Goal: Task Accomplishment & Management: Complete application form

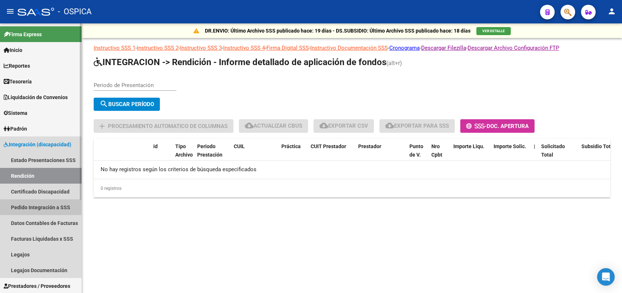
click at [48, 207] on link "Pedido Integración a SSS" at bounding box center [41, 207] width 82 height 16
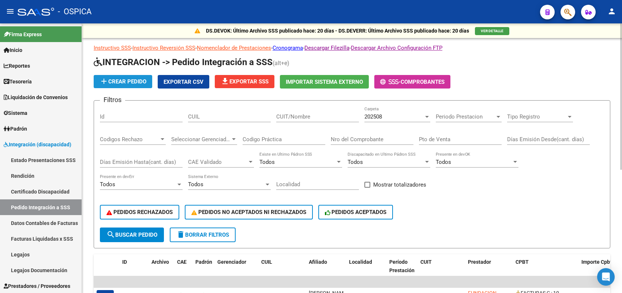
click at [139, 80] on span "add Crear Pedido" at bounding box center [123, 81] width 47 height 7
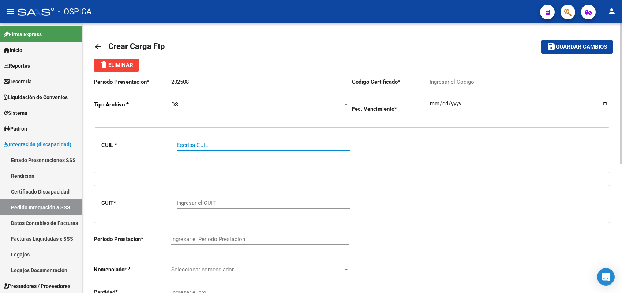
paste input "20560479132"
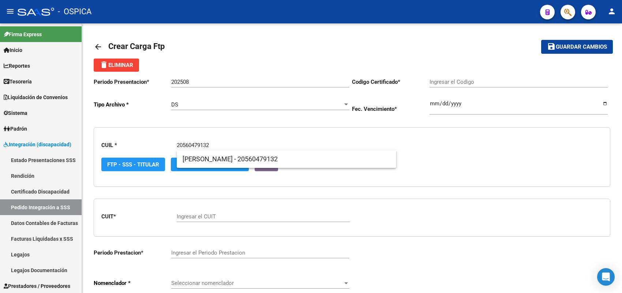
type input "20560479132"
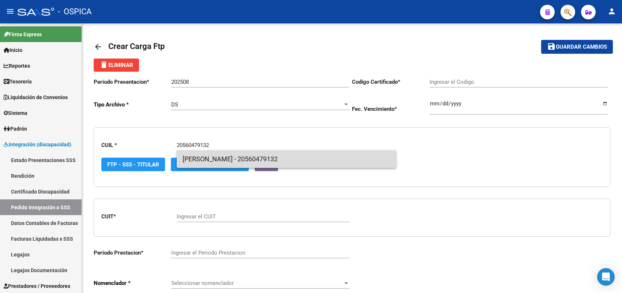
click at [212, 160] on span "SILVA - ULISES EMILIO - 20560479132" at bounding box center [287, 159] width 208 height 18
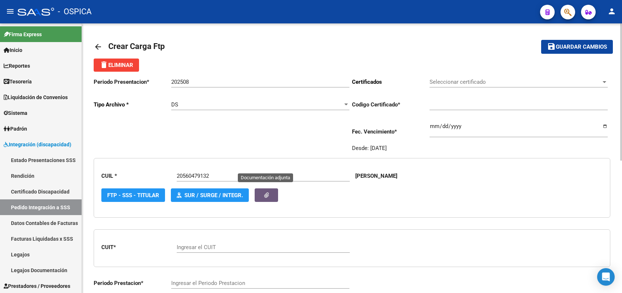
type input "ARG02000230479132020081920230819BS-437"
type input "2023-08-19"
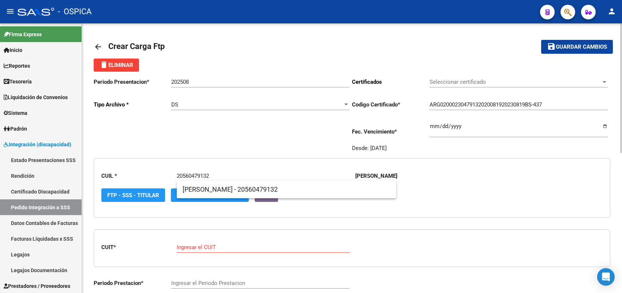
drag, startPoint x: 218, startPoint y: 172, endPoint x: 149, endPoint y: 169, distance: 69.2
click at [149, 169] on div "CUIL * 20560479132 Escriba CUIL SILVA ULISES EMILIO FTP - SSS - Titular SUR / S…" at bounding box center [352, 188] width 517 height 60
paste input "76063688"
type input "20576063688"
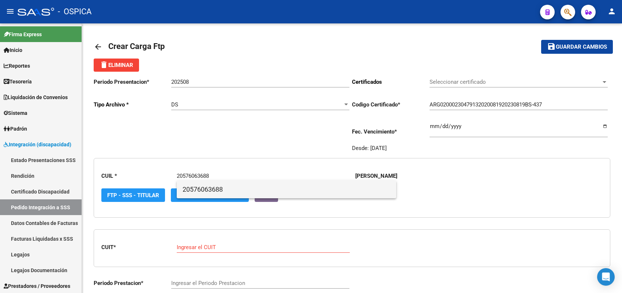
type input "ARG02000576063682023101220281012BS423"
type input "2028-10-12"
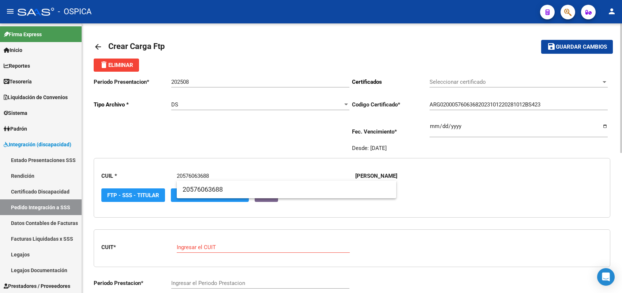
type input "20576063688"
drag, startPoint x: 220, startPoint y: 175, endPoint x: 134, endPoint y: 172, distance: 86.4
click at [134, 172] on div "CUIL * 20576063688 Escriba CUIL SILVA ULISES EMILIO FTP - SSS - Titular SUR / S…" at bounding box center [352, 188] width 517 height 60
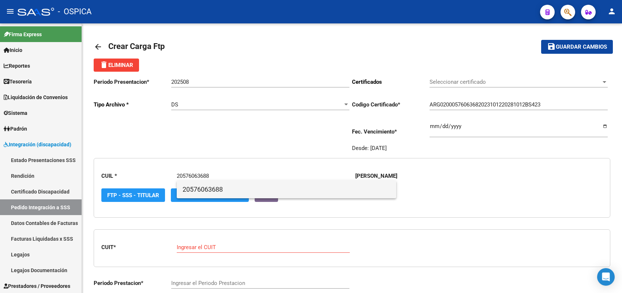
click at [208, 187] on span "20576063688" at bounding box center [287, 190] width 208 height 18
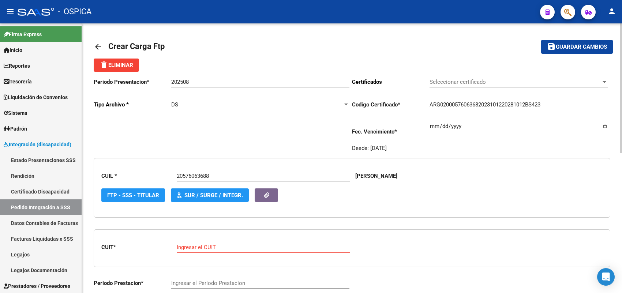
click at [211, 246] on input "Ingresar el CUIT" at bounding box center [263, 247] width 173 height 7
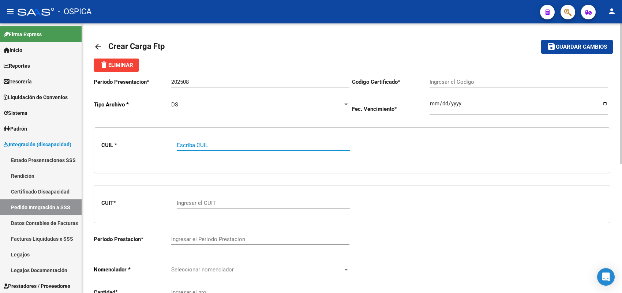
paste input "20576063688"
type input "20576063688"
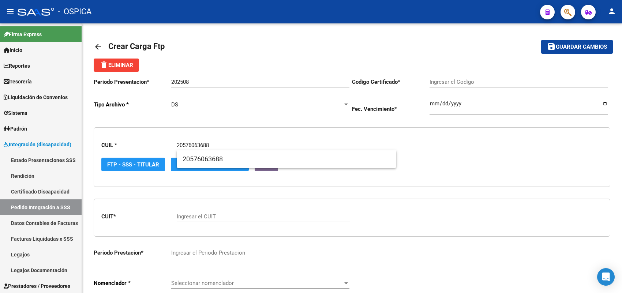
type input "ARG02000576063682023101220281012BS423"
type input "2028-10-12"
type input "20576063688"
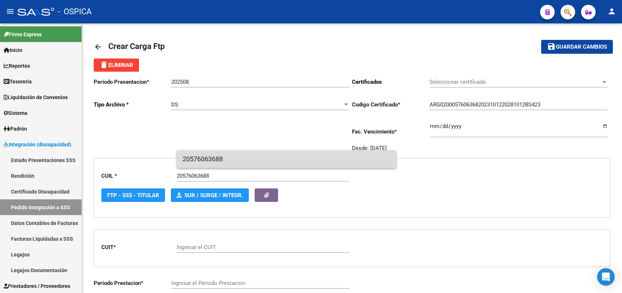
click at [207, 156] on span "20576063688" at bounding box center [287, 159] width 208 height 18
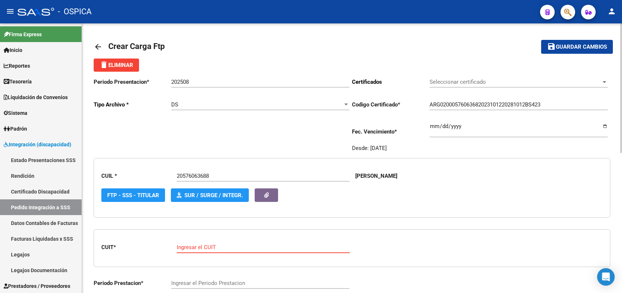
paste input "27-29865858-0"
type input "27-29865858-0"
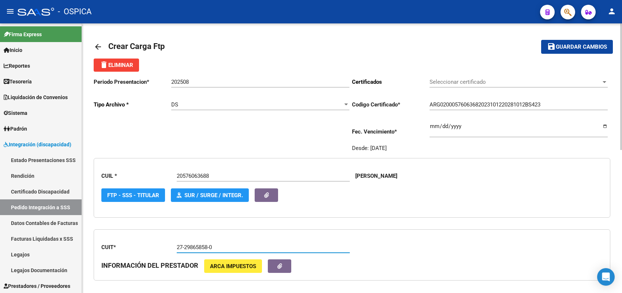
type input "202508"
type input "2"
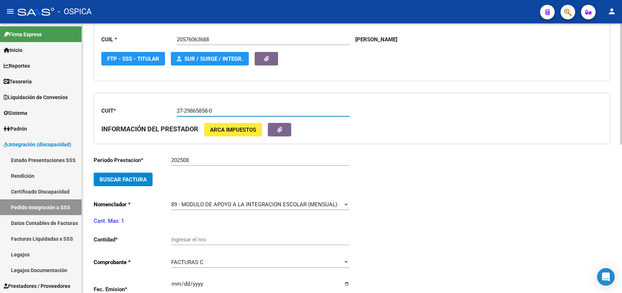
scroll to position [137, 0]
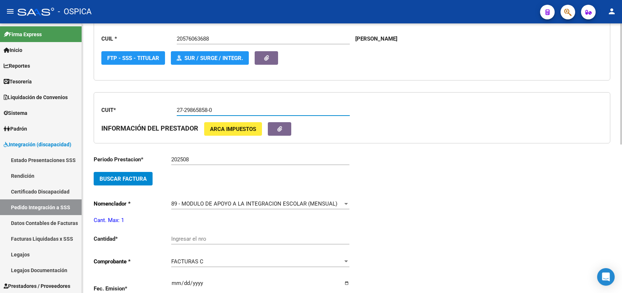
type input "27-29865858-0"
click at [145, 180] on span "Buscar Factura" at bounding box center [123, 179] width 47 height 7
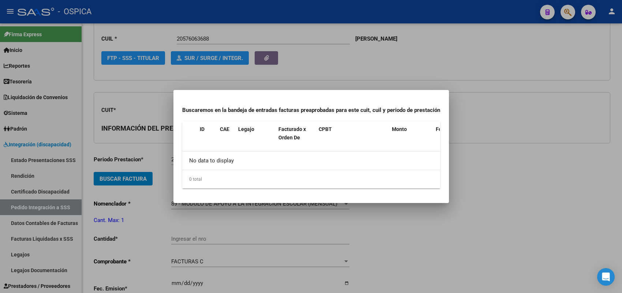
click at [161, 158] on div at bounding box center [311, 146] width 622 height 293
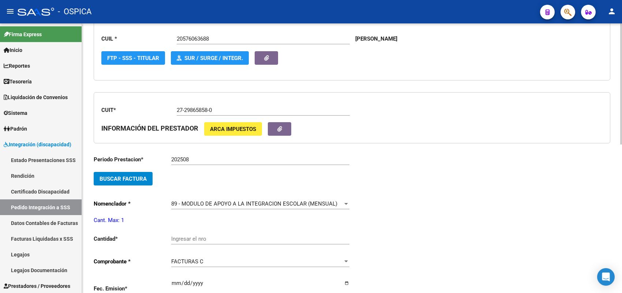
click at [141, 177] on span "Buscar Factura" at bounding box center [123, 179] width 47 height 7
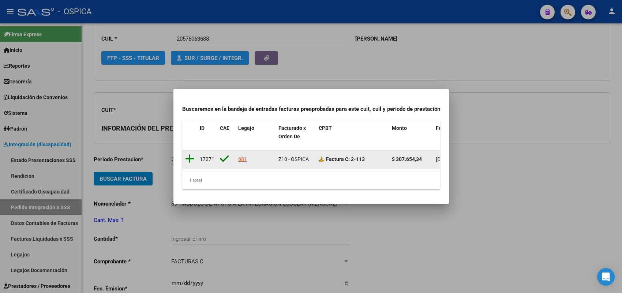
click at [190, 154] on icon at bounding box center [189, 159] width 9 height 10
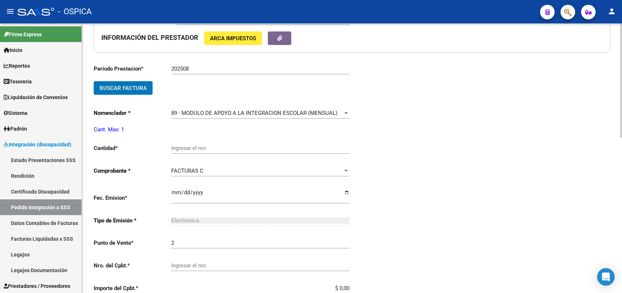
scroll to position [229, 0]
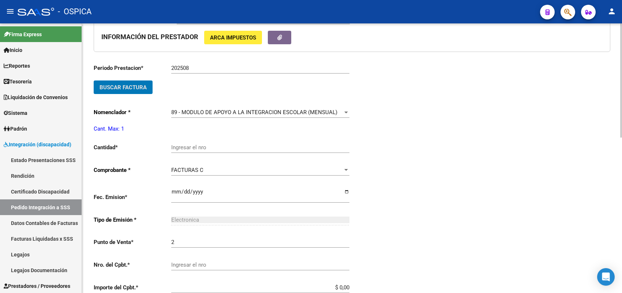
click at [188, 149] on input "Ingresar el nro" at bounding box center [260, 147] width 178 height 7
type input "1"
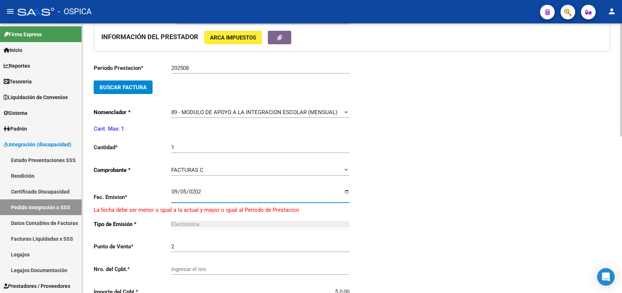
type input "2025-09-05"
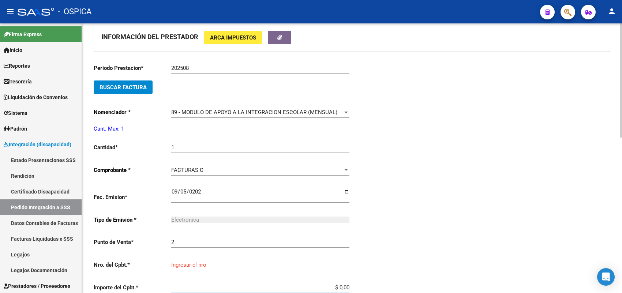
click at [199, 258] on div "Ingresar el nro" at bounding box center [260, 263] width 178 height 16
type input "113"
type input "$ 307.654,34"
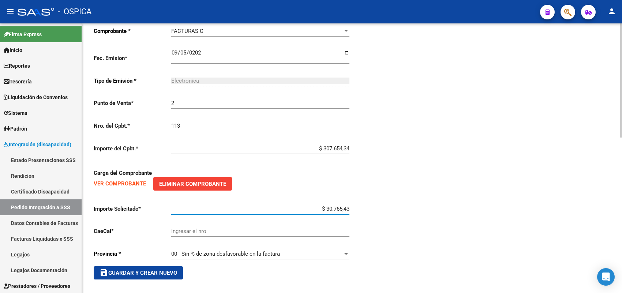
type input "$ 307.654,34"
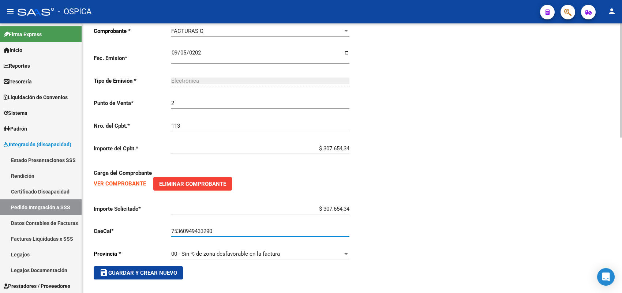
type input "75360949433290"
click at [173, 270] on span "save Guardar y Crear Nuevo" at bounding box center [139, 273] width 78 height 7
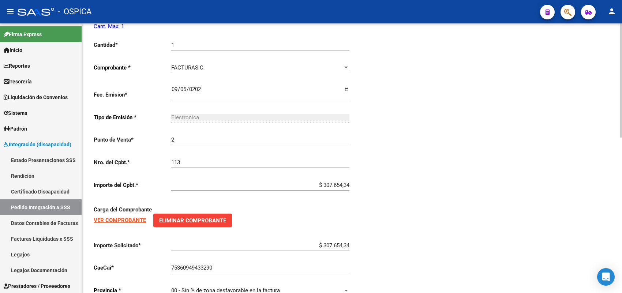
scroll to position [230, 0]
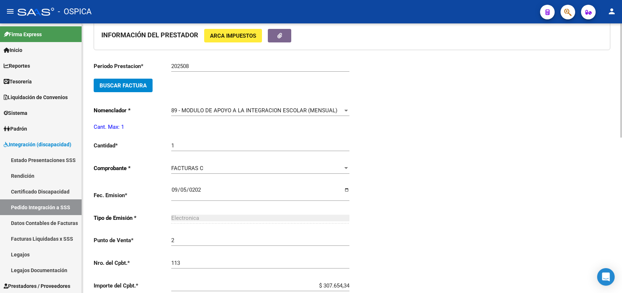
type input "$ 0,00"
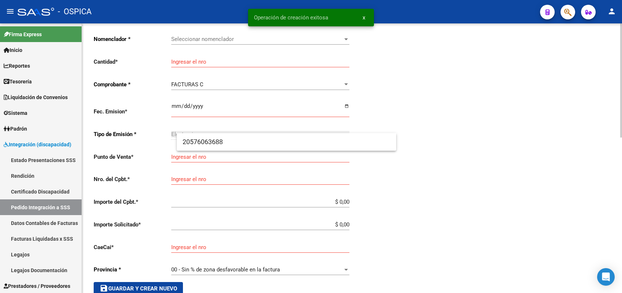
scroll to position [17, 0]
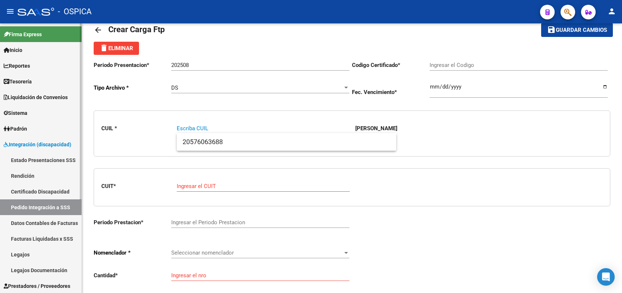
click at [40, 190] on link "Certificado Discapacidad" at bounding box center [41, 192] width 82 height 16
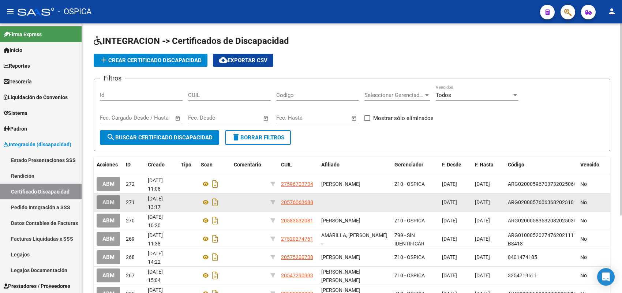
click at [112, 200] on span "ABM" at bounding box center [108, 202] width 12 height 7
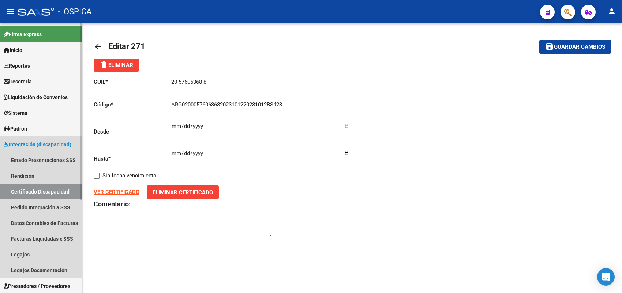
click at [44, 191] on link "Certificado Discapacidad" at bounding box center [41, 192] width 82 height 16
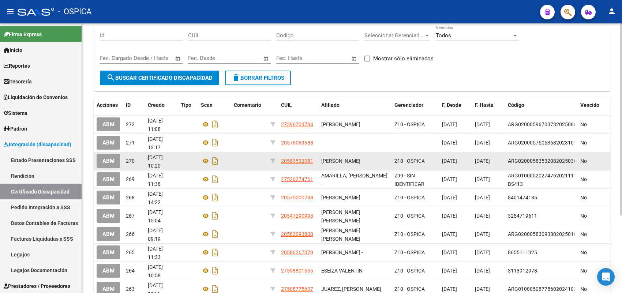
scroll to position [17, 0]
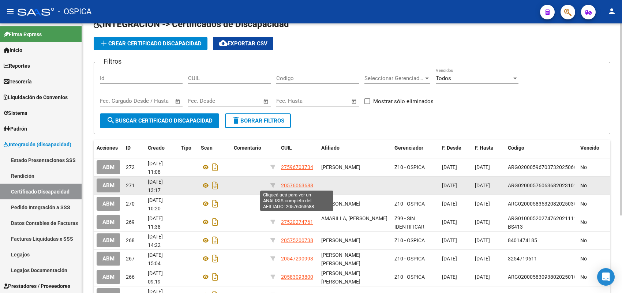
drag, startPoint x: 316, startPoint y: 186, endPoint x: 282, endPoint y: 185, distance: 34.8
click at [282, 185] on datatable-body-cell "20576063688" at bounding box center [298, 186] width 40 height 18
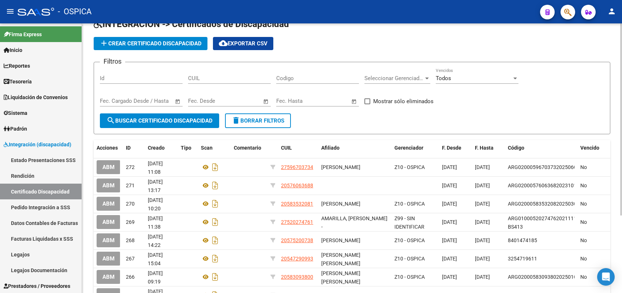
click at [396, 120] on form "Filtros Id CUIL Codigo Seleccionar Gerenciador Seleccionar Gerenciador Todos Ve…" at bounding box center [352, 98] width 517 height 72
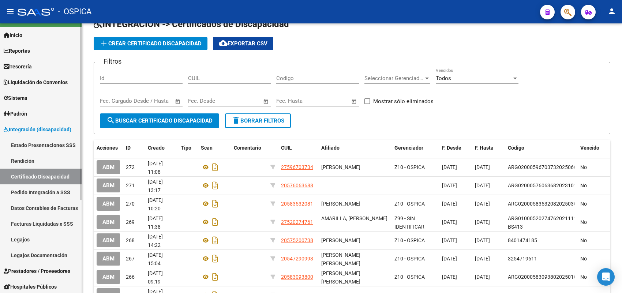
scroll to position [0, 0]
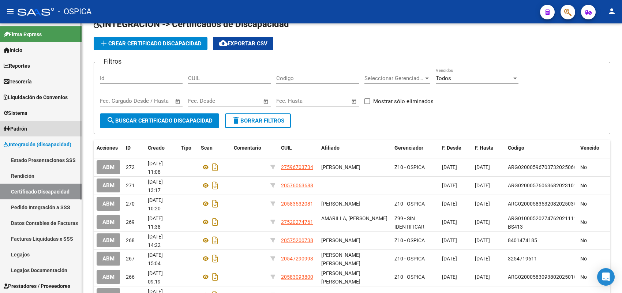
click at [47, 128] on link "Padrón" at bounding box center [41, 129] width 82 height 16
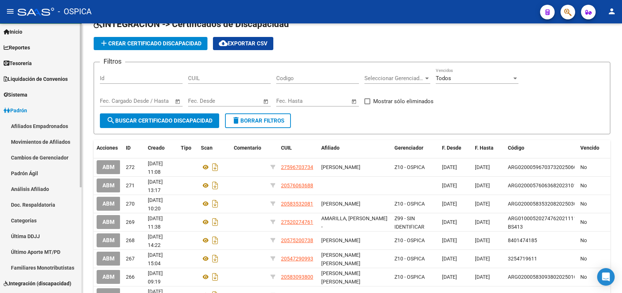
scroll to position [46, 0]
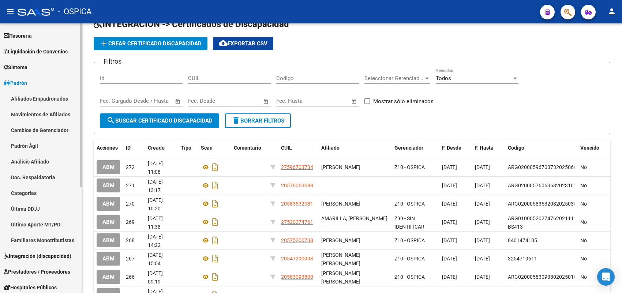
click at [61, 101] on link "Afiliados Empadronados" at bounding box center [41, 99] width 82 height 16
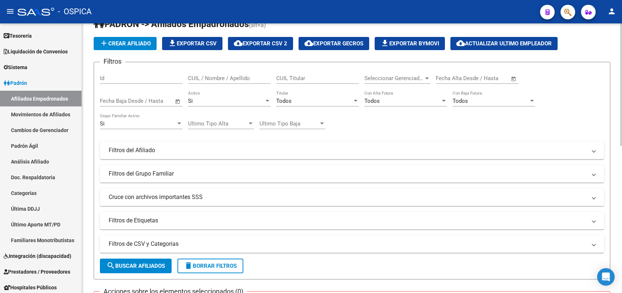
click at [248, 80] on input "CUIL / Nombre / Apellido" at bounding box center [229, 78] width 83 height 7
type input "i"
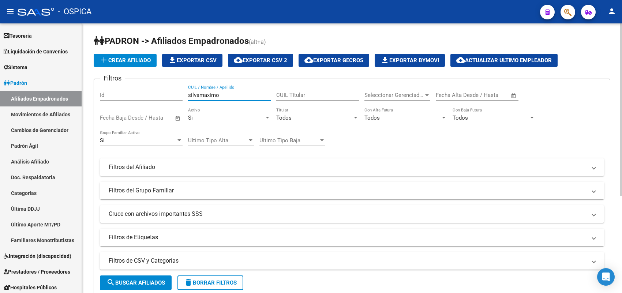
click at [200, 95] on input "silvamaximo" at bounding box center [229, 95] width 83 height 7
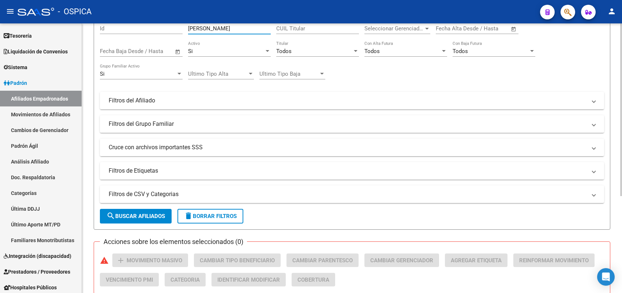
scroll to position [91, 0]
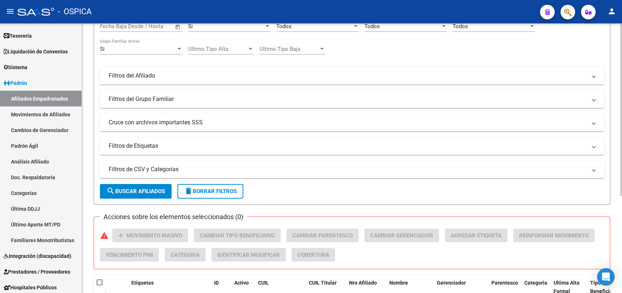
type input "silva maximo"
click at [163, 193] on button "search Buscar Afiliados" at bounding box center [136, 191] width 72 height 15
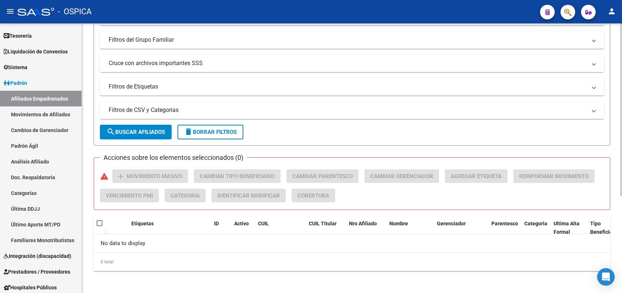
scroll to position [0, 0]
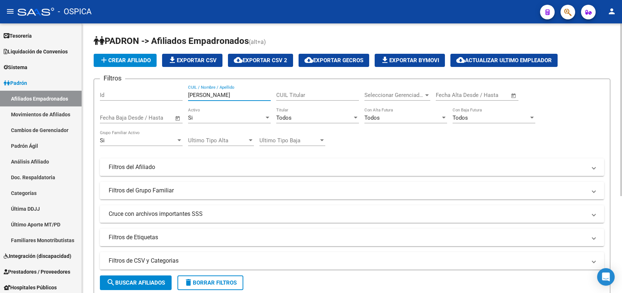
drag, startPoint x: 241, startPoint y: 97, endPoint x: 158, endPoint y: 97, distance: 83.8
click at [158, 97] on div "Filtros Id silva maximo CUIL / Nombre / Apellido CUIL Titular Seleccionar Geren…" at bounding box center [352, 165] width 504 height 161
paste input "20576063688"
click at [141, 283] on span "search Buscar Afiliados" at bounding box center [135, 283] width 59 height 7
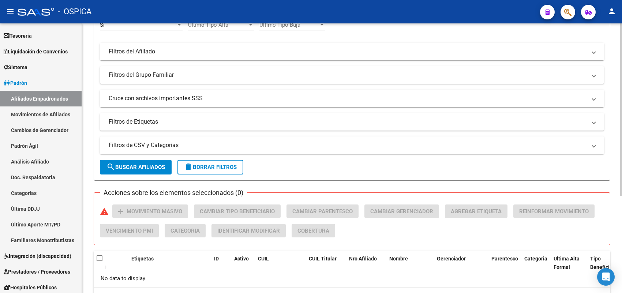
scroll to position [151, 0]
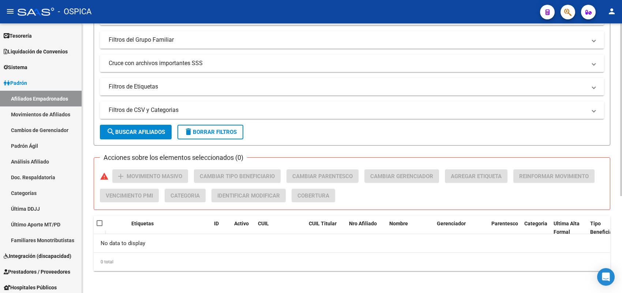
click at [161, 130] on span "search Buscar Afiliados" at bounding box center [135, 132] width 59 height 7
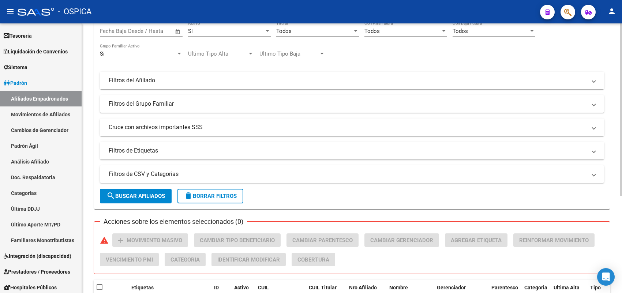
scroll to position [0, 0]
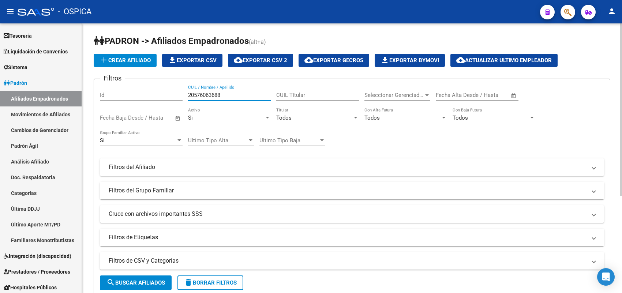
drag, startPoint x: 235, startPoint y: 94, endPoint x: 149, endPoint y: 94, distance: 86.3
click at [149, 94] on div "Filtros Id 20576063688 CUIL / Nombre / Apellido CUIL Titular Seleccionar Gerenc…" at bounding box center [352, 165] width 504 height 161
drag, startPoint x: 92, startPoint y: 94, endPoint x: 87, endPoint y: 96, distance: 5.1
click at [88, 94] on div "PADRON -> Afiliados Empadronados (alt+a) add Crear Afiliado file_download Expor…" at bounding box center [352, 234] width 540 height 422
paste input "0576063688"
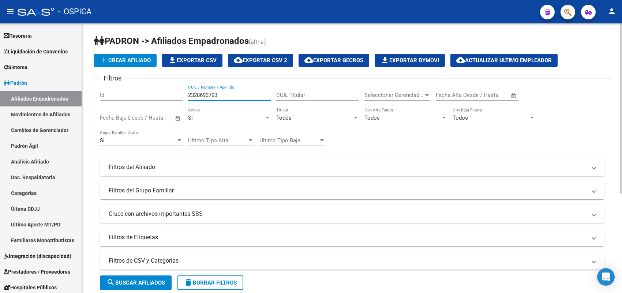
type input "20576063688"
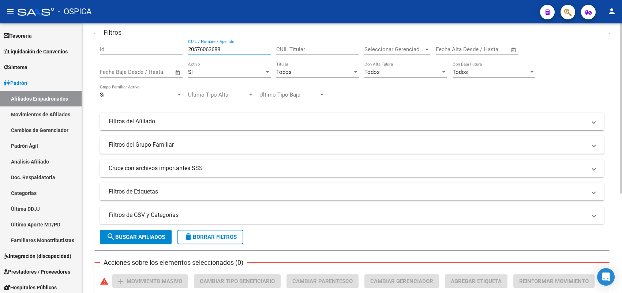
click at [156, 234] on span "search Buscar Afiliados" at bounding box center [135, 237] width 59 height 7
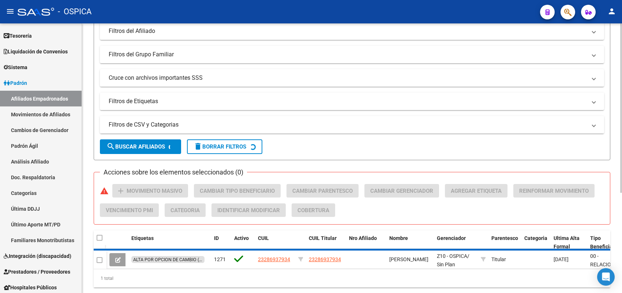
scroll to position [137, 0]
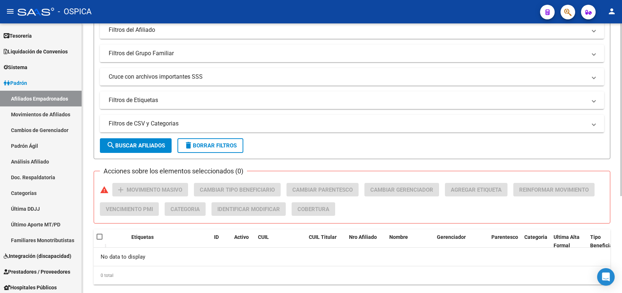
click at [158, 146] on span "search Buscar Afiliados" at bounding box center [135, 145] width 59 height 7
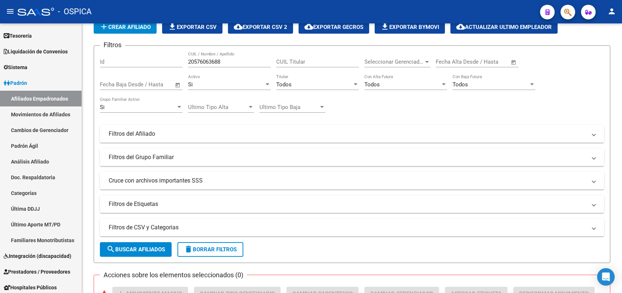
scroll to position [14, 0]
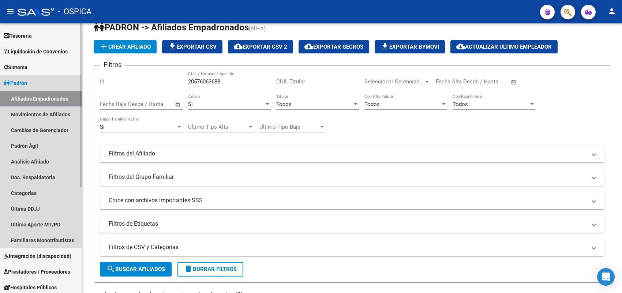
click at [49, 84] on link "Padrón" at bounding box center [41, 83] width 82 height 16
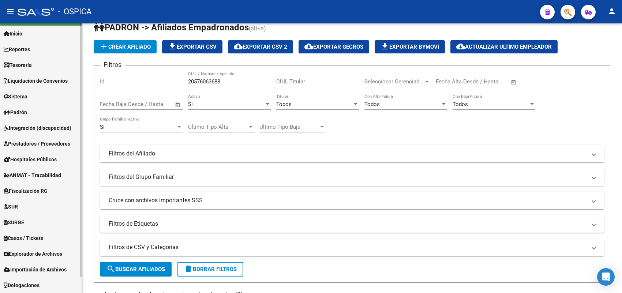
scroll to position [16, 0]
click at [32, 127] on span "Integración (discapacidad)" at bounding box center [38, 129] width 68 height 8
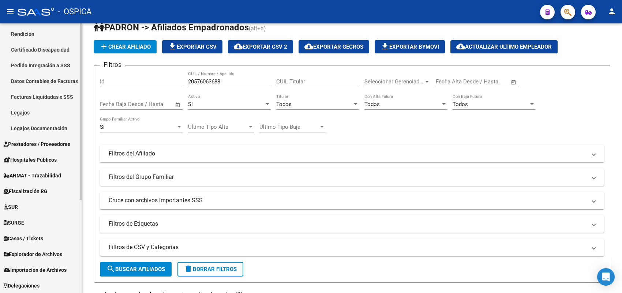
scroll to position [96, 0]
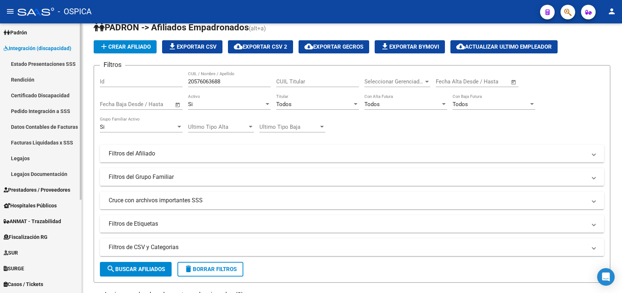
click at [39, 186] on span "Prestadores / Proveedores" at bounding box center [37, 190] width 67 height 8
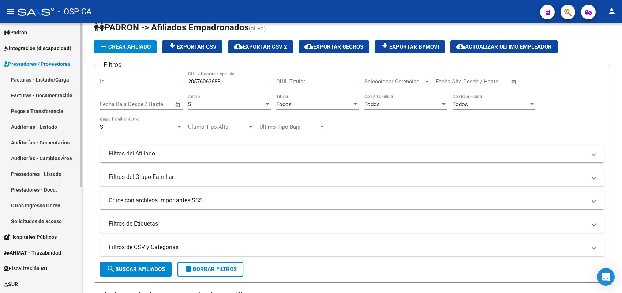
click at [53, 81] on link "Facturas - Listado/Carga" at bounding box center [41, 80] width 82 height 16
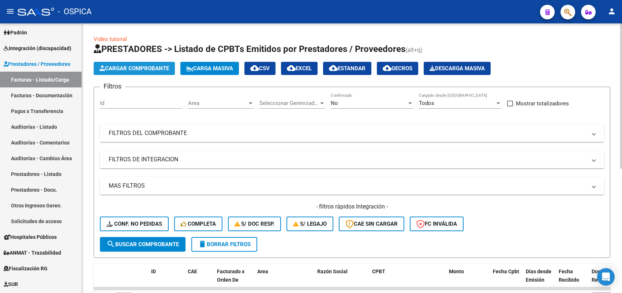
click at [136, 70] on span "Cargar Comprobante" at bounding box center [135, 68] width 70 height 7
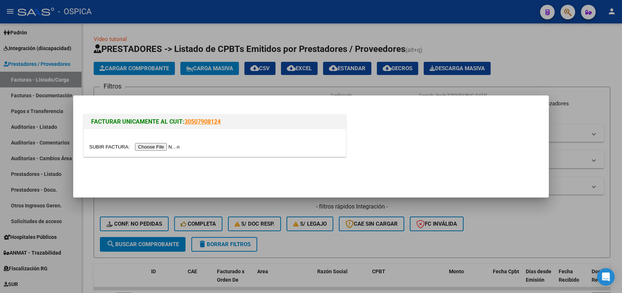
click at [162, 146] on input "file" at bounding box center [135, 147] width 93 height 8
click at [156, 145] on input "file" at bounding box center [135, 147] width 93 height 8
click at [171, 146] on input "file" at bounding box center [135, 147] width 93 height 8
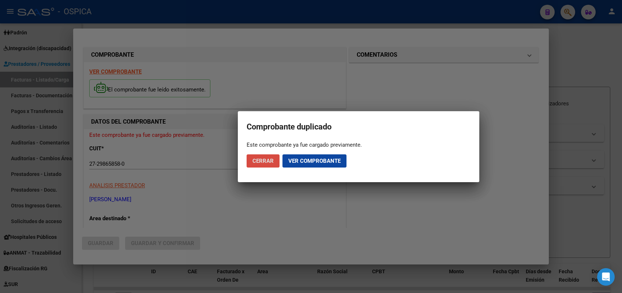
click at [265, 158] on span "Cerrar" at bounding box center [262, 161] width 21 height 7
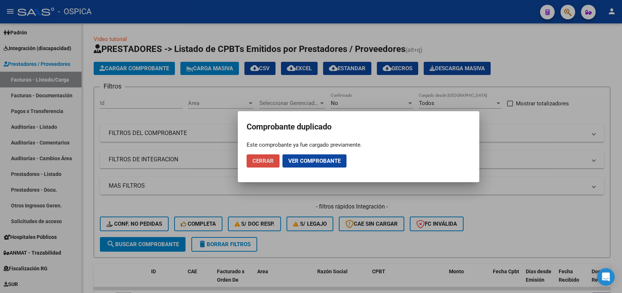
click at [270, 163] on span "Cerrar" at bounding box center [262, 161] width 21 height 7
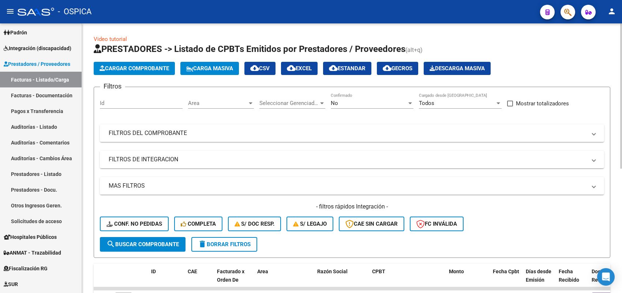
click at [134, 71] on button "Cargar Comprobante" at bounding box center [134, 68] width 81 height 13
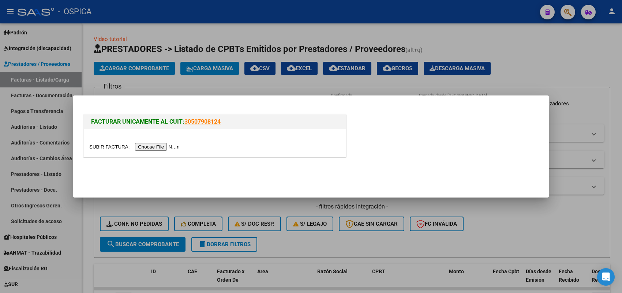
click at [160, 147] on input "file" at bounding box center [135, 147] width 93 height 8
click at [101, 50] on div at bounding box center [311, 146] width 622 height 293
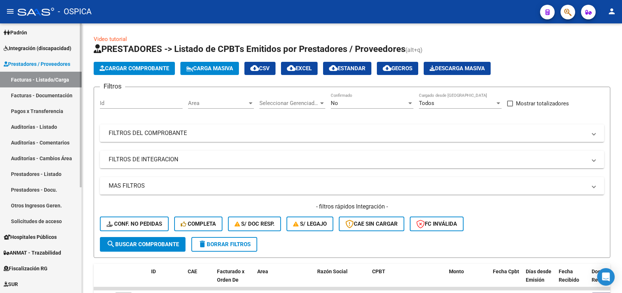
click at [33, 48] on span "Integración (discapacidad)" at bounding box center [38, 48] width 68 height 8
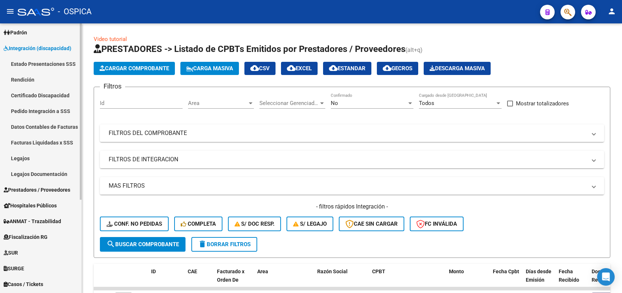
click at [45, 106] on link "Pedido Integración a SSS" at bounding box center [41, 111] width 82 height 16
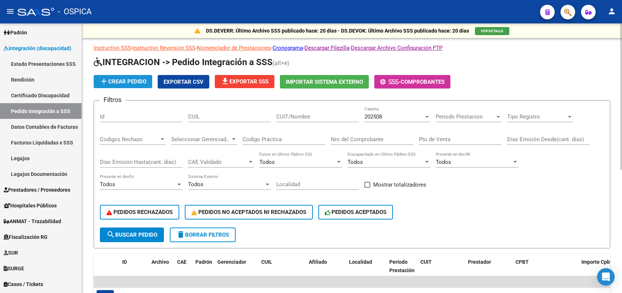
click at [136, 81] on span "add Crear Pedido" at bounding box center [123, 81] width 47 height 7
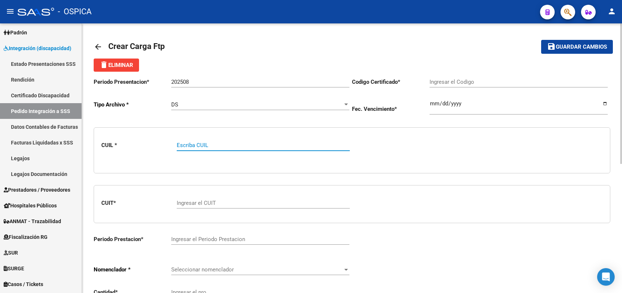
paste input "20576063688"
type input "20576063688"
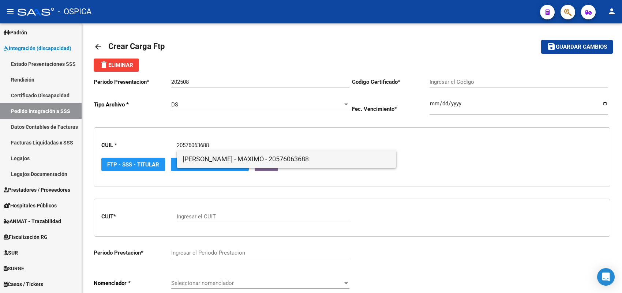
type input "ARG02000576063682023101220281012BS423"
type input "2028-10-12"
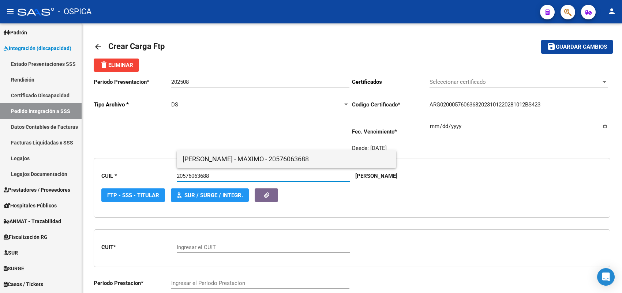
type input "20576063688"
click at [222, 158] on span "SILVA - MAXIMO - 20576063688" at bounding box center [287, 159] width 208 height 18
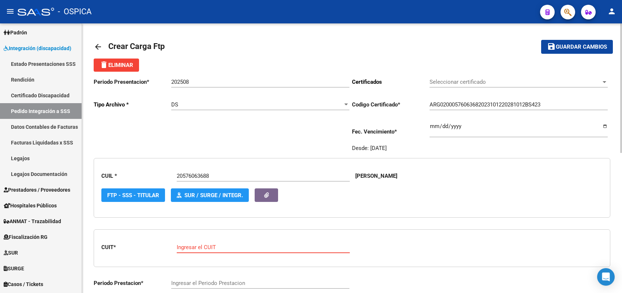
paste input "27-29865858-0"
type input "27-29865858-0"
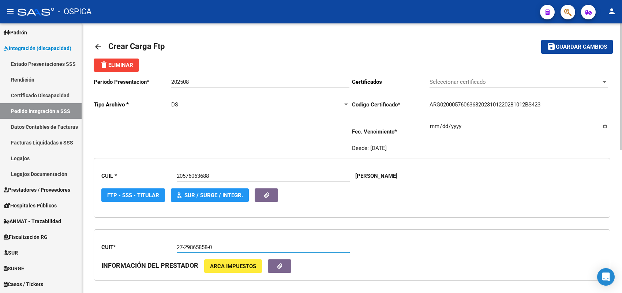
type input "202509"
type input "2"
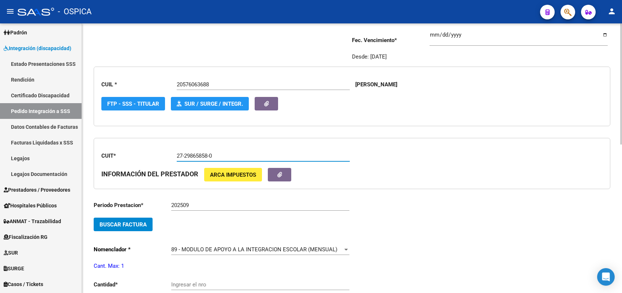
type input "27-29865858-0"
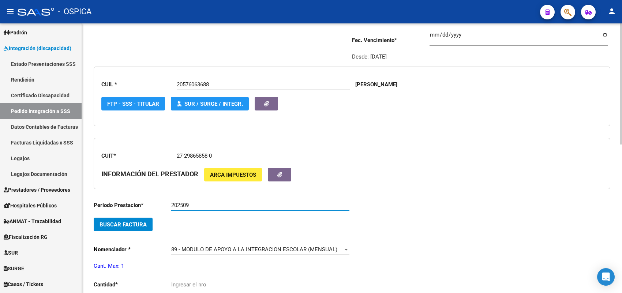
click at [202, 206] on input "202509" at bounding box center [260, 205] width 178 height 7
type input "202508"
click at [136, 224] on span "Buscar Factura" at bounding box center [123, 224] width 47 height 7
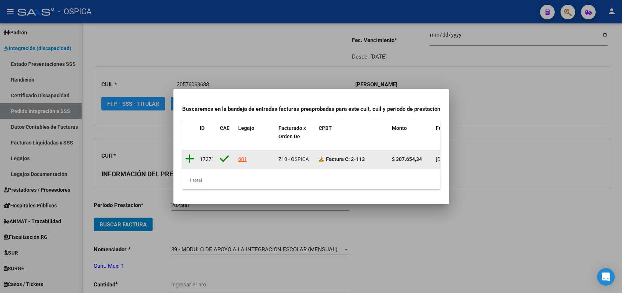
click at [190, 154] on icon at bounding box center [189, 159] width 9 height 10
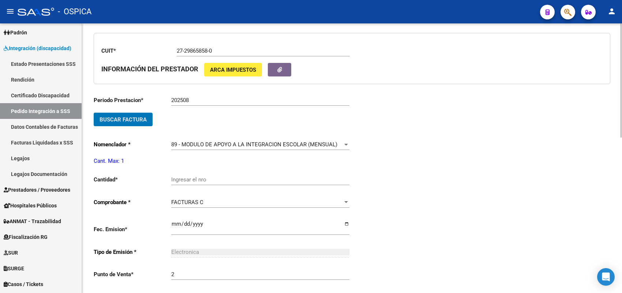
scroll to position [229, 0]
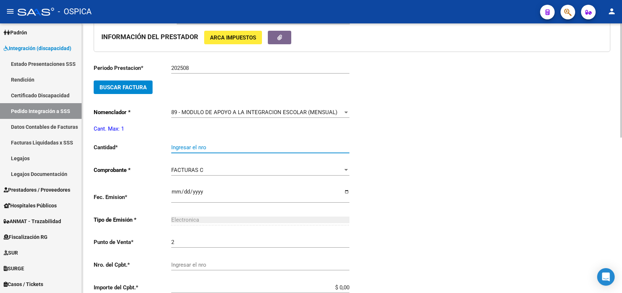
click at [193, 144] on input "Ingresar el nro" at bounding box center [260, 147] width 178 height 7
type input "1"
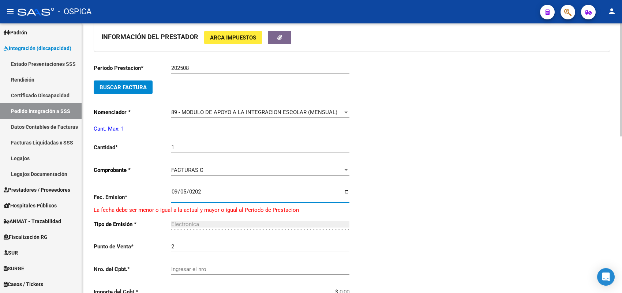
type input "2025-09-05"
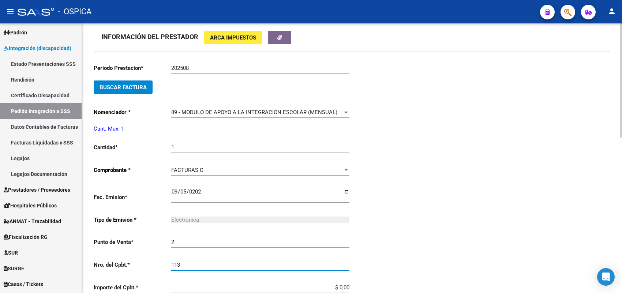
type input "113"
type input "$ 307.654,34"
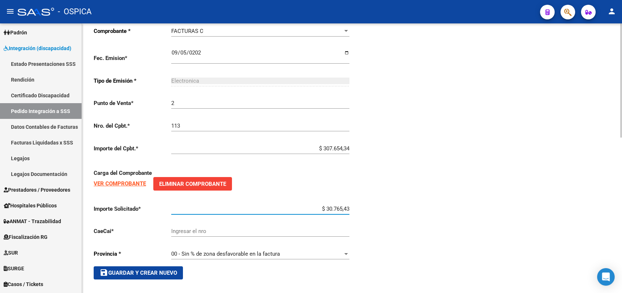
type input "$ 307.654,34"
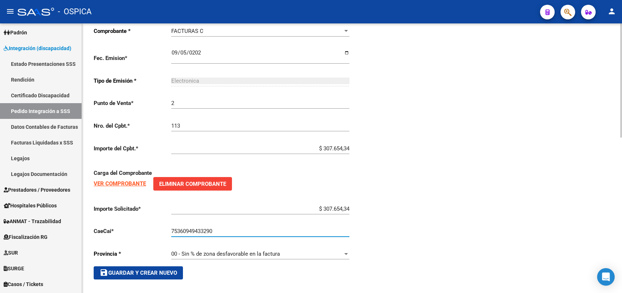
type input "75360949433290"
click at [168, 272] on span "save Guardar y Crear Nuevo" at bounding box center [139, 273] width 78 height 7
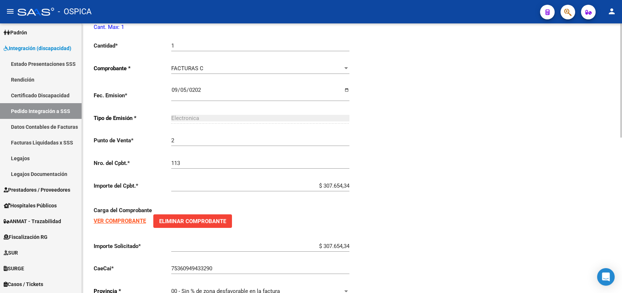
scroll to position [276, 0]
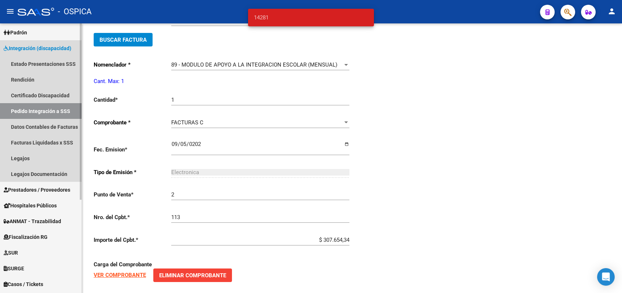
click at [48, 109] on link "Pedido Integración a SSS" at bounding box center [41, 111] width 82 height 16
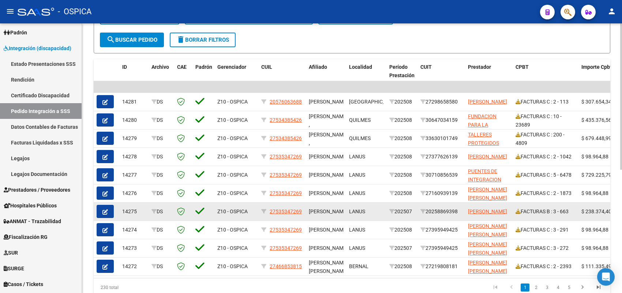
scroll to position [181, 0]
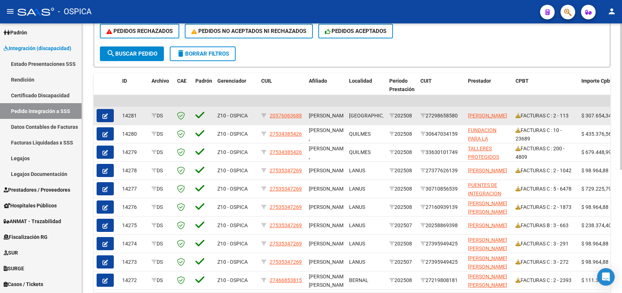
drag, startPoint x: 116, startPoint y: 113, endPoint x: 112, endPoint y: 112, distance: 3.9
click at [115, 113] on div at bounding box center [107, 115] width 20 height 13
click at [112, 112] on button "button" at bounding box center [105, 115] width 17 height 13
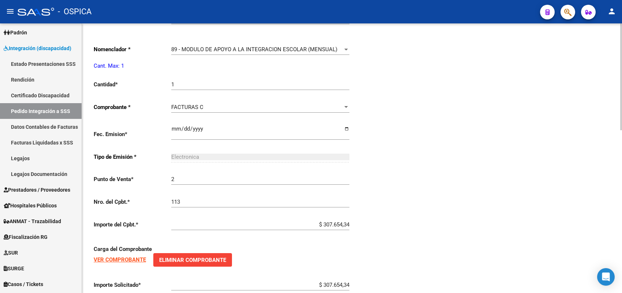
scroll to position [366, 0]
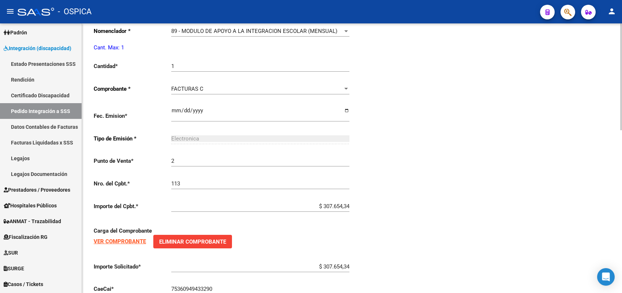
type input "20576063688"
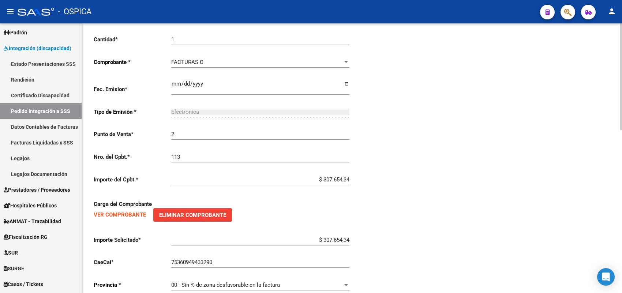
scroll to position [411, 0]
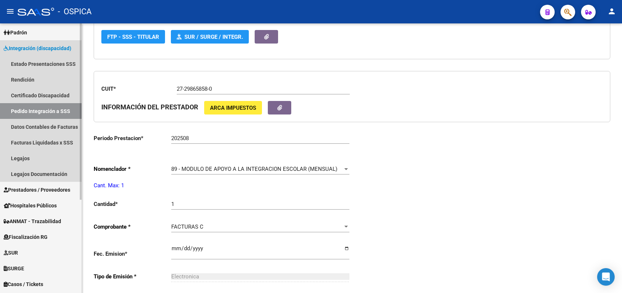
click at [71, 110] on link "Pedido Integración a SSS" at bounding box center [41, 111] width 82 height 16
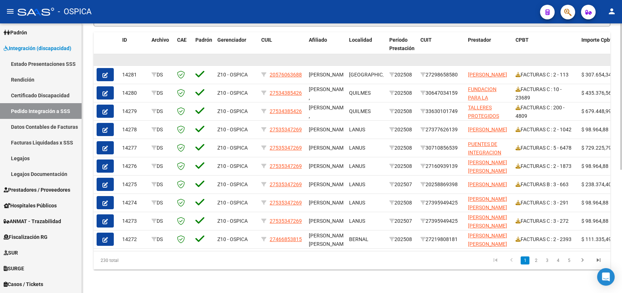
click at [139, 56] on datatable-body-cell at bounding box center [133, 59] width 29 height 11
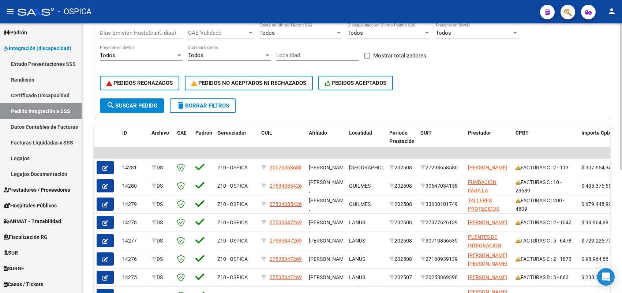
scroll to position [44, 0]
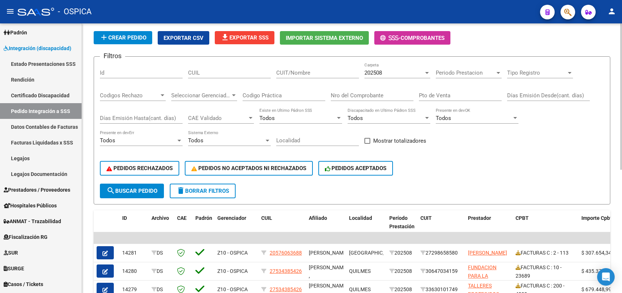
click at [135, 37] on span "add Crear Pedido" at bounding box center [123, 37] width 47 height 7
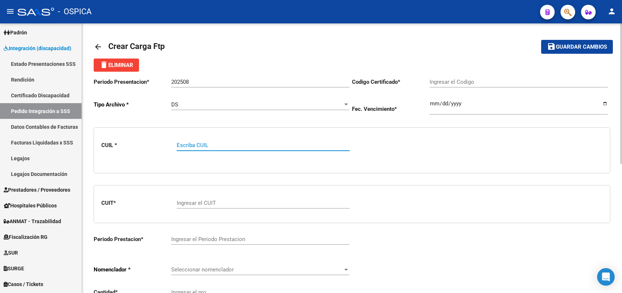
paste input "27534385426"
type input "27534385426"
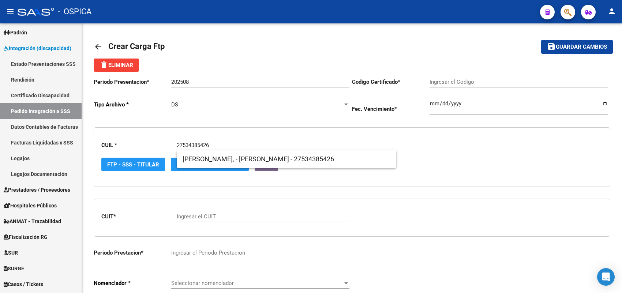
type input "5717946582"
type input "2029-01-01"
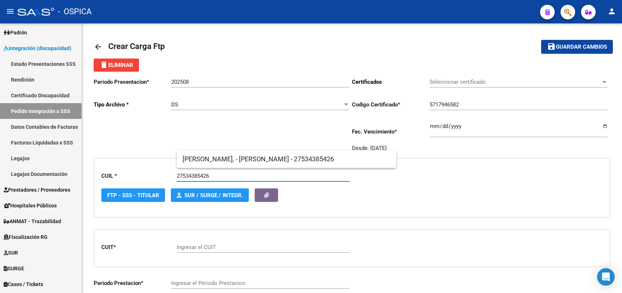
type input "27534385426"
click at [228, 158] on span "VELOZO, - LUZ VIOLETA - 27534385426" at bounding box center [287, 159] width 208 height 18
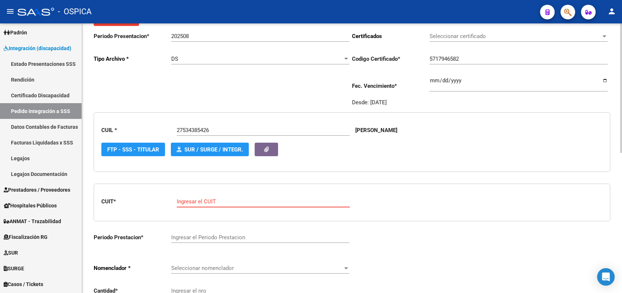
paste input "30-64703415-9"
type input "30-64703415-9"
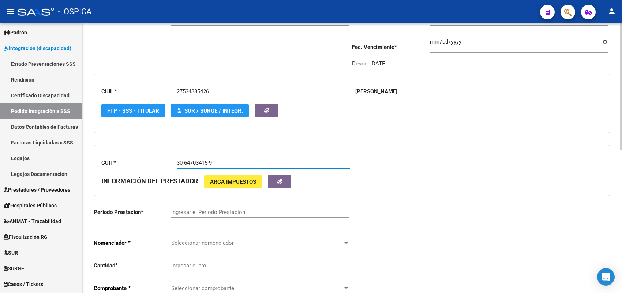
type input "202509"
type input "10"
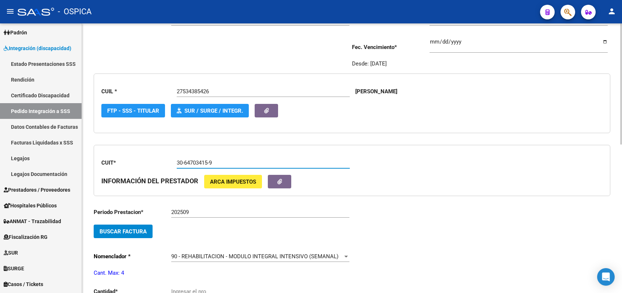
scroll to position [137, 0]
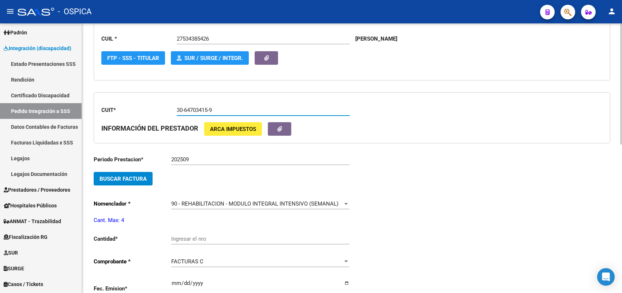
type input "30-64703415-9"
click at [209, 159] on input "202509" at bounding box center [260, 159] width 178 height 7
type input "202508"
click at [138, 176] on span "Buscar Factura" at bounding box center [123, 179] width 47 height 7
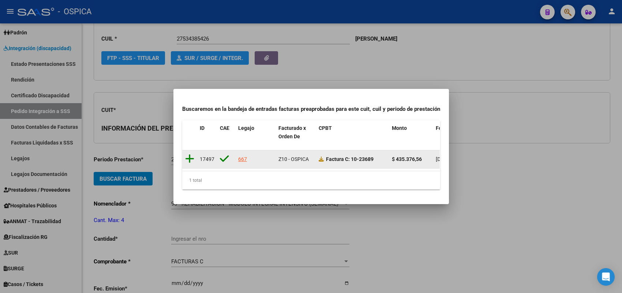
click at [189, 154] on icon at bounding box center [189, 159] width 9 height 10
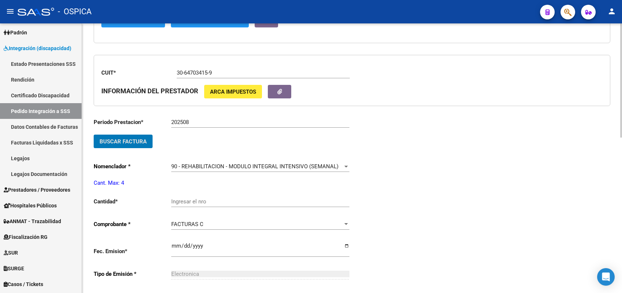
scroll to position [229, 0]
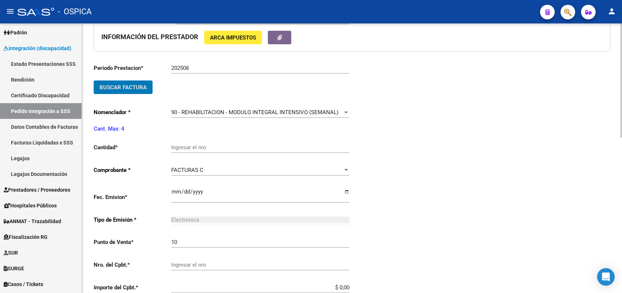
click at [187, 144] on input "Ingresar el nro" at bounding box center [260, 147] width 178 height 7
type input "4"
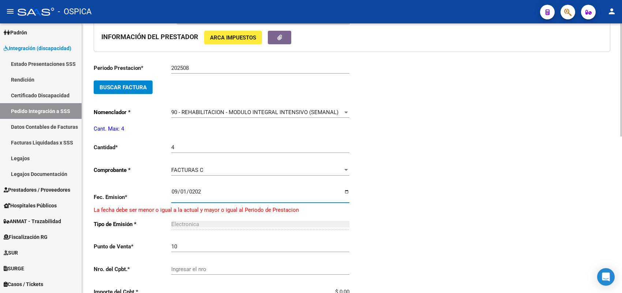
type input "2025-09-01"
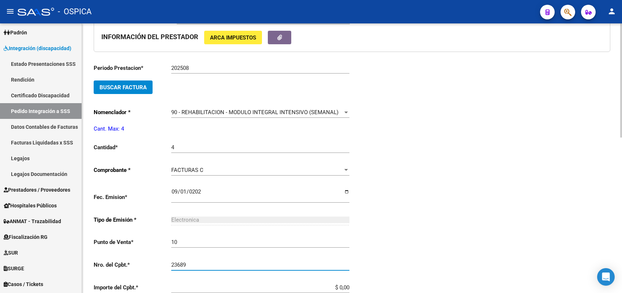
type input "23689"
type input "$ 435.376,56"
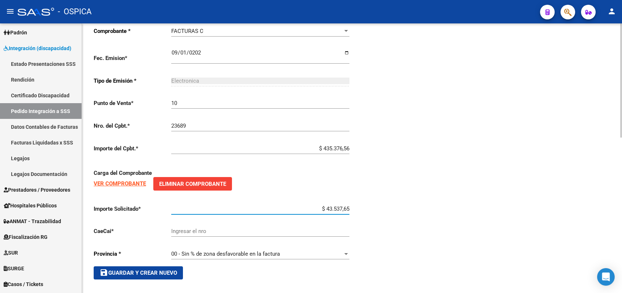
type input "$ 435.376,56"
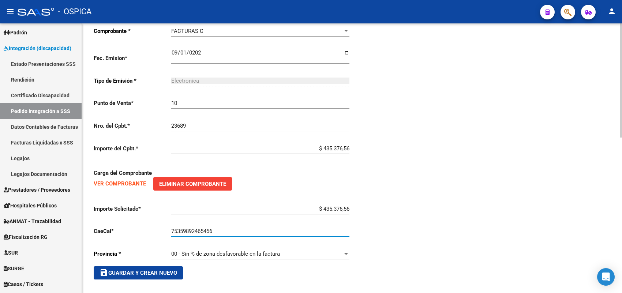
type input "75359892465456"
click at [157, 266] on button "save Guardar y Crear Nuevo" at bounding box center [138, 272] width 89 height 13
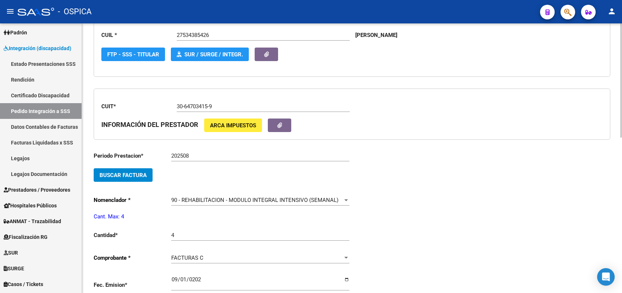
scroll to position [139, 0]
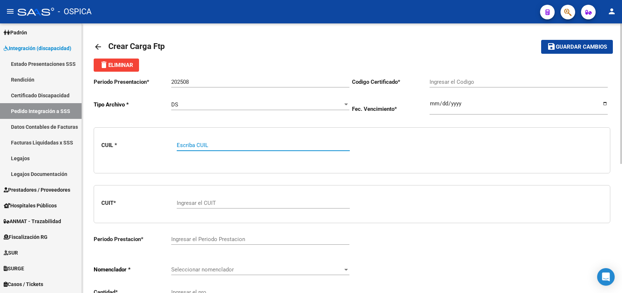
paste input "30716231107"
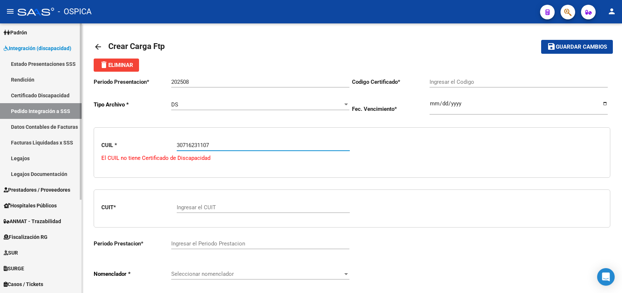
drag, startPoint x: 224, startPoint y: 145, endPoint x: 81, endPoint y: 143, distance: 143.1
click at [81, 143] on mat-sidenav-container "Firma Express Inicio Calendario SSS Instructivos Contacto OS Reportes Tablero d…" at bounding box center [311, 158] width 622 height 270
paste input "20575364498"
type input "20575364498"
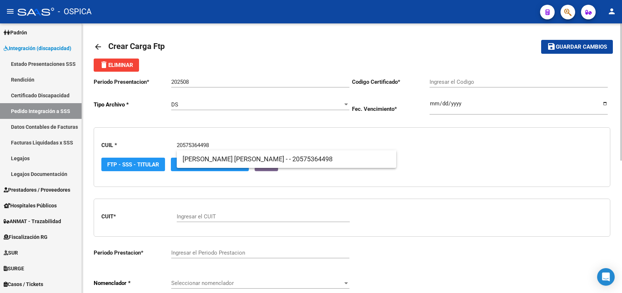
type input "ARG02000575364492022102620251026 BS437"
type input "2025-10-26"
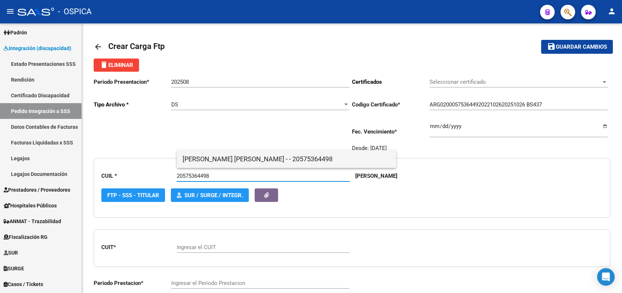
type input "20575364498"
click at [214, 160] on span "VAZQUEZ, BRUNO JOAQUIN - - 20575364498" at bounding box center [287, 159] width 208 height 18
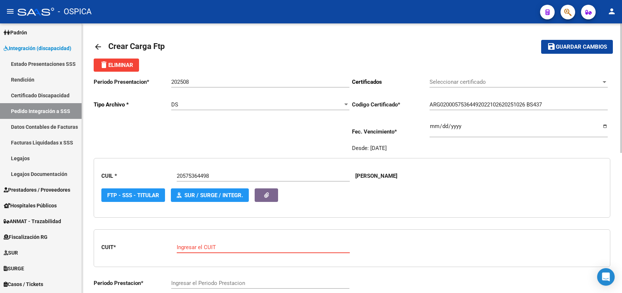
paste input "30-71623110-7"
type input "30-71623110-7"
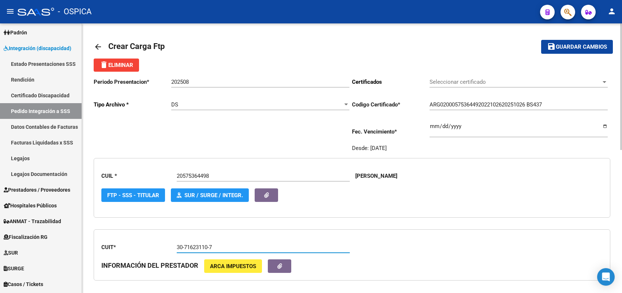
type input "202507"
type input "10"
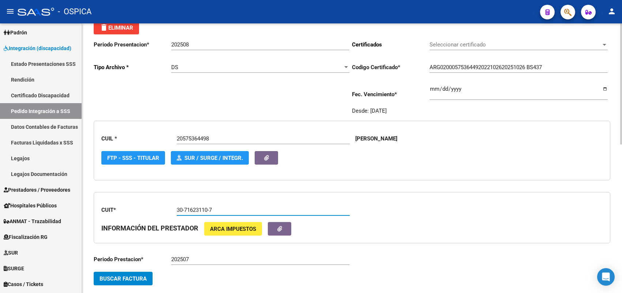
scroll to position [91, 0]
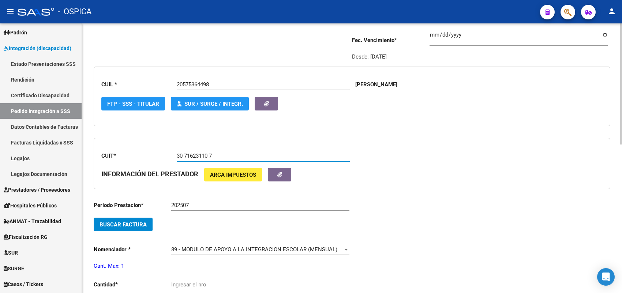
type input "30-71623110-7"
click at [142, 221] on span "Buscar Factura" at bounding box center [123, 224] width 47 height 7
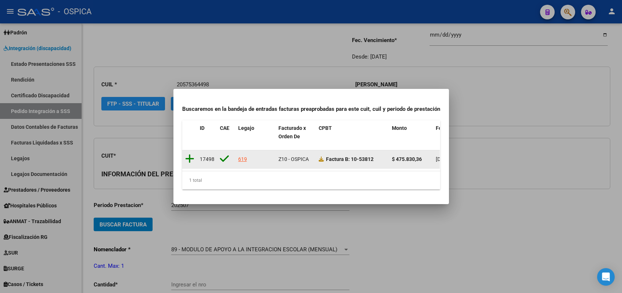
click at [191, 155] on icon at bounding box center [189, 159] width 9 height 10
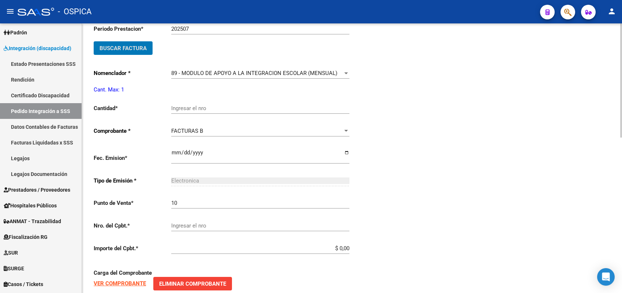
scroll to position [274, 0]
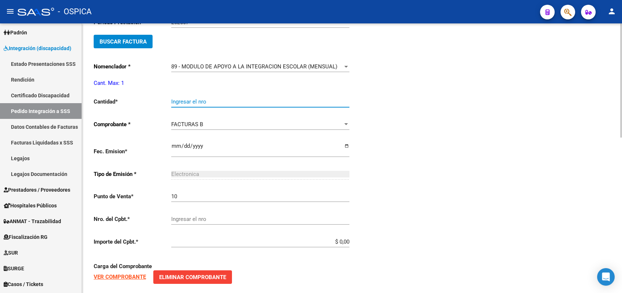
click at [183, 100] on input "Ingresar el nro" at bounding box center [260, 101] width 178 height 7
type input "1"
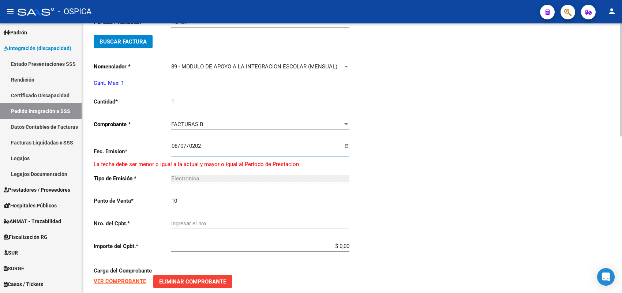
type input "2025-08-07"
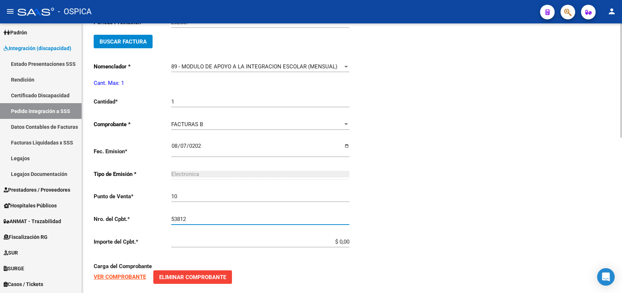
type input "53812"
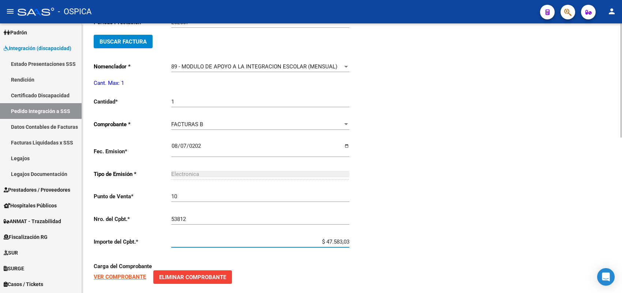
type input "$ 475.830,36"
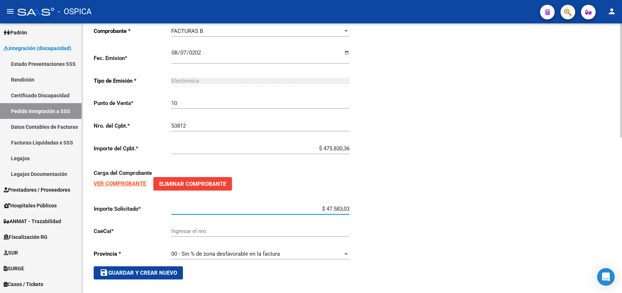
type input "$ 475.830,36"
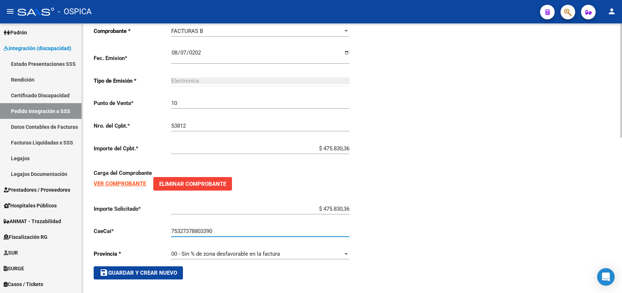
type input "75327378803390"
click at [168, 270] on span "save Guardar y Crear Nuevo" at bounding box center [139, 273] width 78 height 7
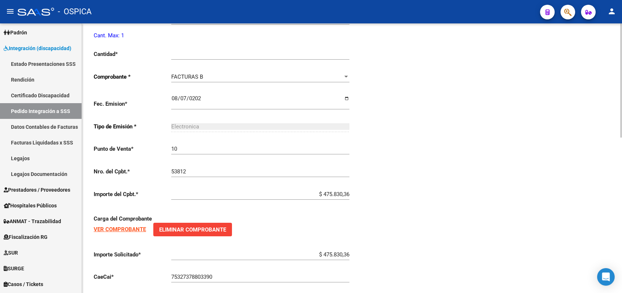
type input "$ 0,00"
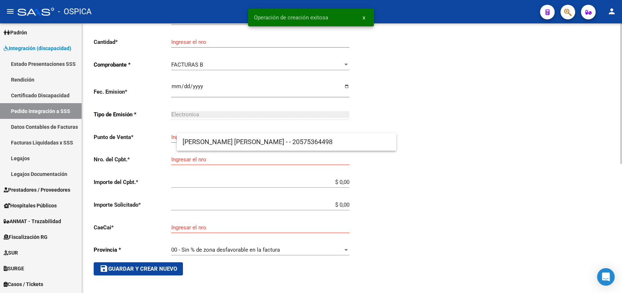
scroll to position [17, 0]
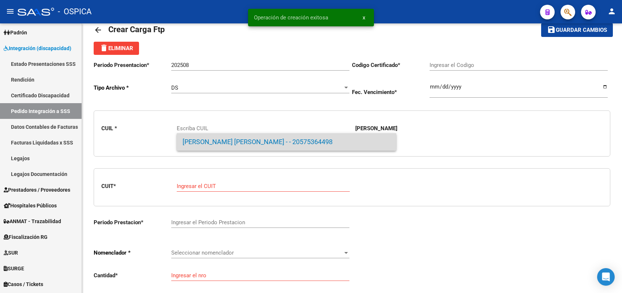
click at [263, 141] on span "VAZQUEZ, BRUNO JOAQUIN - - 20575364498" at bounding box center [287, 142] width 208 height 18
type input "20575364498"
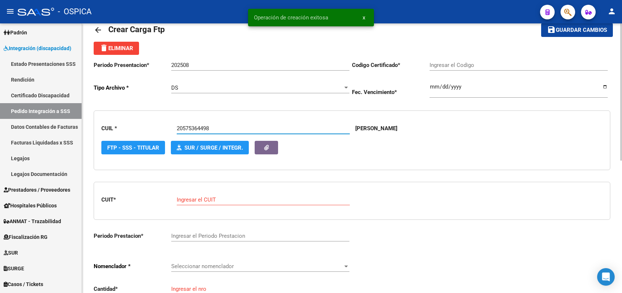
type input "ARG02000575364492022102620251026 BS437"
type input "2025-10-26"
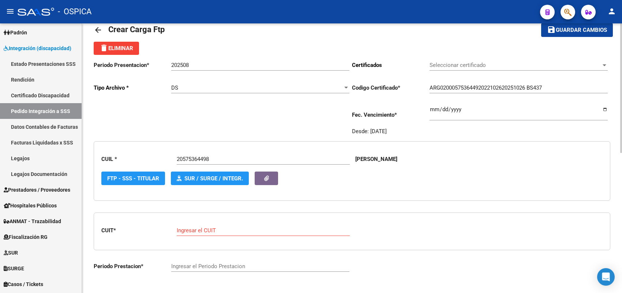
click at [204, 233] on div "Ingresar el CUIT" at bounding box center [263, 228] width 173 height 16
paste input "30-71623110-7"
type input "30-71623110-7"
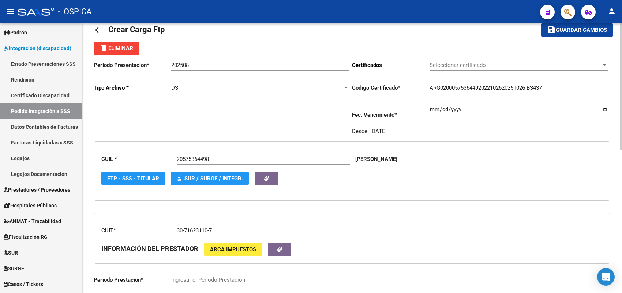
type input "202508"
type input "10"
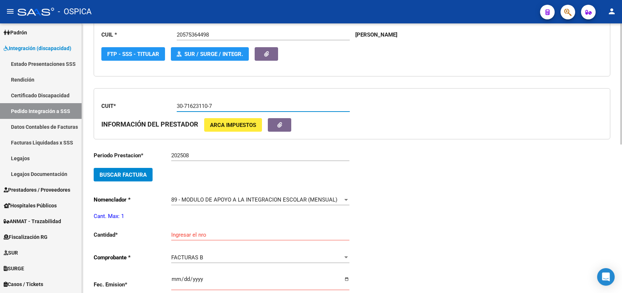
scroll to position [154, 0]
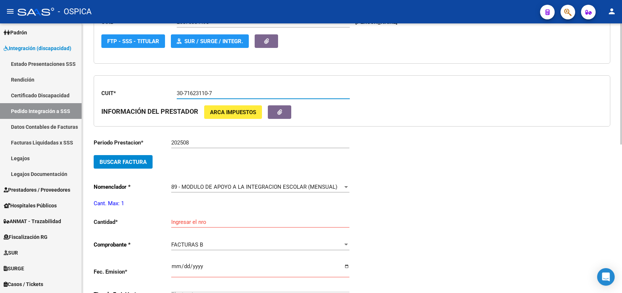
type input "30-71623110-7"
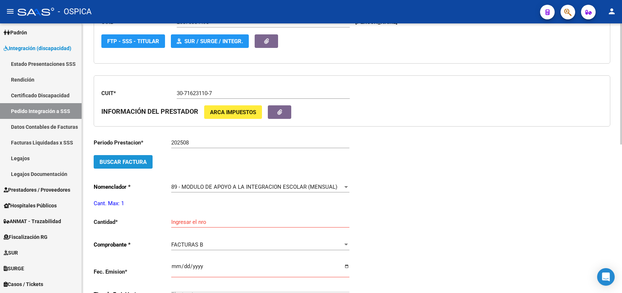
click at [138, 160] on span "Buscar Factura" at bounding box center [123, 162] width 47 height 7
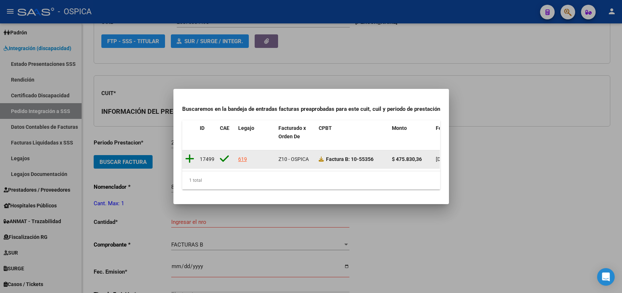
click at [189, 155] on icon at bounding box center [189, 159] width 9 height 10
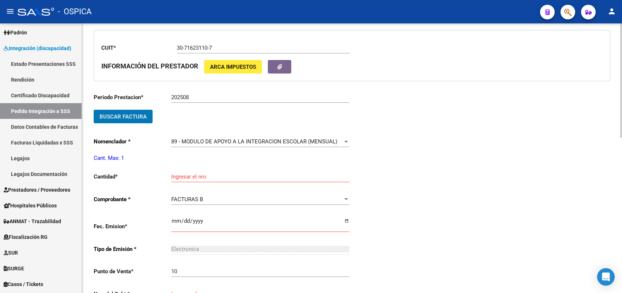
scroll to position [200, 0]
click at [209, 177] on input "Ingresar el nro" at bounding box center [260, 176] width 178 height 7
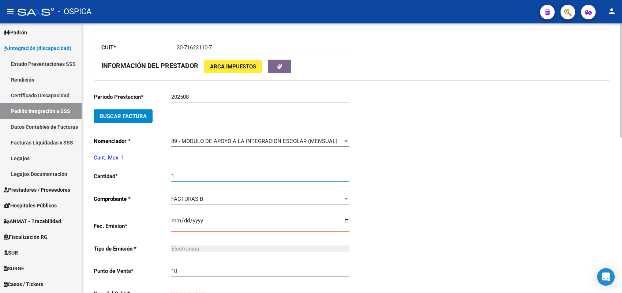
type input "1"
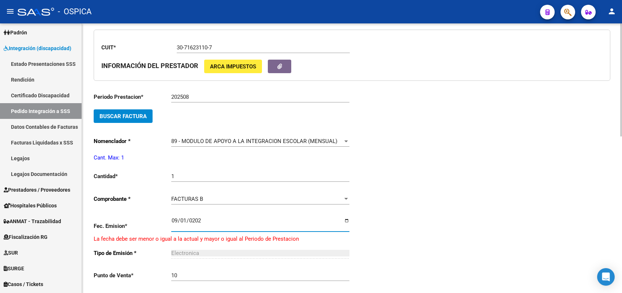
type input "2025-09-01"
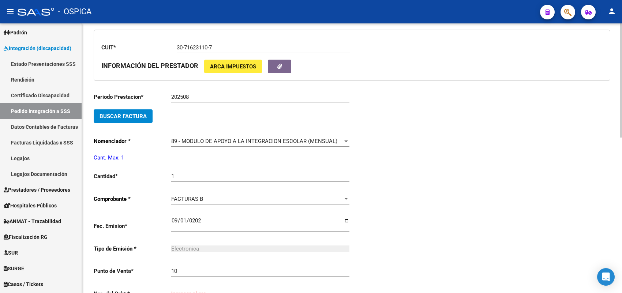
scroll to position [201, 0]
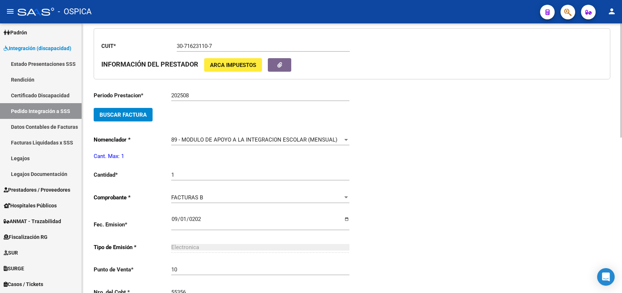
type input "55356"
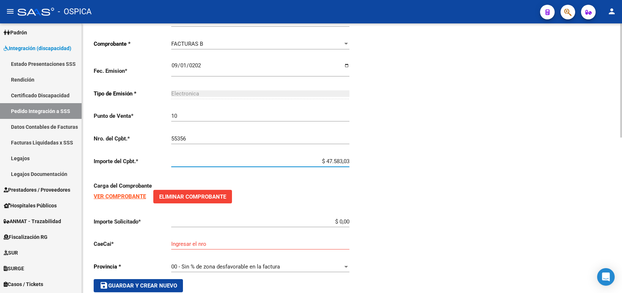
type input "$ 475.830,36"
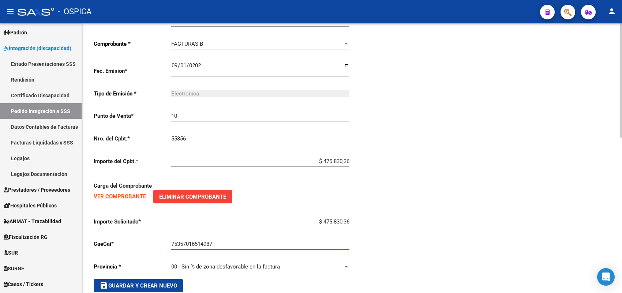
type input "75357016514987"
click at [151, 284] on span "save Guardar y Crear Nuevo" at bounding box center [139, 285] width 78 height 7
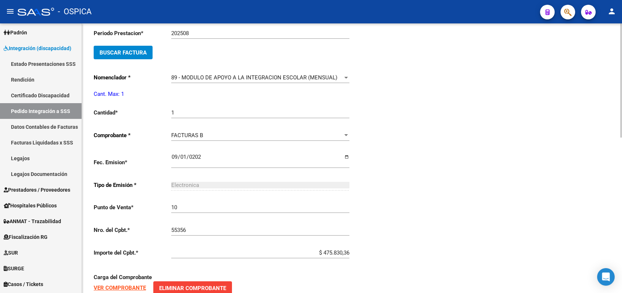
type input "$ 0,00"
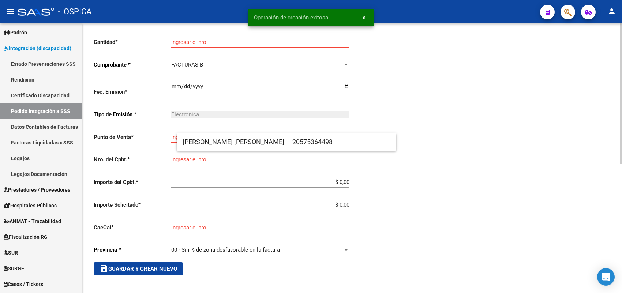
scroll to position [17, 0]
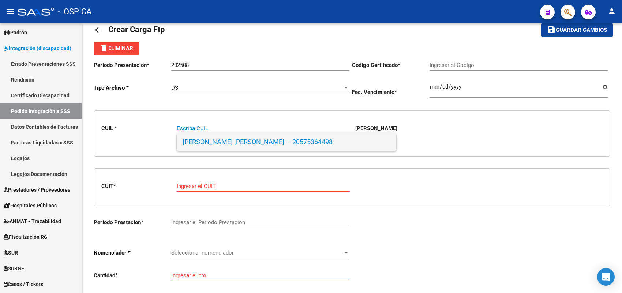
click at [222, 144] on span "VAZQUEZ, BRUNO JOAQUIN - - 20575364498" at bounding box center [287, 142] width 208 height 18
type input "20575364498"
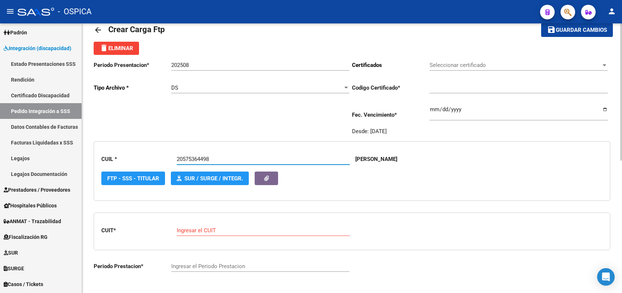
type input "ARG02000575364492022102620251026 BS437"
type input "2025-10-26"
click at [213, 224] on div "Ingresar el CUIT" at bounding box center [263, 228] width 173 height 16
paste input "27-30333865-4"
type input "27-30333865-4"
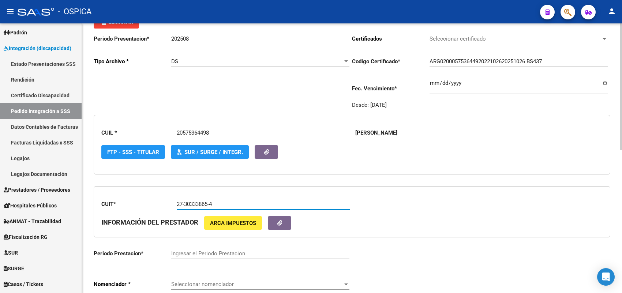
type input "202508"
type input "2"
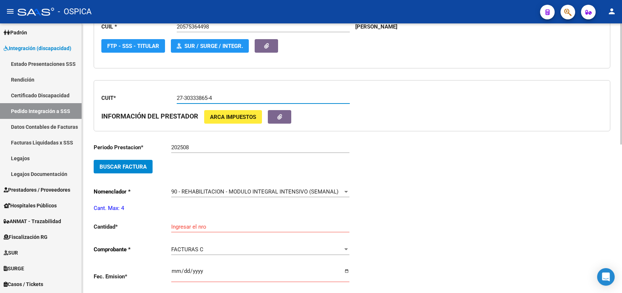
scroll to position [154, 0]
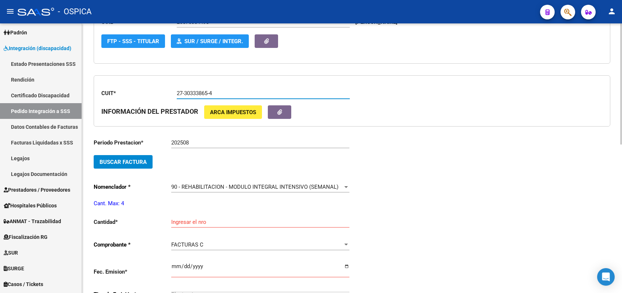
type input "27-30333865-4"
click at [144, 159] on span "Buscar Factura" at bounding box center [123, 162] width 47 height 7
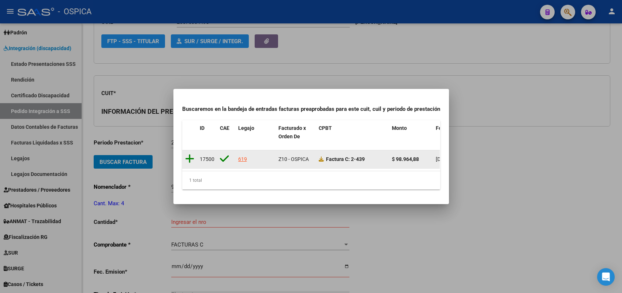
click at [189, 155] on icon at bounding box center [189, 159] width 9 height 10
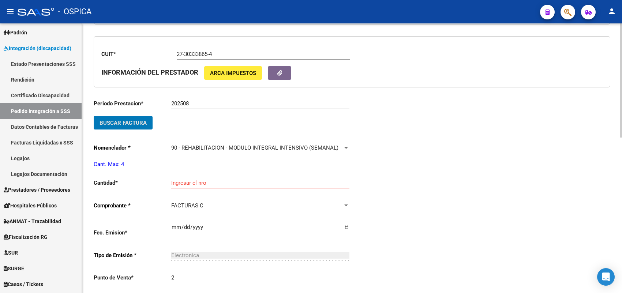
scroll to position [245, 0]
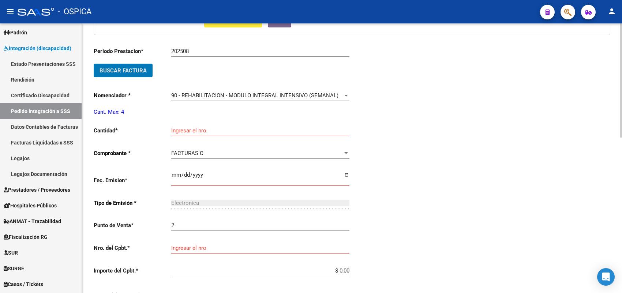
click at [189, 127] on input "Ingresar el nro" at bounding box center [260, 130] width 178 height 7
type input "4"
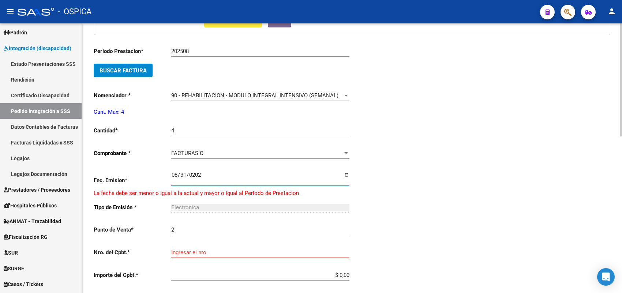
type input "2025-08-31"
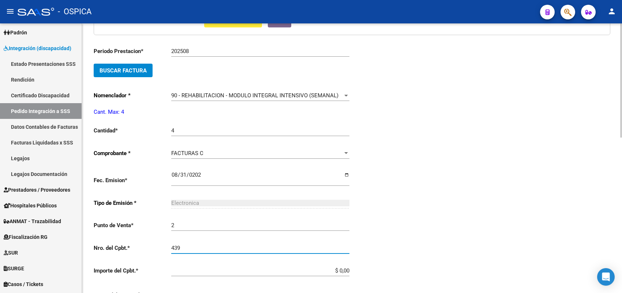
type input "439"
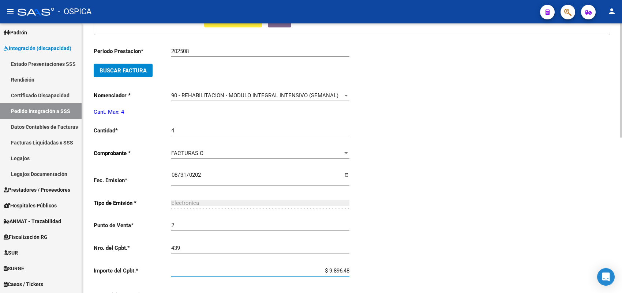
type input "$ 98.964,88"
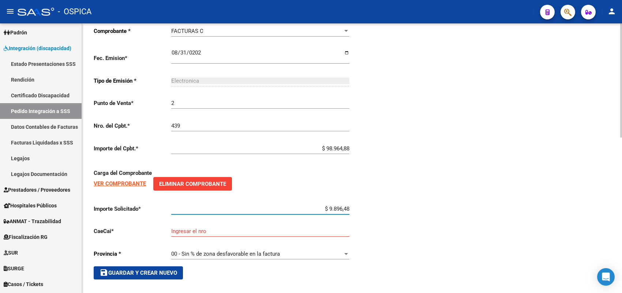
type input "$ 98.964,88"
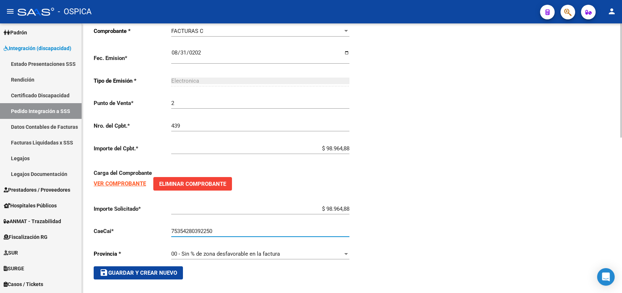
type input "75354280392250"
click at [158, 270] on span "save Guardar y Crear Nuevo" at bounding box center [139, 273] width 78 height 7
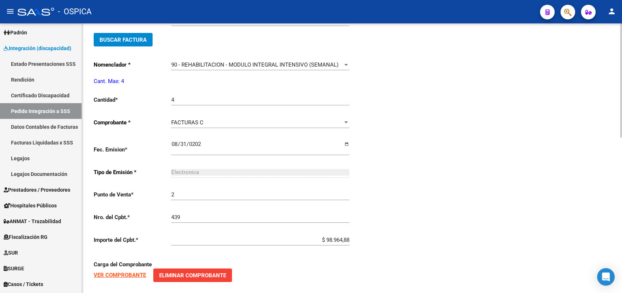
type input "$ 0,00"
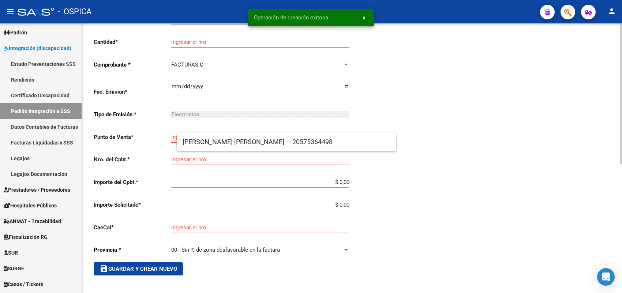
scroll to position [17, 0]
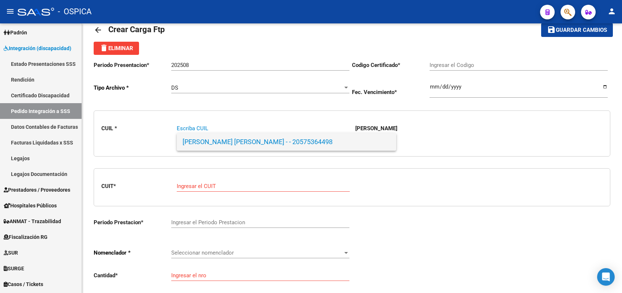
click at [200, 139] on span "VAZQUEZ, BRUNO JOAQUIN - - 20575364498" at bounding box center [287, 142] width 208 height 18
type input "20575364498"
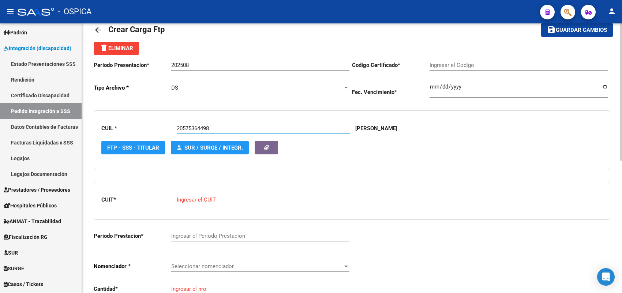
type input "ARG02000575364492022102620251026 BS437"
type input "2025-10-26"
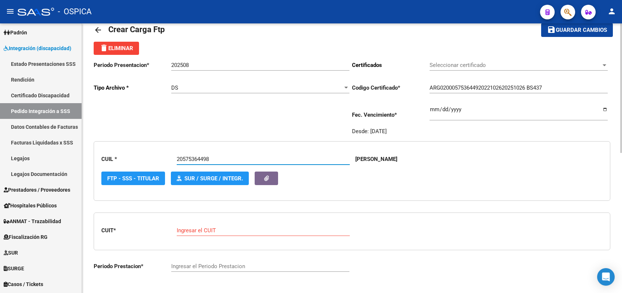
click at [198, 230] on input "Ingresar el CUIT" at bounding box center [263, 230] width 173 height 7
paste input "27-23771026-1"
type input "27-23771026-1"
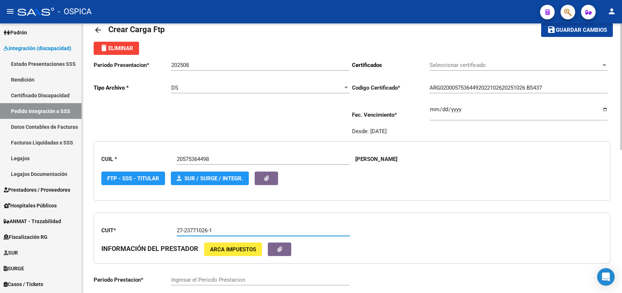
type input "202508"
type input "2"
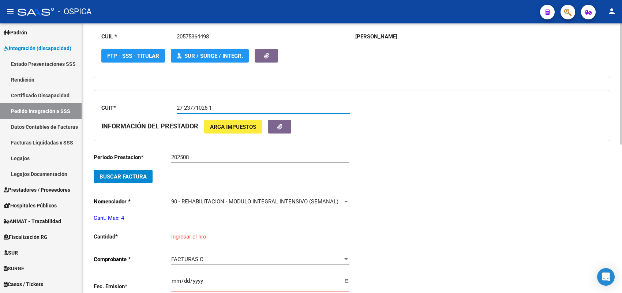
scroll to position [154, 0]
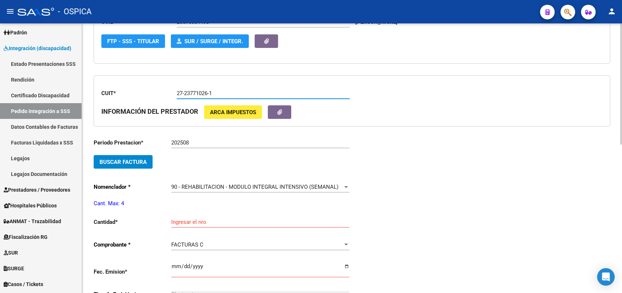
type input "27-23771026-1"
click at [145, 159] on span "Buscar Factura" at bounding box center [123, 162] width 47 height 7
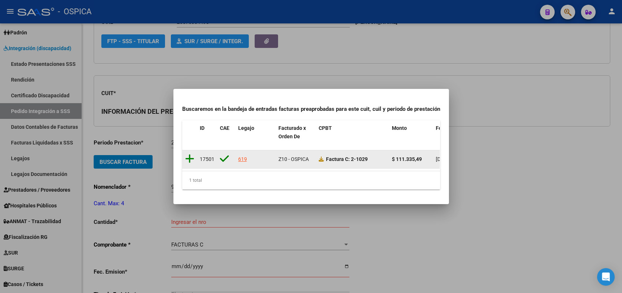
click at [185, 154] on icon at bounding box center [189, 159] width 9 height 10
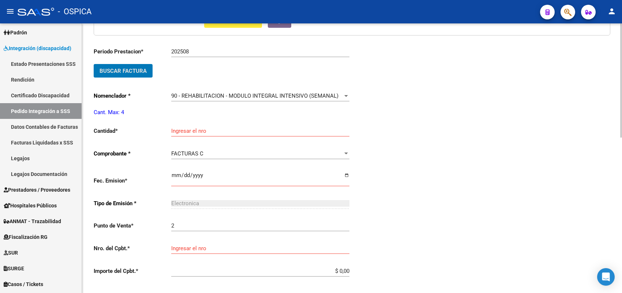
scroll to position [245, 0]
click at [192, 127] on input "Ingresar el nro" at bounding box center [260, 130] width 178 height 7
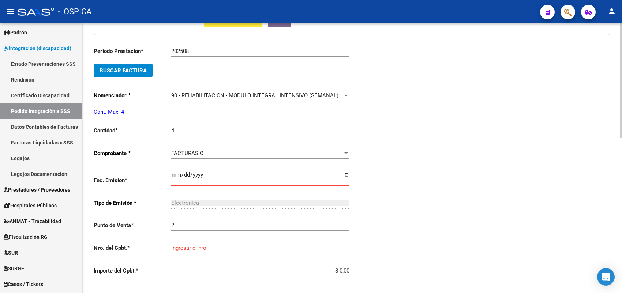
type input "4"
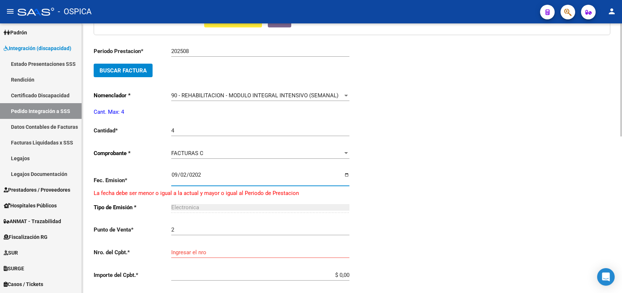
type input "2025-09-02"
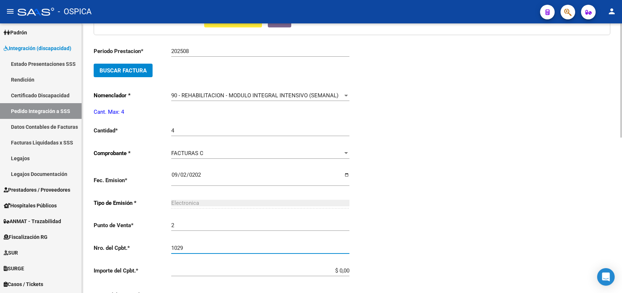
type input "1029"
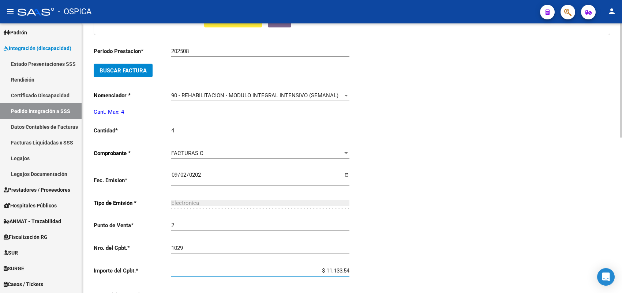
type input "$ 111.335,49"
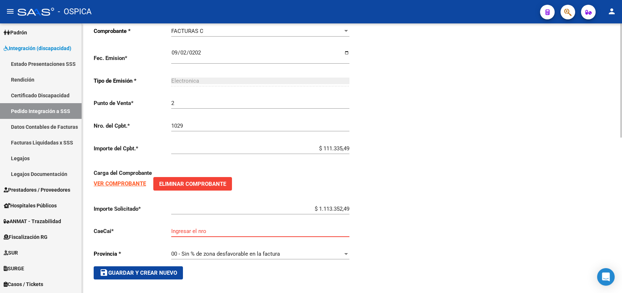
click at [341, 206] on input "$ 1.113.352,49" at bounding box center [260, 209] width 178 height 7
type input "$ 111.335,49"
click at [297, 228] on input "Ingresar el nro" at bounding box center [260, 231] width 178 height 7
type input "75351575646562"
click at [169, 271] on span "save Guardar y Crear Nuevo" at bounding box center [139, 273] width 78 height 7
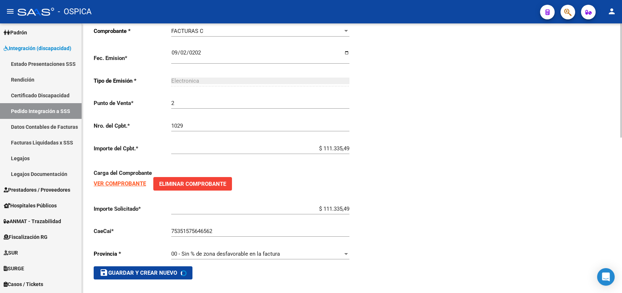
type input "$ 0,00"
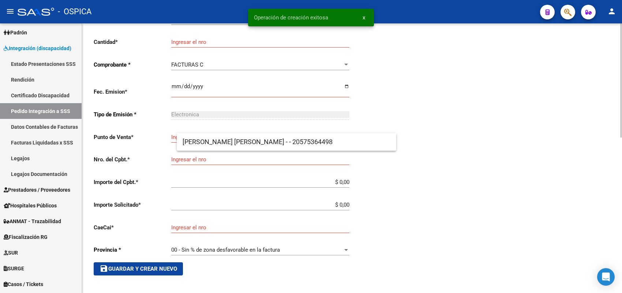
scroll to position [17, 0]
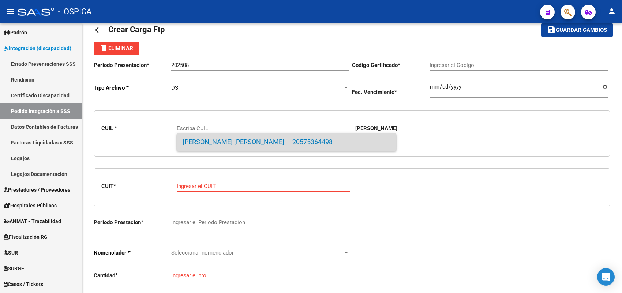
click at [218, 148] on span "VAZQUEZ, BRUNO JOAQUIN - - 20575364498" at bounding box center [287, 142] width 208 height 18
type input "20575364498"
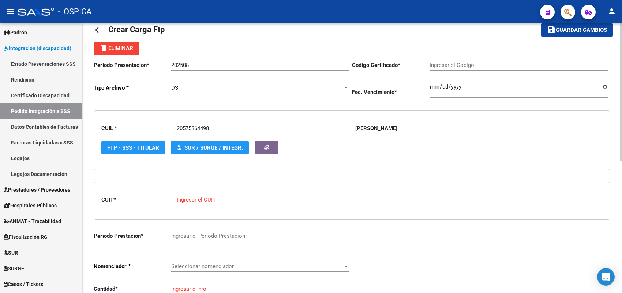
type input "ARG02000575364492022102620251026 BS437"
type input "2025-10-26"
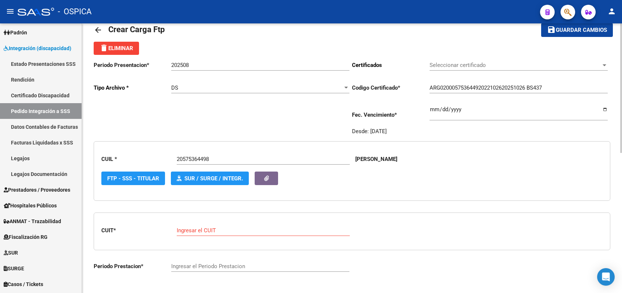
click at [215, 224] on div "Ingresar el CUIT" at bounding box center [263, 228] width 173 height 16
paste input "27-31920924-2"
type input "27-31920924-2"
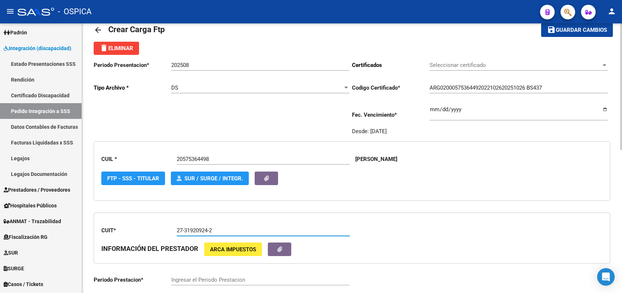
type input "202508"
type input "1"
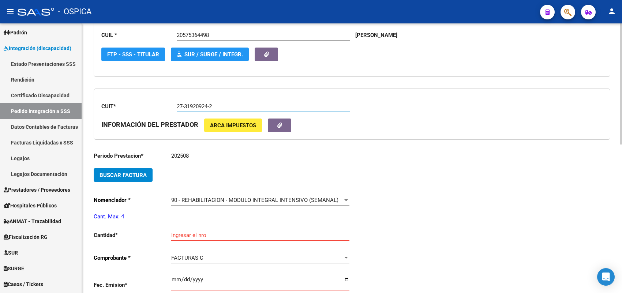
scroll to position [154, 0]
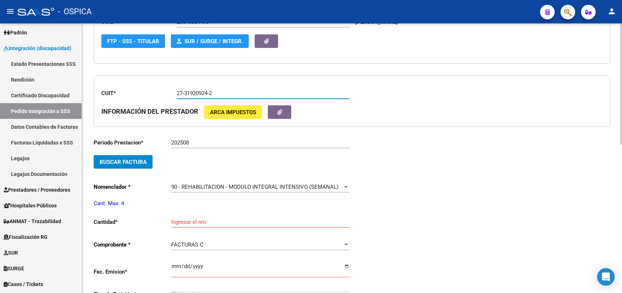
type input "27-31920924-2"
click at [188, 221] on input "Ingresar el nro" at bounding box center [260, 222] width 178 height 7
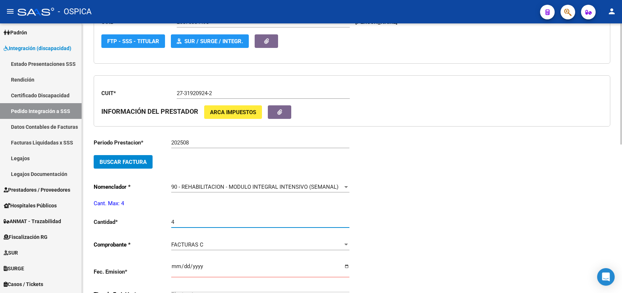
type input "4"
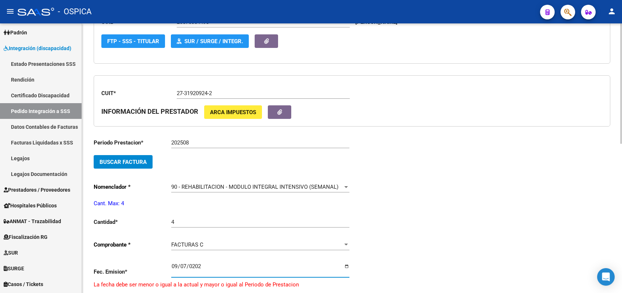
type input "2025-09-07"
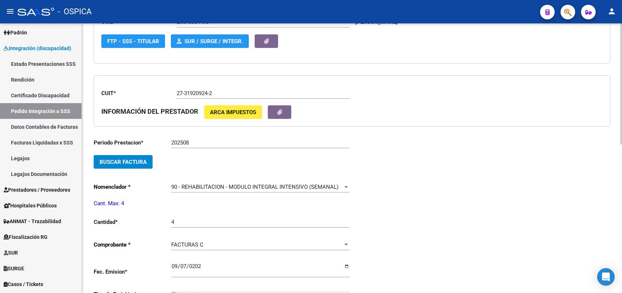
scroll to position [310, 0]
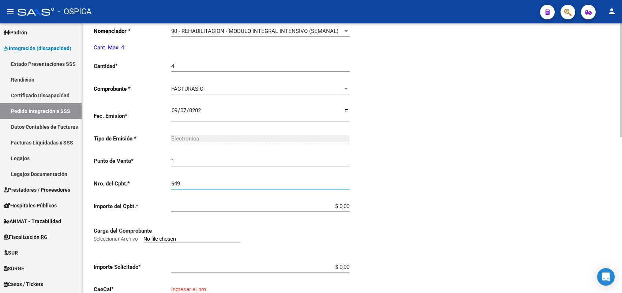
type input "649"
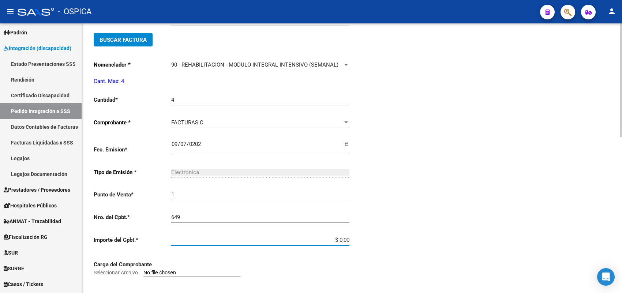
scroll to position [218, 0]
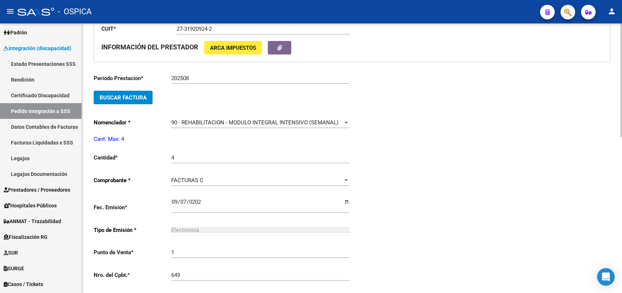
click at [147, 100] on button "Buscar Factura" at bounding box center [123, 98] width 59 height 14
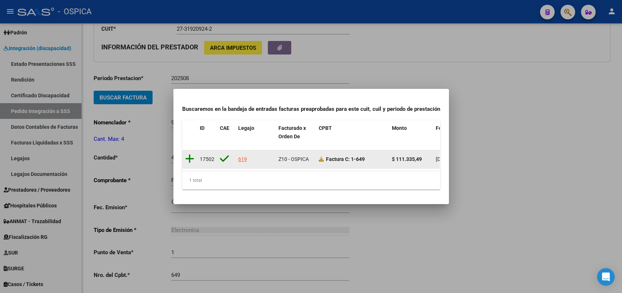
click at [191, 154] on icon at bounding box center [189, 159] width 9 height 10
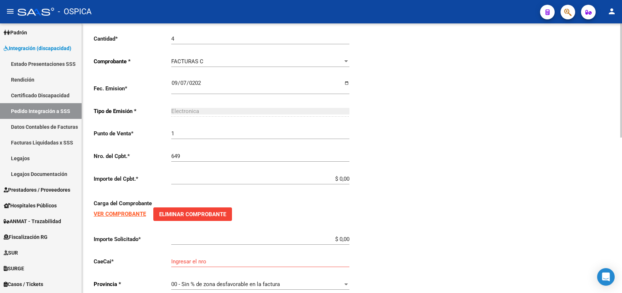
scroll to position [356, 0]
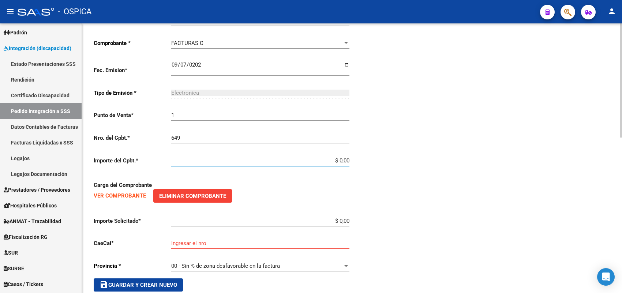
click at [348, 157] on input "$ 0,00" at bounding box center [260, 160] width 178 height 7
type input "$ 111.335,49"
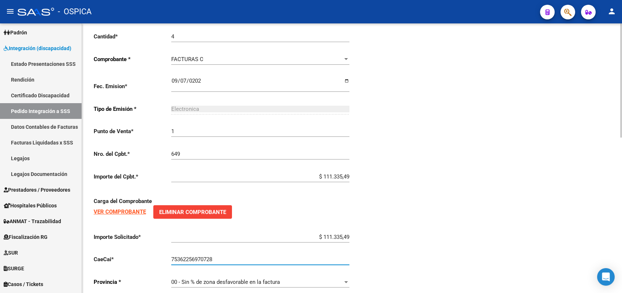
scroll to position [368, 0]
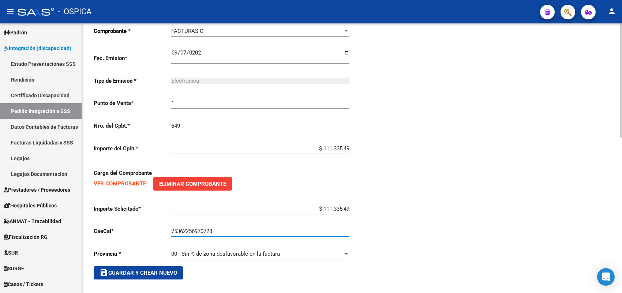
type input "75362256970728"
click at [167, 266] on button "save Guardar y Crear Nuevo" at bounding box center [138, 272] width 89 height 13
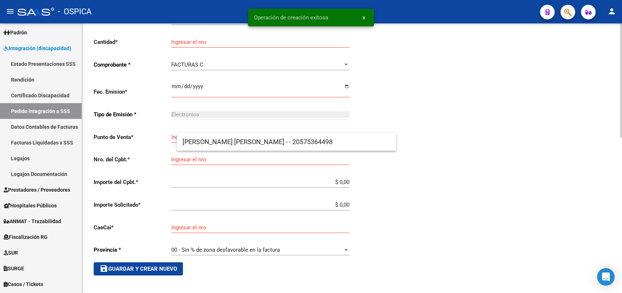
scroll to position [17, 0]
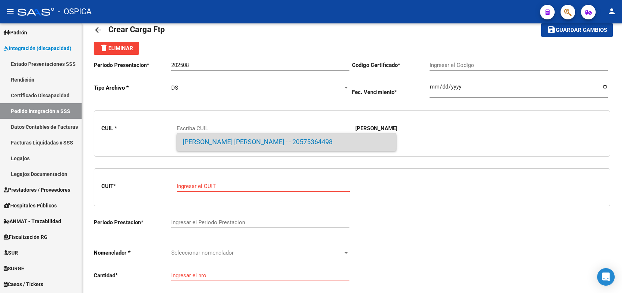
click at [221, 141] on span "VAZQUEZ, BRUNO JOAQUIN - - 20575364498" at bounding box center [287, 142] width 208 height 18
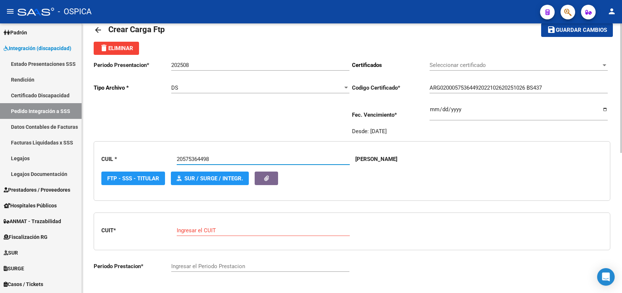
click at [194, 229] on input "Ingresar el CUIT" at bounding box center [263, 230] width 173 height 7
paste input "27-42113078-2"
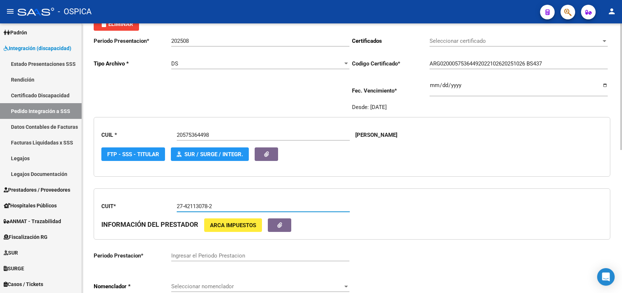
scroll to position [63, 0]
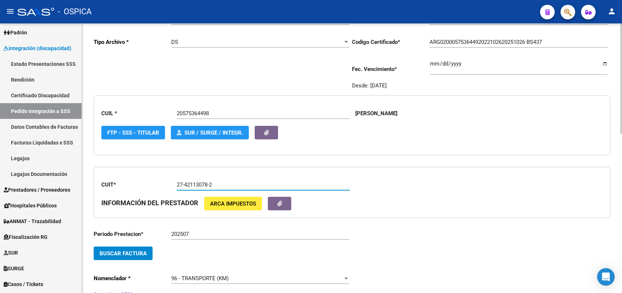
click at [192, 232] on input "202507" at bounding box center [260, 234] width 178 height 7
click at [116, 256] on button "Buscar Factura" at bounding box center [123, 254] width 59 height 14
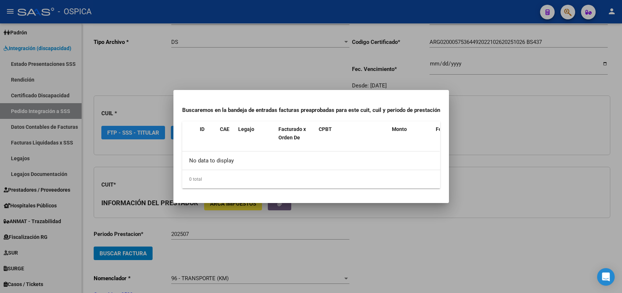
click at [211, 244] on div at bounding box center [311, 146] width 622 height 293
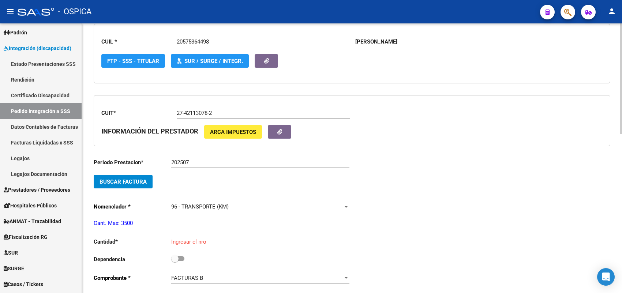
scroll to position [154, 0]
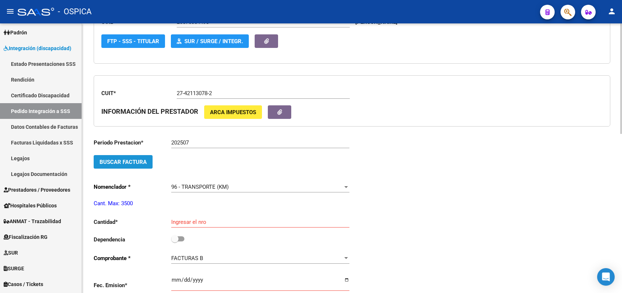
click at [142, 160] on span "Buscar Factura" at bounding box center [123, 162] width 47 height 7
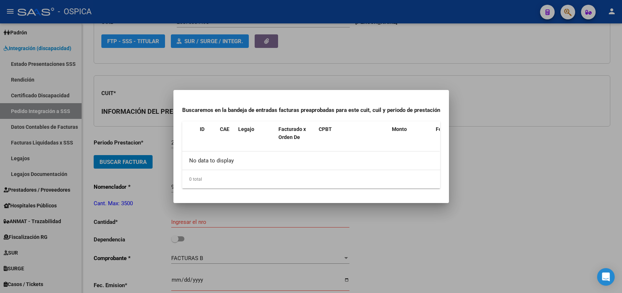
click at [155, 174] on div at bounding box center [311, 146] width 622 height 293
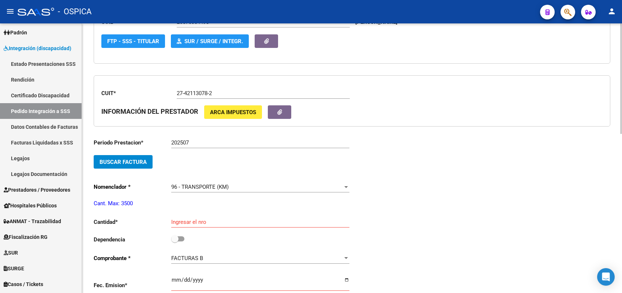
click at [141, 163] on span "Buscar Factura" at bounding box center [123, 162] width 47 height 7
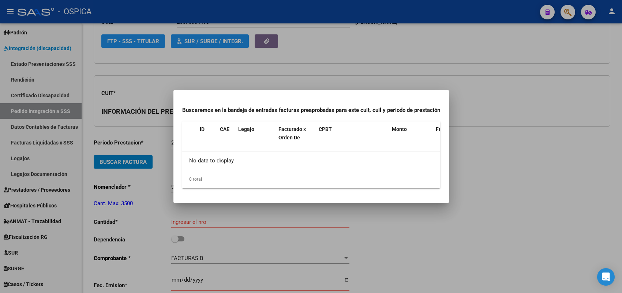
click at [156, 163] on div at bounding box center [311, 146] width 622 height 293
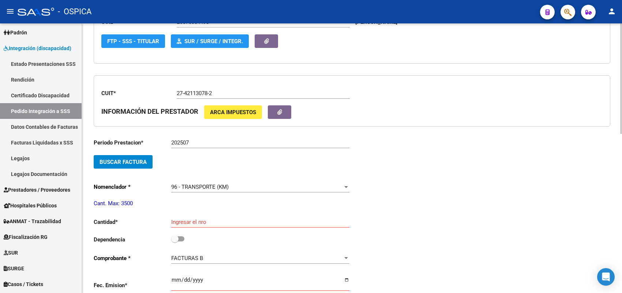
click at [193, 141] on input "202507" at bounding box center [260, 142] width 178 height 7
click at [144, 161] on span "Buscar Factura" at bounding box center [123, 162] width 47 height 7
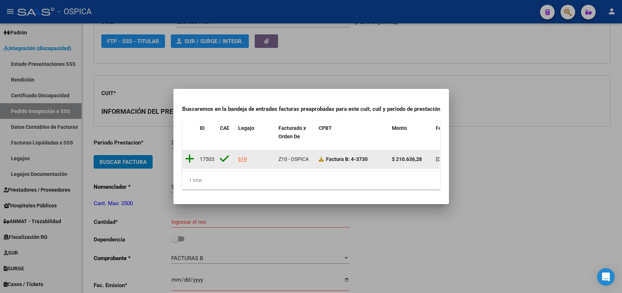
click at [191, 154] on icon at bounding box center [189, 159] width 9 height 10
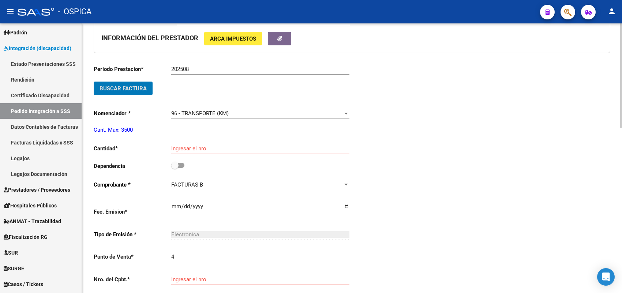
scroll to position [245, 0]
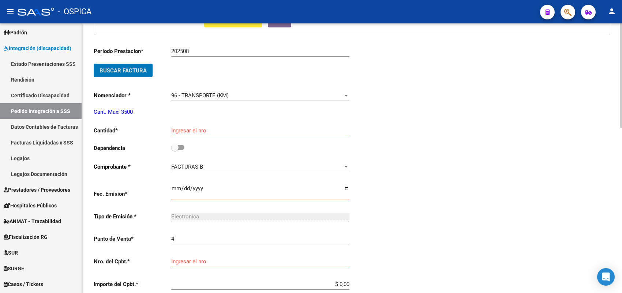
click at [215, 125] on div "Ingresar el nro" at bounding box center [260, 128] width 178 height 16
click at [178, 149] on span at bounding box center [174, 147] width 7 height 7
click at [175, 150] on input "checkbox" at bounding box center [175, 150] width 0 height 0
click at [171, 185] on div "Periodo Prestacion * 202508 Ingresar el Periodo Prestacion Buscar Factura Nomen…" at bounding box center [223, 250] width 258 height 419
click at [178, 186] on input "Ingresar el fecha" at bounding box center [260, 191] width 178 height 12
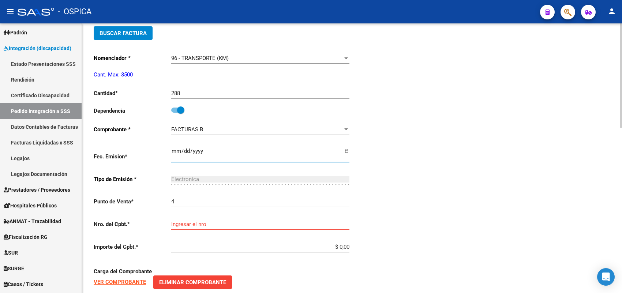
scroll to position [337, 0]
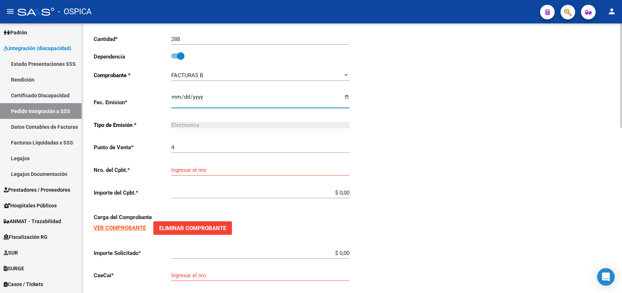
click at [194, 170] on input "Ingresar el nro" at bounding box center [260, 170] width 178 height 7
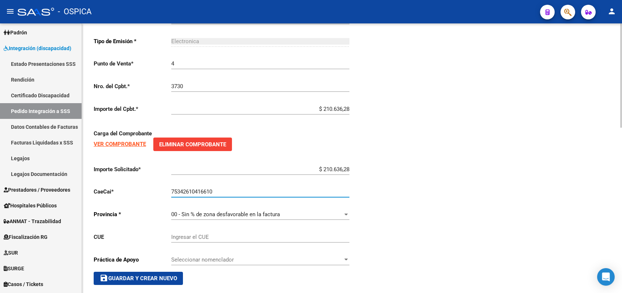
scroll to position [427, 0]
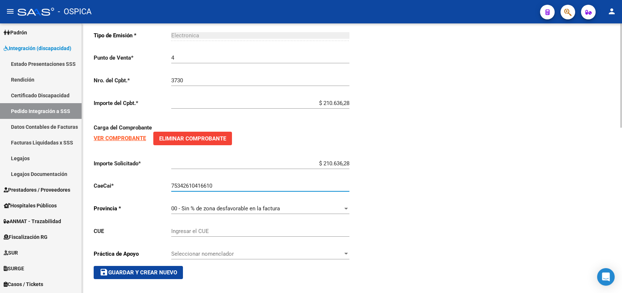
click at [169, 269] on span "save Guardar y Crear Nuevo" at bounding box center [139, 272] width 78 height 7
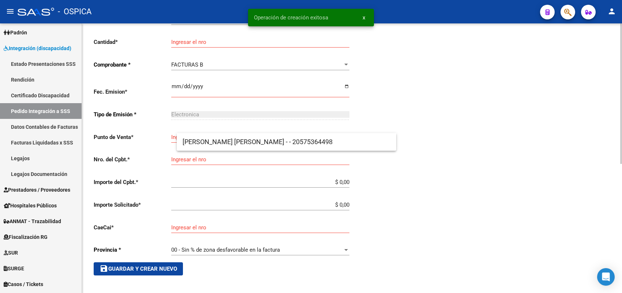
scroll to position [17, 0]
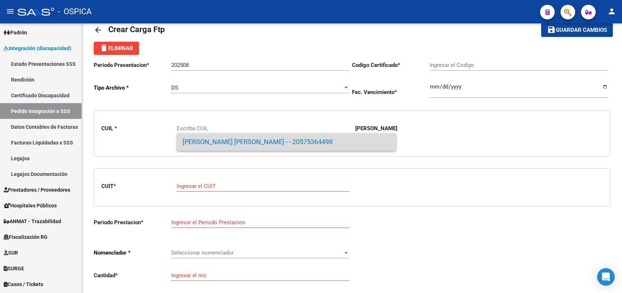
click at [204, 139] on span "VAZQUEZ, BRUNO JOAQUIN - - 20575364498" at bounding box center [287, 142] width 208 height 18
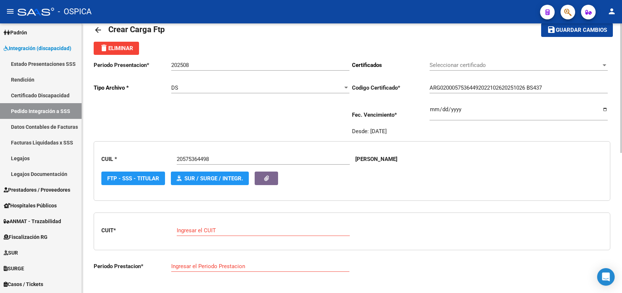
click at [201, 233] on div "Ingresar el CUIT" at bounding box center [263, 228] width 173 height 16
paste input "27-41141225-9"
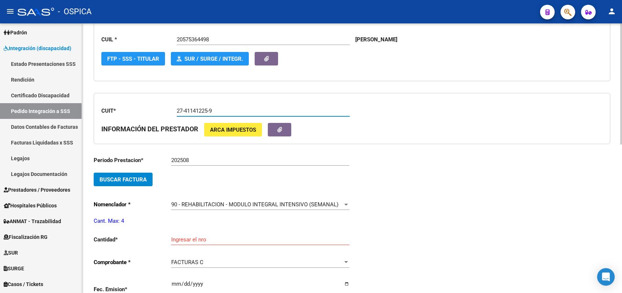
scroll to position [154, 0]
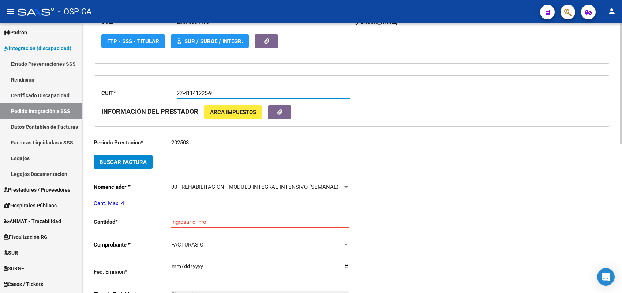
click at [146, 164] on button "Buscar Factura" at bounding box center [123, 162] width 59 height 14
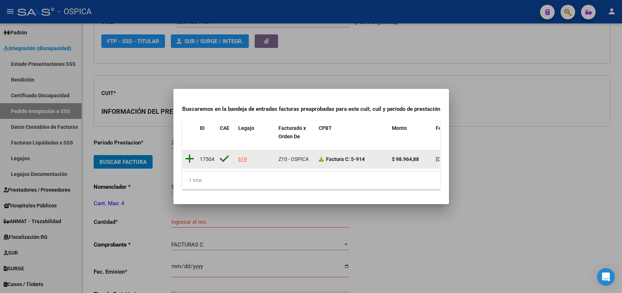
click at [189, 154] on icon at bounding box center [189, 159] width 9 height 10
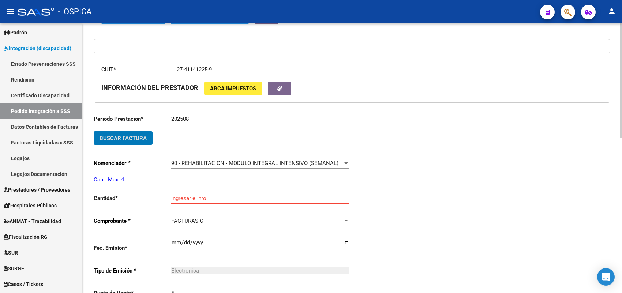
scroll to position [200, 0]
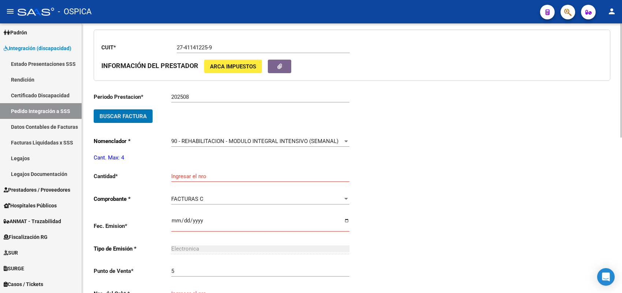
click at [184, 173] on input "Ingresar el nro" at bounding box center [260, 176] width 178 height 7
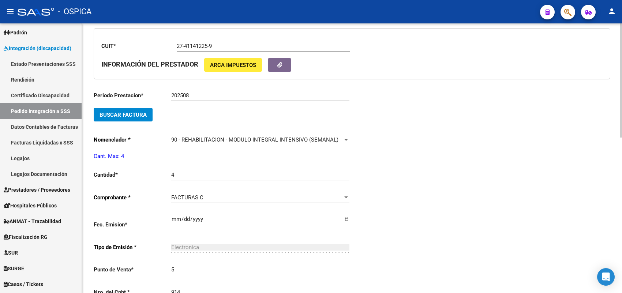
scroll to position [355, 0]
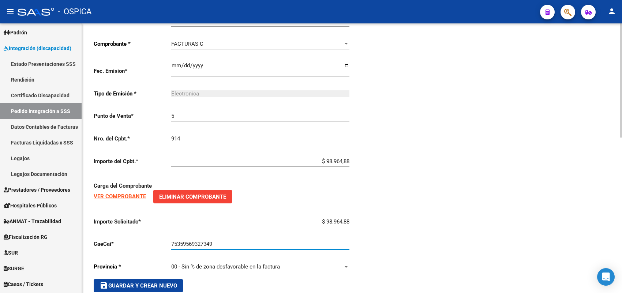
drag, startPoint x: 153, startPoint y: 279, endPoint x: 154, endPoint y: 273, distance: 6.6
click at [153, 279] on button "save Guardar y Crear Nuevo" at bounding box center [138, 285] width 89 height 13
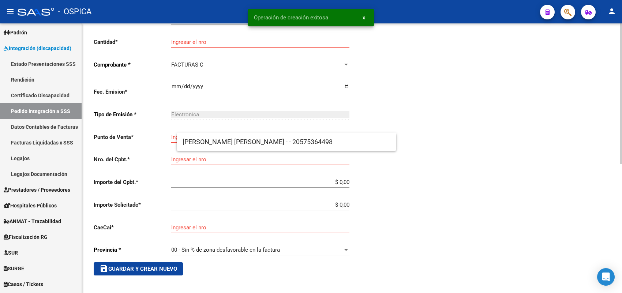
scroll to position [17, 0]
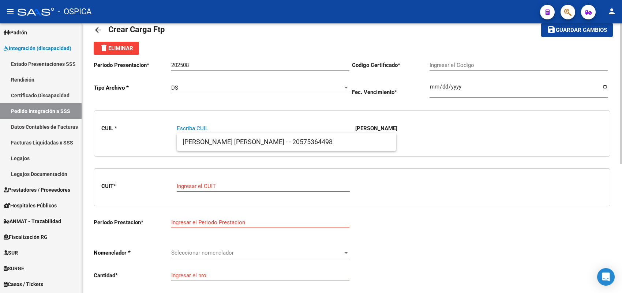
paste input "20570858131"
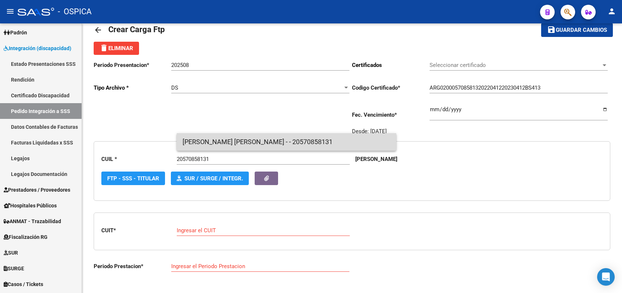
click at [193, 139] on span "VILLALBA, LEANDRO ARIEL - - 20570858131" at bounding box center [287, 142] width 208 height 18
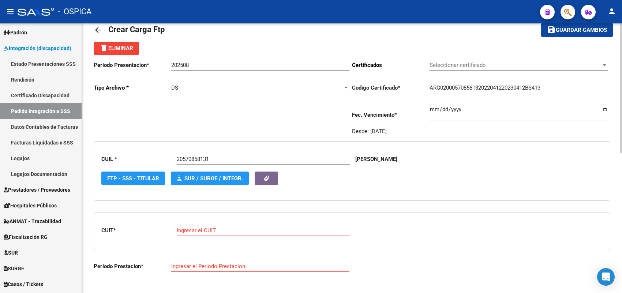
paste input "30-71512381-5"
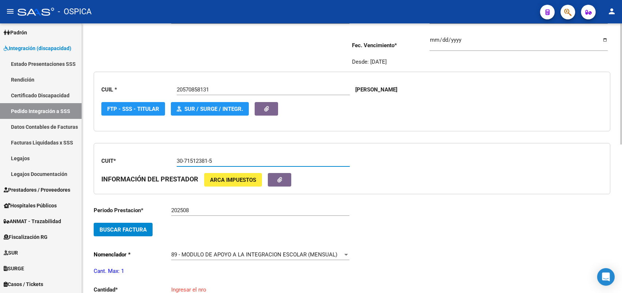
scroll to position [108, 0]
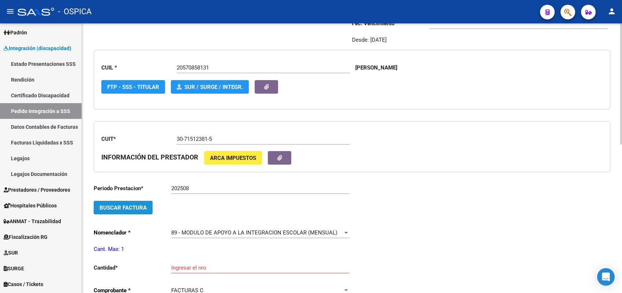
click at [138, 207] on span "Buscar Factura" at bounding box center [123, 208] width 47 height 7
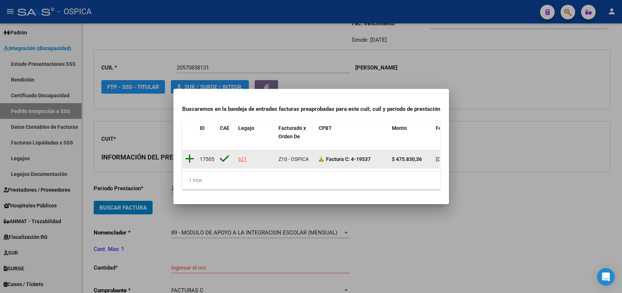
click at [186, 155] on icon at bounding box center [189, 159] width 9 height 10
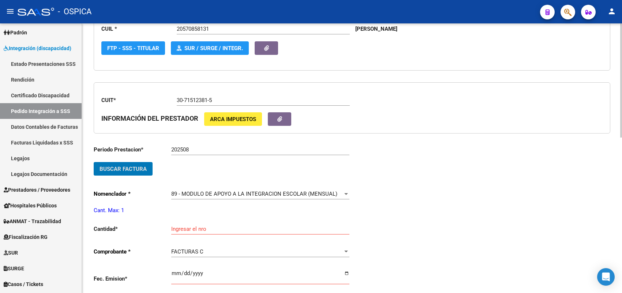
scroll to position [200, 0]
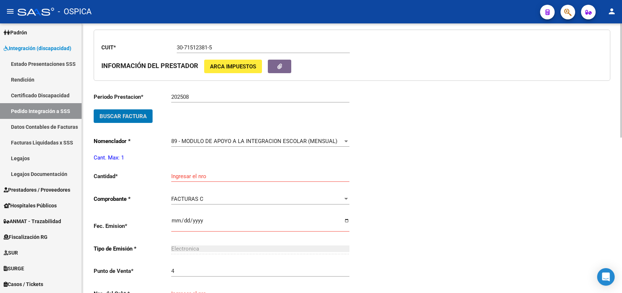
click at [194, 176] on input "Ingresar el nro" at bounding box center [260, 176] width 178 height 7
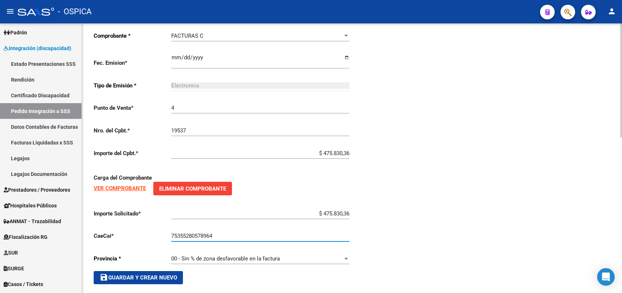
scroll to position [368, 0]
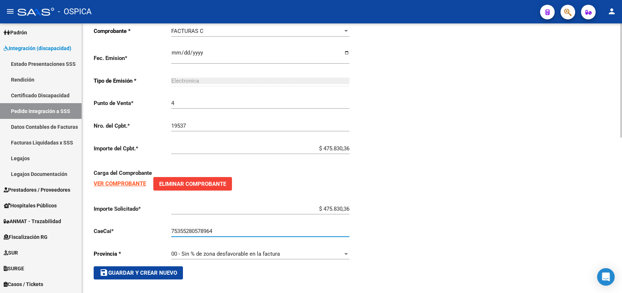
click at [154, 266] on button "save Guardar y Crear Nuevo" at bounding box center [138, 272] width 89 height 13
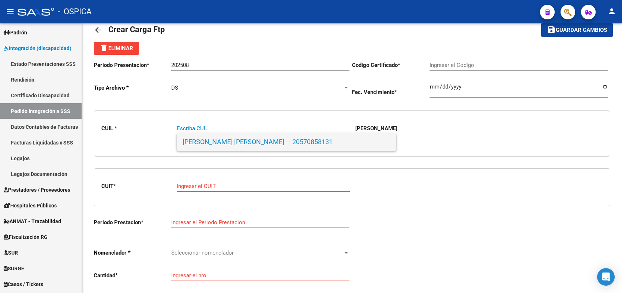
paste input "20526026749"
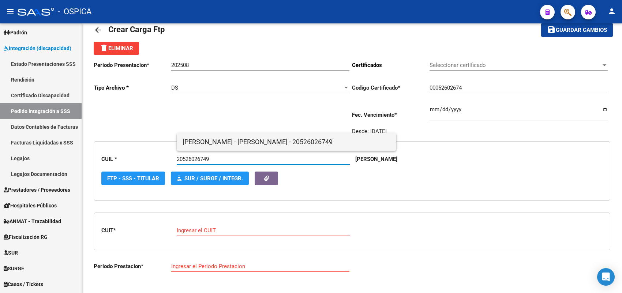
click at [198, 142] on span "VILLALVA - THIAGO ALEXANDER - 20526026749" at bounding box center [287, 142] width 208 height 18
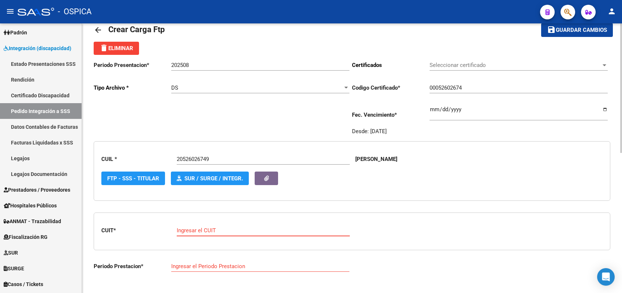
paste input "27-34368578-0"
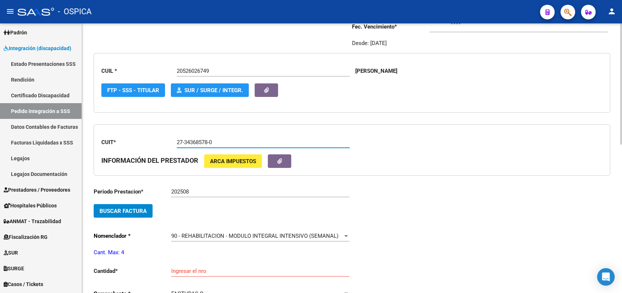
scroll to position [108, 0]
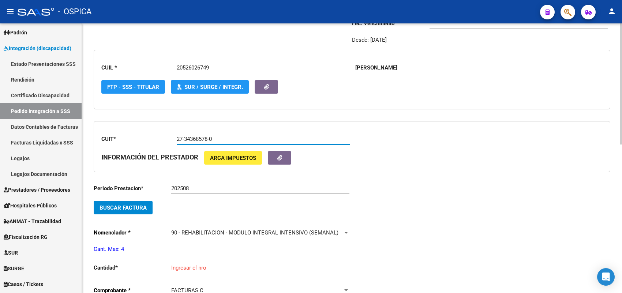
click at [123, 209] on button "Buscar Factura" at bounding box center [123, 208] width 59 height 14
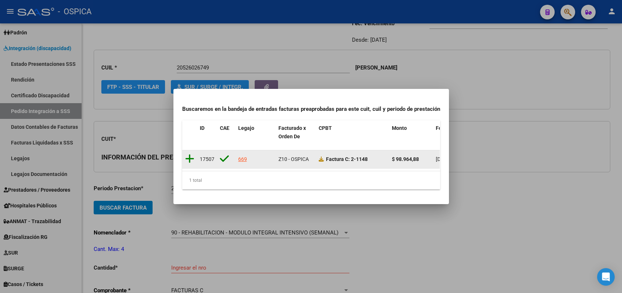
click at [191, 156] on icon at bounding box center [189, 159] width 9 height 10
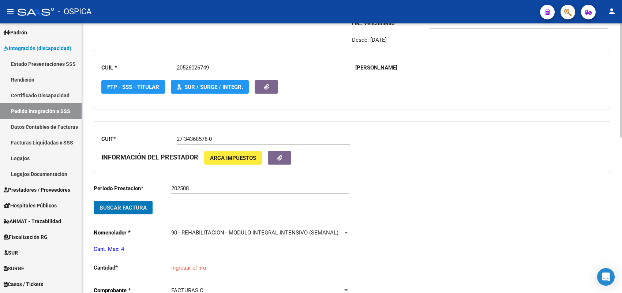
scroll to position [154, 0]
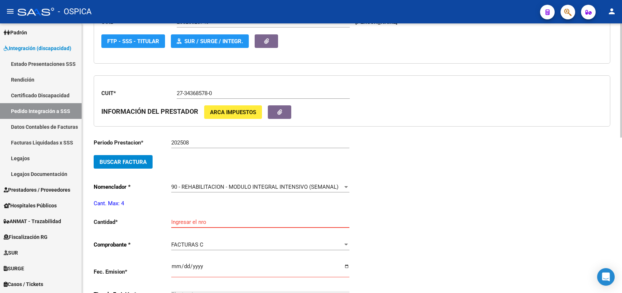
click at [199, 221] on input "Ingresar el nro" at bounding box center [260, 222] width 178 height 7
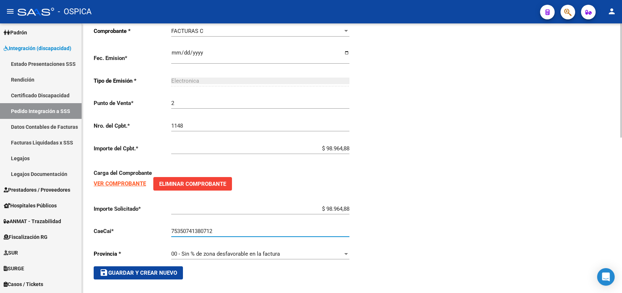
click at [180, 269] on button "save Guardar y Crear Nuevo" at bounding box center [138, 272] width 89 height 13
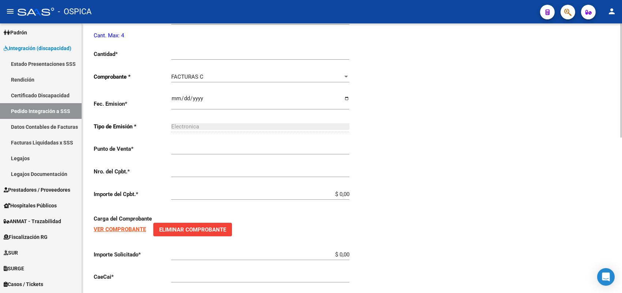
scroll to position [17, 0]
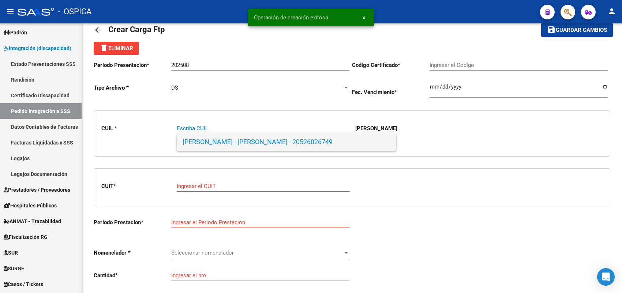
click at [210, 149] on span "VILLALVA - THIAGO ALEXANDER - 20526026749" at bounding box center [287, 142] width 208 height 18
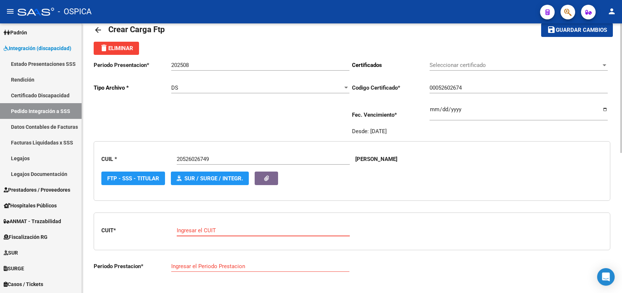
click at [206, 229] on input "Ingresar el CUIT" at bounding box center [263, 230] width 173 height 7
paste input "27-27443484-3"
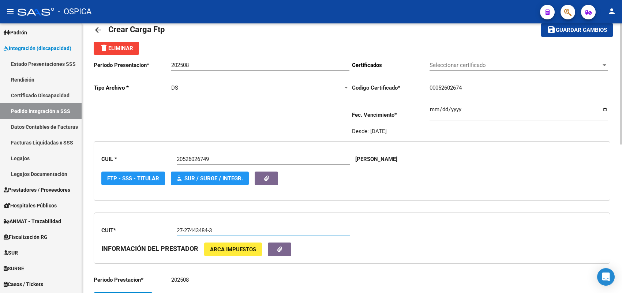
scroll to position [63, 0]
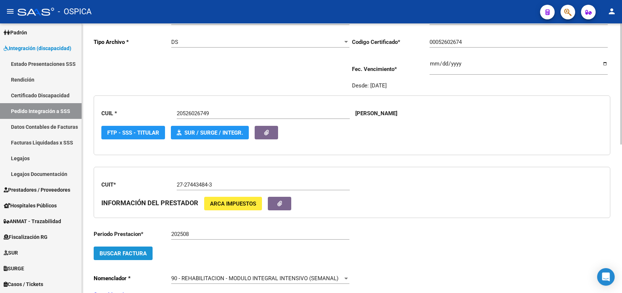
click at [132, 248] on button "Buscar Factura" at bounding box center [123, 254] width 59 height 14
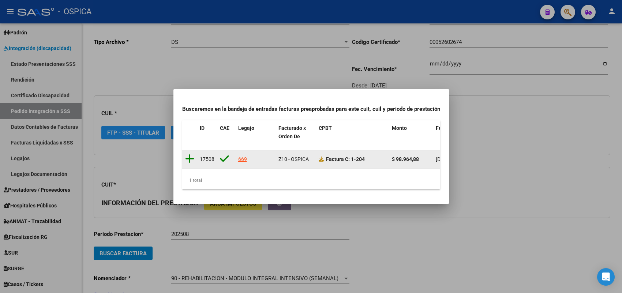
click at [189, 154] on icon at bounding box center [189, 159] width 9 height 10
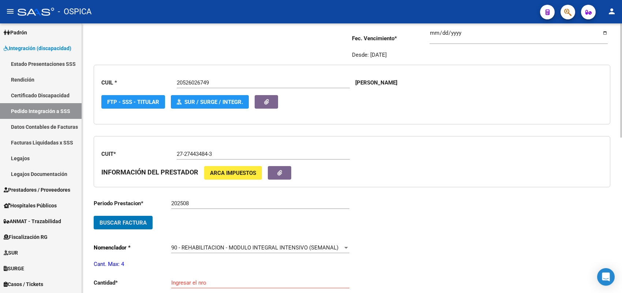
scroll to position [108, 0]
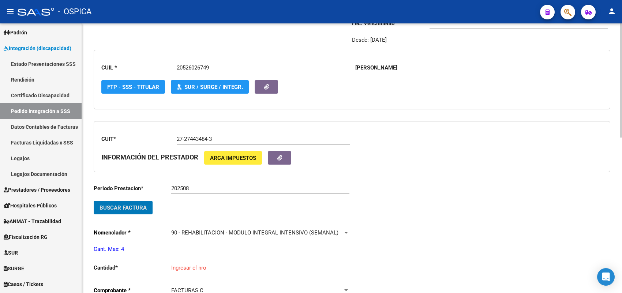
click at [200, 265] on input "Ingresar el nro" at bounding box center [260, 268] width 178 height 7
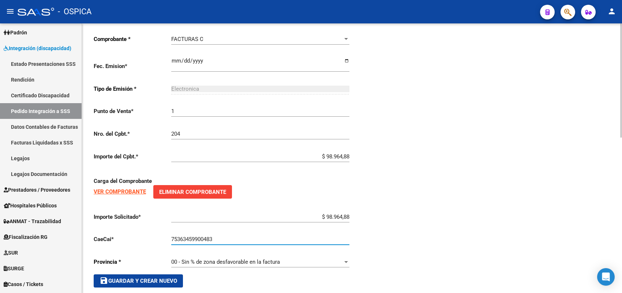
scroll to position [368, 0]
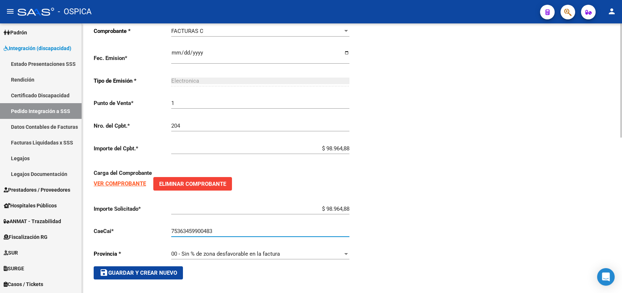
click at [164, 271] on span "save Guardar y Crear Nuevo" at bounding box center [139, 273] width 78 height 7
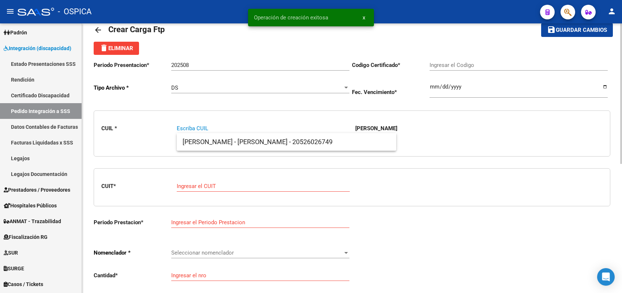
paste input "20496100191"
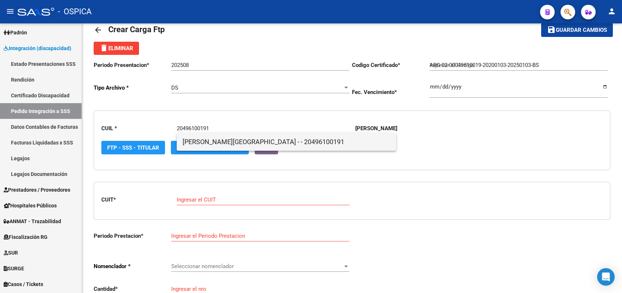
click at [214, 140] on span "ZARAGOZA BARRIONUEVO, SANTINO - - 20496100191" at bounding box center [287, 142] width 208 height 18
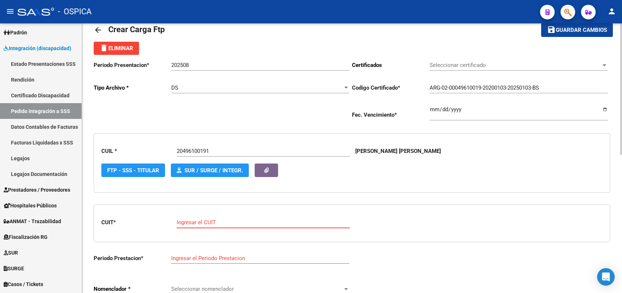
paste input "27-18308849-7"
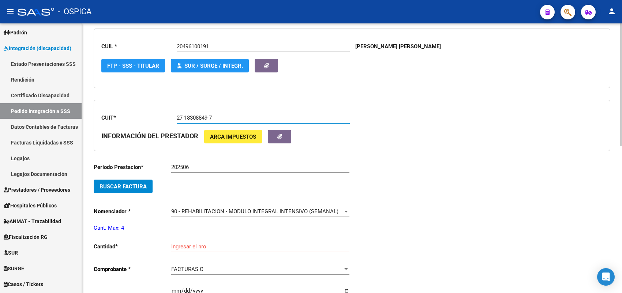
scroll to position [154, 0]
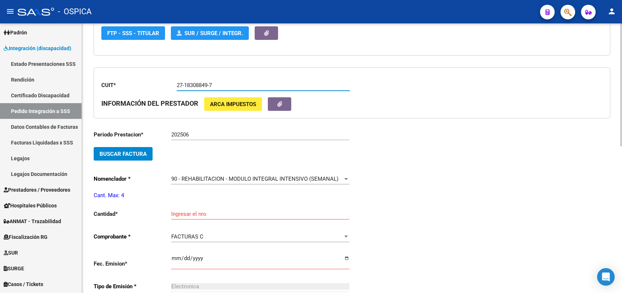
click at [141, 155] on span "Buscar Factura" at bounding box center [123, 154] width 47 height 7
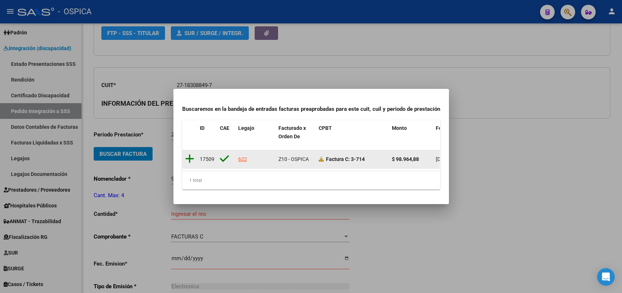
click at [187, 156] on icon at bounding box center [189, 159] width 9 height 10
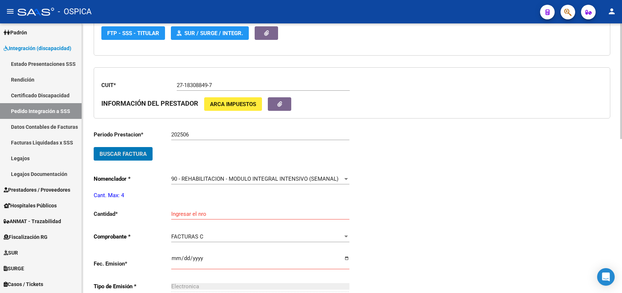
scroll to position [200, 0]
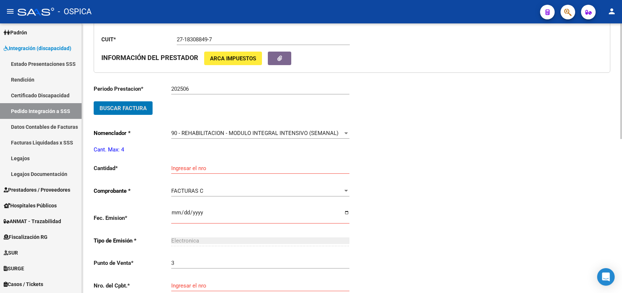
click at [187, 165] on input "Ingresar el nro" at bounding box center [260, 168] width 178 height 7
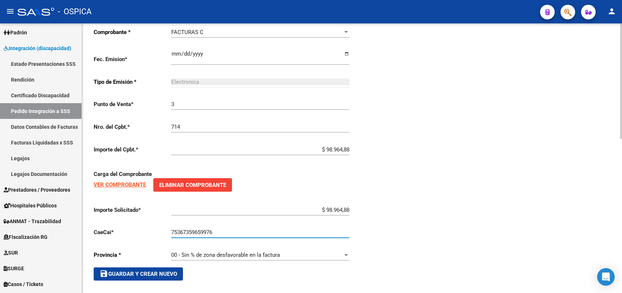
scroll to position [360, 0]
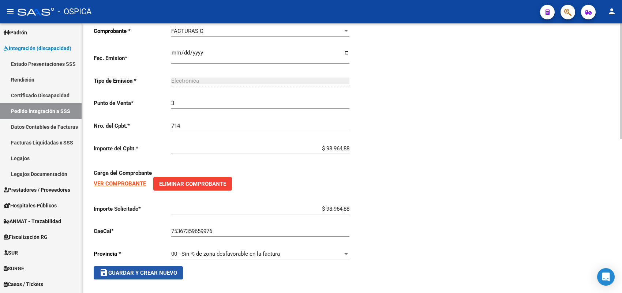
click at [153, 270] on span "save Guardar y Crear Nuevo" at bounding box center [139, 273] width 78 height 7
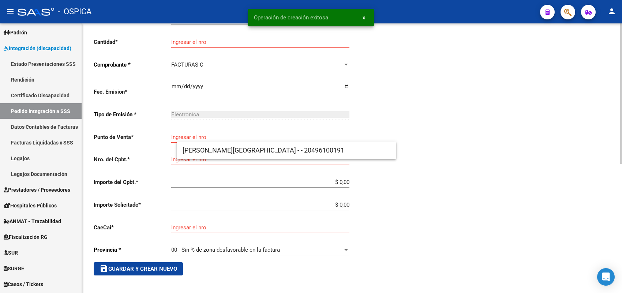
scroll to position [8, 0]
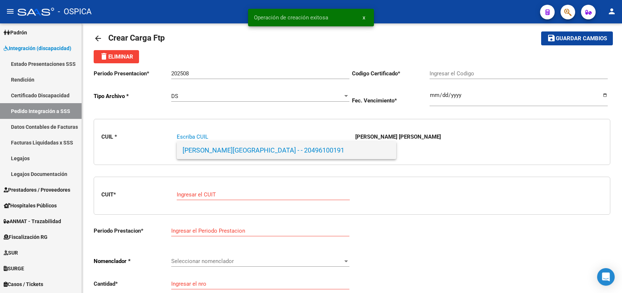
click at [191, 153] on span "ZARAGOZA BARRIONUEVO, SANTINO - - 20496100191" at bounding box center [287, 151] width 208 height 18
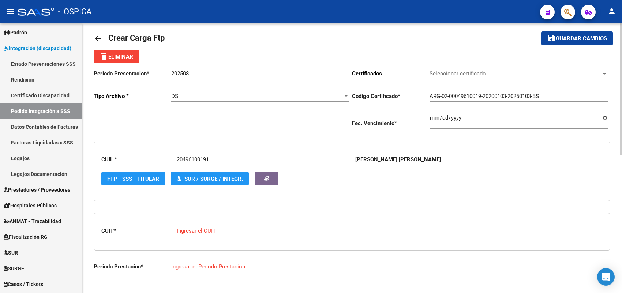
click at [205, 233] on div "Ingresar el CUIT" at bounding box center [263, 229] width 173 height 16
paste input "27-18308849-7"
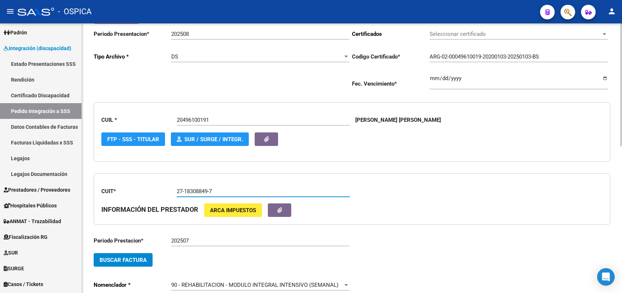
scroll to position [100, 0]
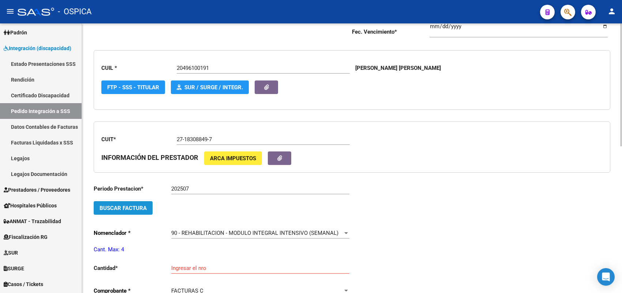
click at [141, 211] on button "Buscar Factura" at bounding box center [123, 208] width 59 height 14
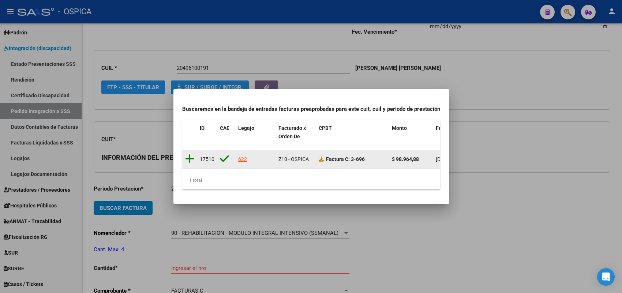
click at [191, 154] on icon at bounding box center [189, 159] width 9 height 10
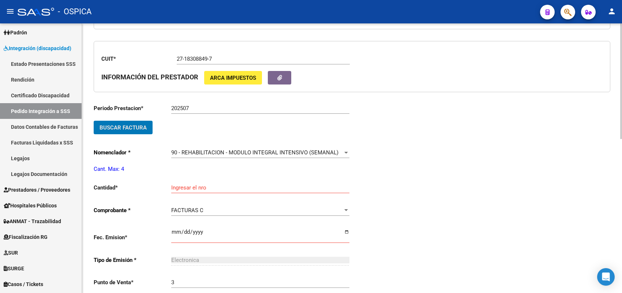
scroll to position [191, 0]
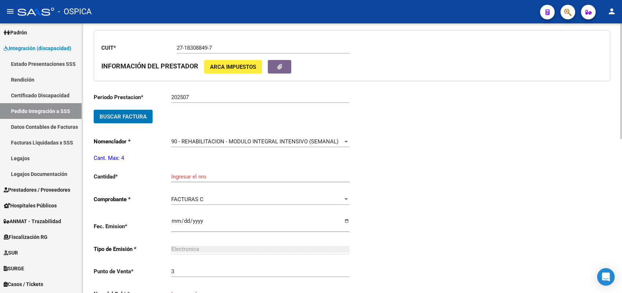
click at [193, 177] on input "Ingresar el nro" at bounding box center [260, 176] width 178 height 7
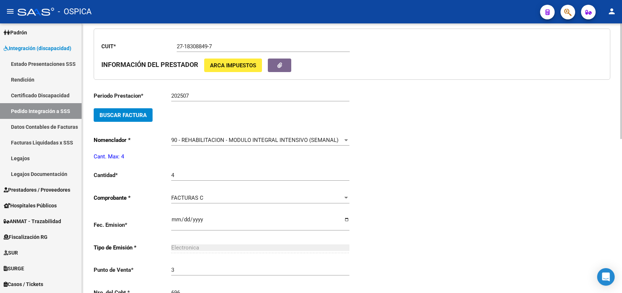
scroll to position [347, 0]
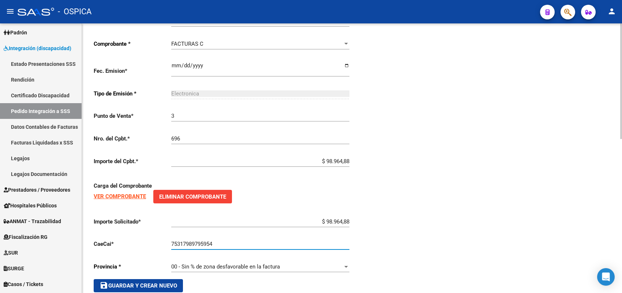
click at [151, 284] on span "save Guardar y Crear Nuevo" at bounding box center [139, 285] width 78 height 7
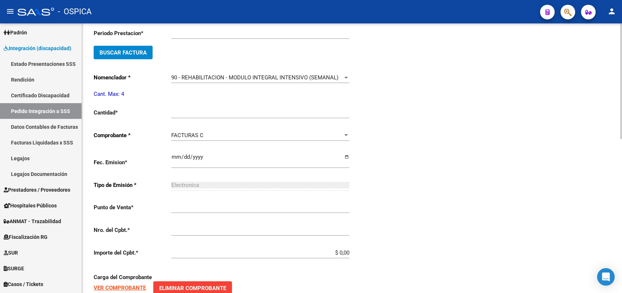
scroll to position [8, 0]
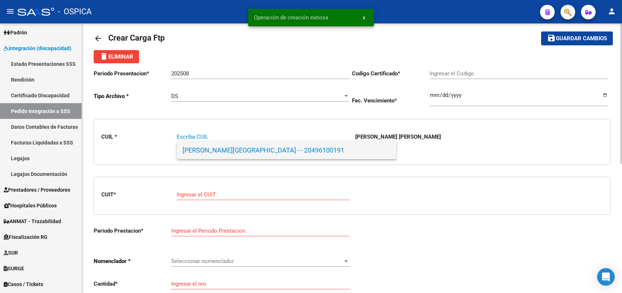
click at [209, 151] on span "ZARAGOZA BARRIONUEVO, SANTINO - - 20496100191" at bounding box center [287, 151] width 208 height 18
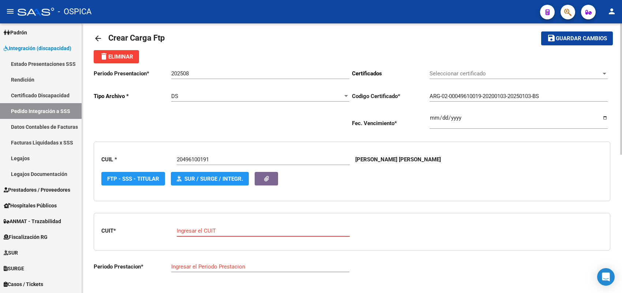
click at [209, 232] on input "Ingresar el CUIT" at bounding box center [263, 231] width 173 height 7
paste input "27-18308849-7"
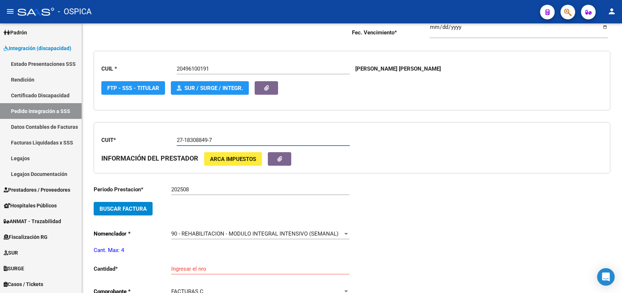
scroll to position [100, 0]
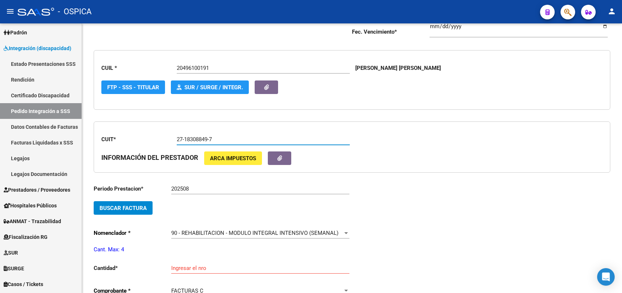
click at [139, 209] on span "Buscar Factura" at bounding box center [123, 208] width 47 height 7
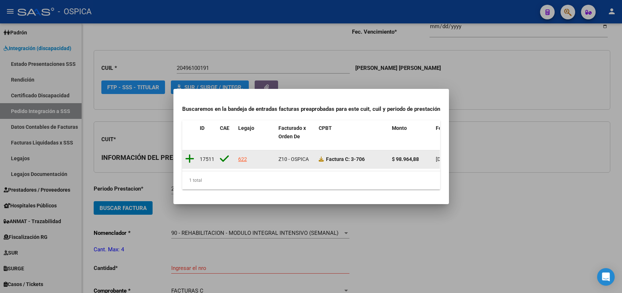
click at [189, 154] on icon at bounding box center [189, 159] width 9 height 10
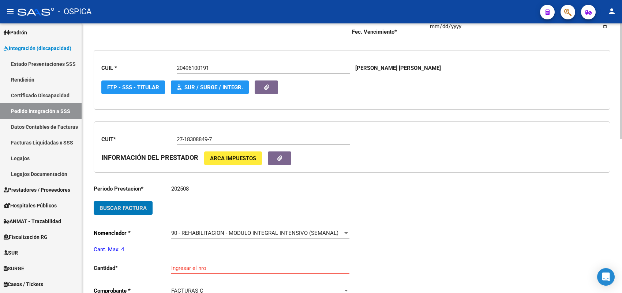
scroll to position [146, 0]
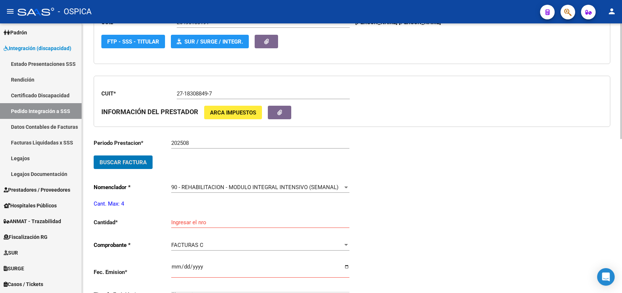
click at [192, 221] on input "Ingresar el nro" at bounding box center [260, 222] width 178 height 7
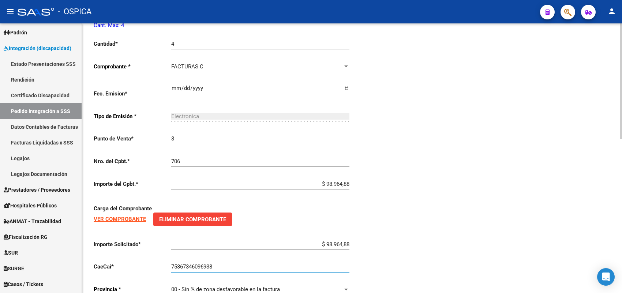
scroll to position [360, 0]
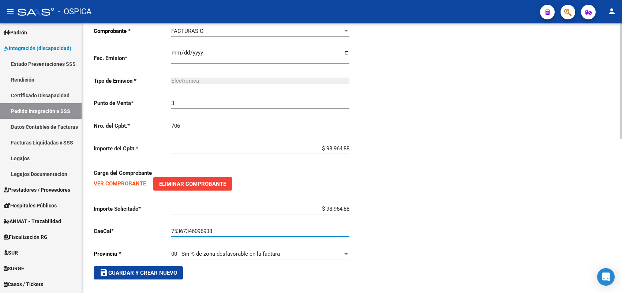
click at [163, 273] on button "save Guardar y Crear Nuevo" at bounding box center [138, 272] width 89 height 13
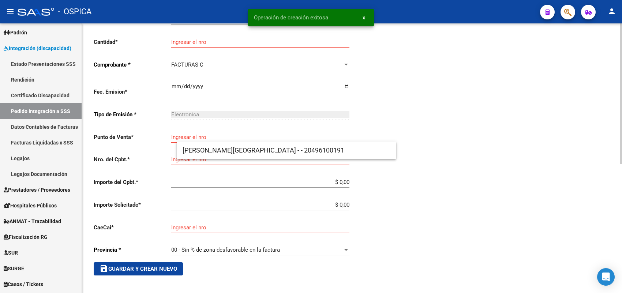
scroll to position [8, 0]
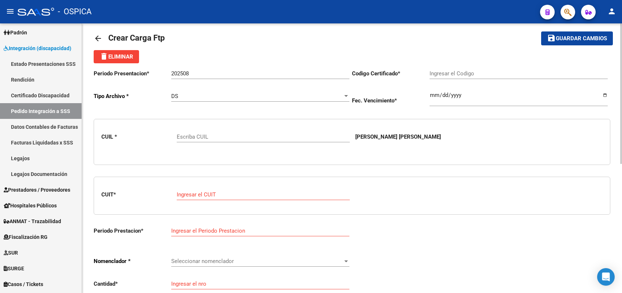
click at [232, 134] on input "Escriba CUIL" at bounding box center [263, 137] width 173 height 7
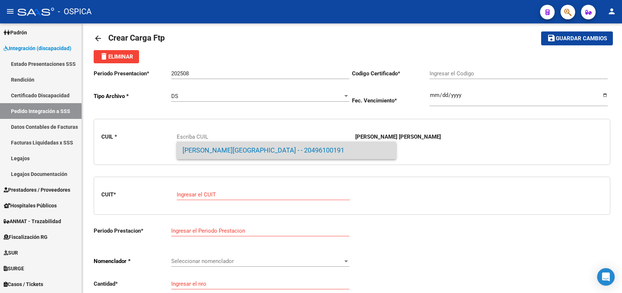
click at [233, 156] on span "ZARAGOZA BARRIONUEVO, SANTINO - - 20496100191" at bounding box center [287, 151] width 208 height 18
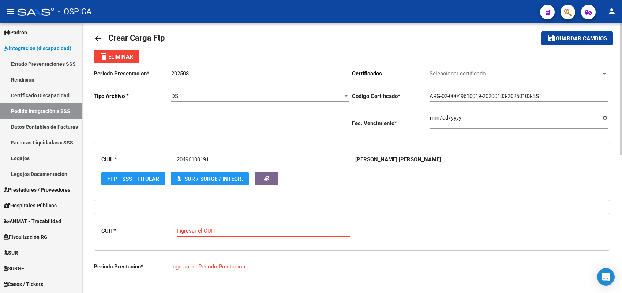
click at [206, 228] on input "Ingresar el CUIT" at bounding box center [263, 231] width 173 height 7
paste input "27-32947571-4"
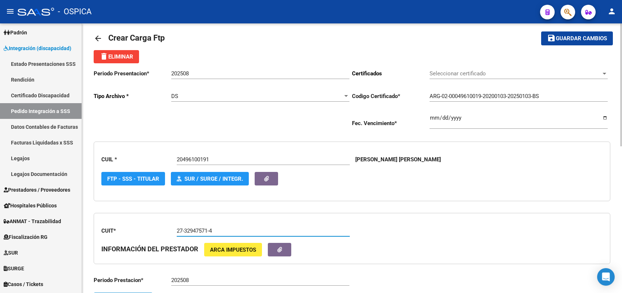
scroll to position [100, 0]
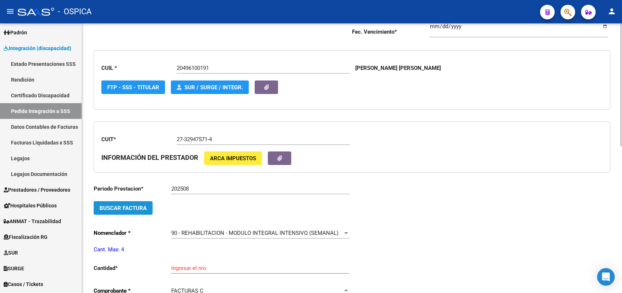
click at [147, 209] on button "Buscar Factura" at bounding box center [123, 208] width 59 height 14
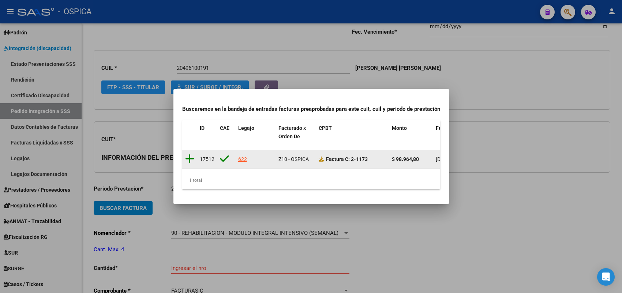
click at [189, 154] on icon at bounding box center [189, 159] width 9 height 10
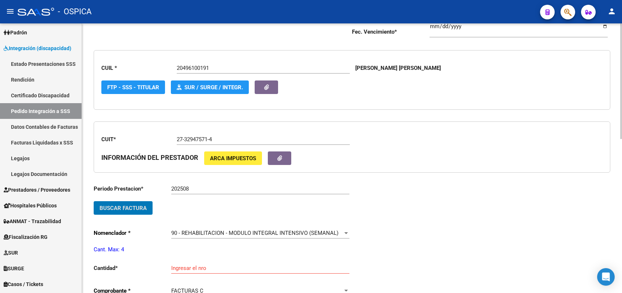
scroll to position [146, 0]
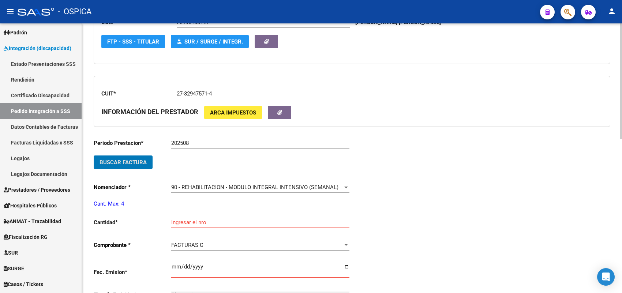
click at [185, 220] on input "Ingresar el nro" at bounding box center [260, 222] width 178 height 7
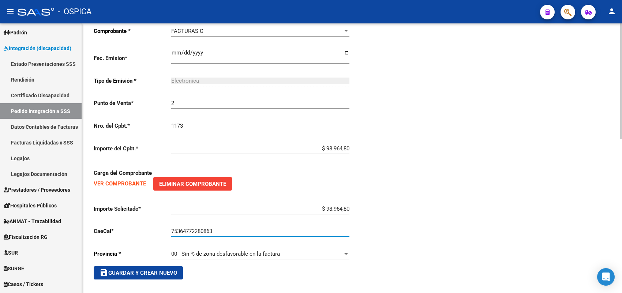
click at [153, 271] on span "save Guardar y Crear Nuevo" at bounding box center [139, 273] width 78 height 7
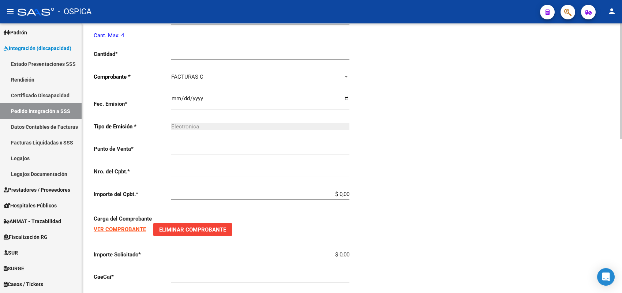
scroll to position [8, 0]
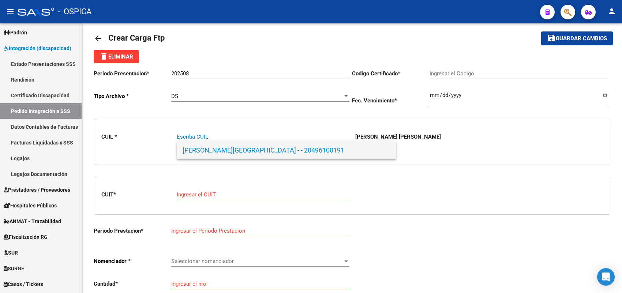
click at [204, 154] on span "ZARAGOZA BARRIONUEVO, SANTINO - - 20496100191" at bounding box center [287, 151] width 208 height 18
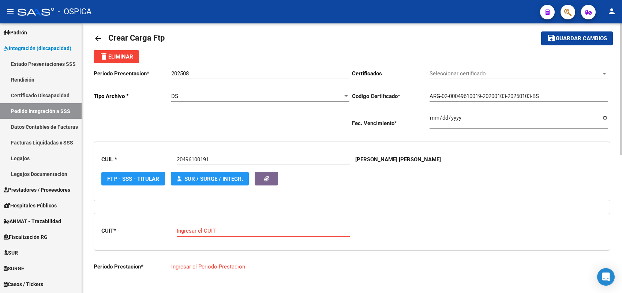
click at [202, 228] on input "Ingresar el CUIT" at bounding box center [263, 231] width 173 height 7
paste input "27-26069441-9"
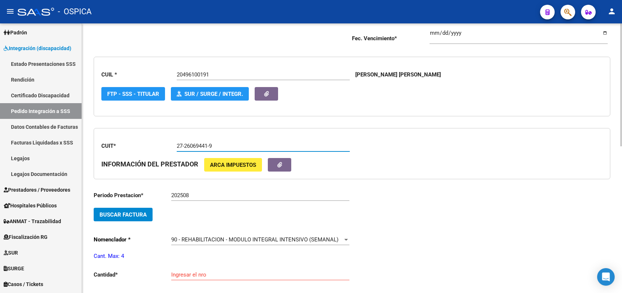
scroll to position [100, 0]
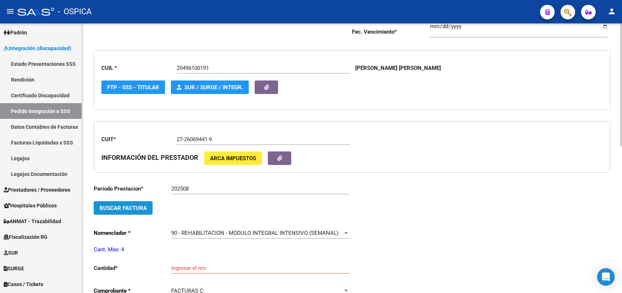
click at [126, 205] on span "Buscar Factura" at bounding box center [123, 208] width 47 height 7
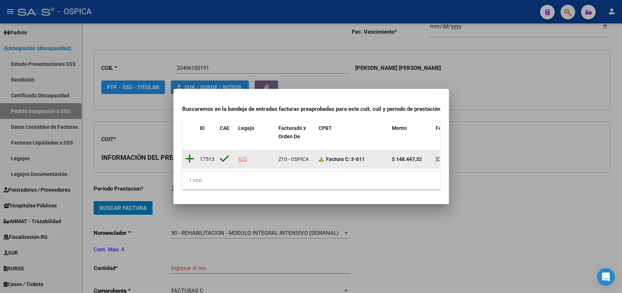
click at [191, 154] on icon at bounding box center [189, 159] width 9 height 10
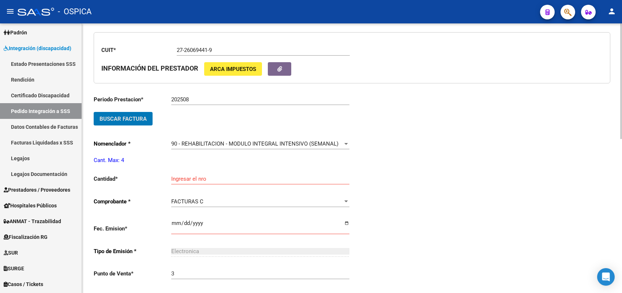
scroll to position [191, 0]
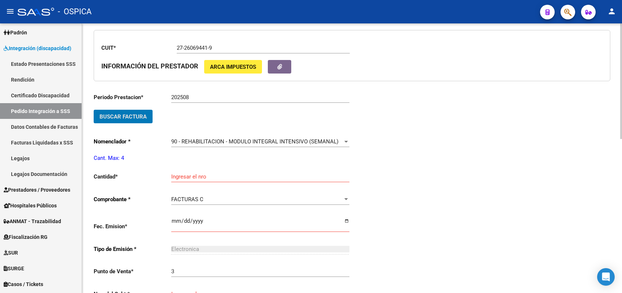
click at [191, 175] on input "Ingresar el nro" at bounding box center [260, 176] width 178 height 7
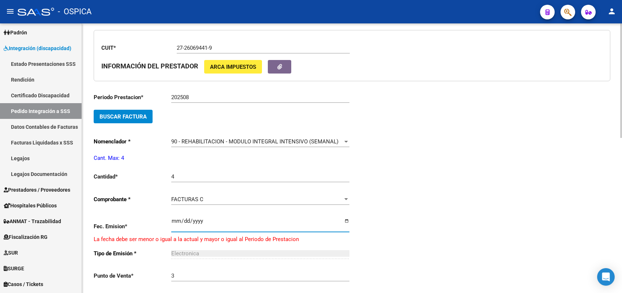
click at [202, 218] on input "2055-09-03" at bounding box center [260, 224] width 178 height 12
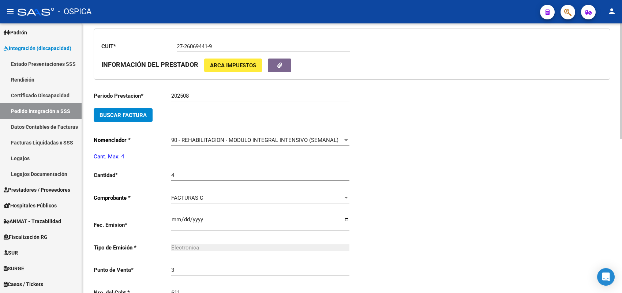
scroll to position [347, 0]
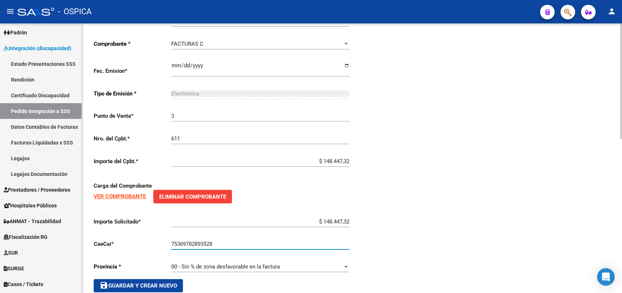
click at [165, 282] on span "save Guardar y Crear Nuevo" at bounding box center [139, 285] width 78 height 7
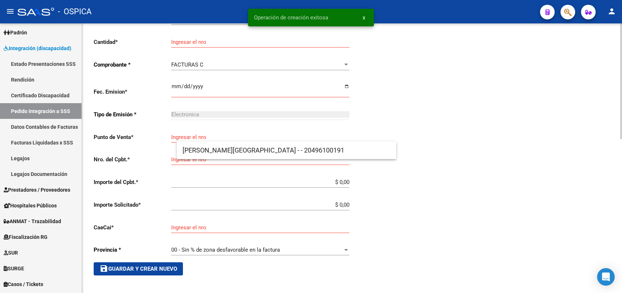
scroll to position [8, 0]
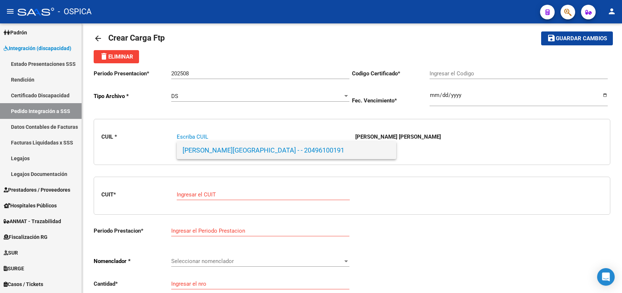
click at [207, 147] on span "ZARAGOZA BARRIONUEVO, SANTINO - - 20496100191" at bounding box center [287, 151] width 208 height 18
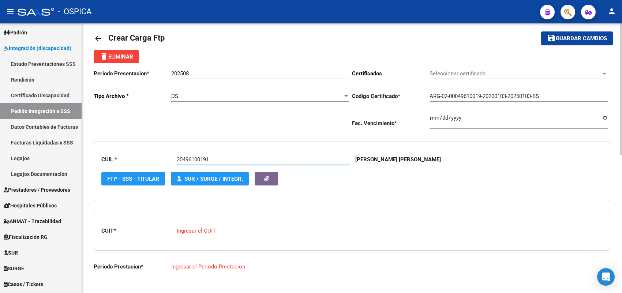
click at [204, 232] on input "Ingresar el CUIT" at bounding box center [263, 231] width 173 height 7
paste input "20-31934939-2"
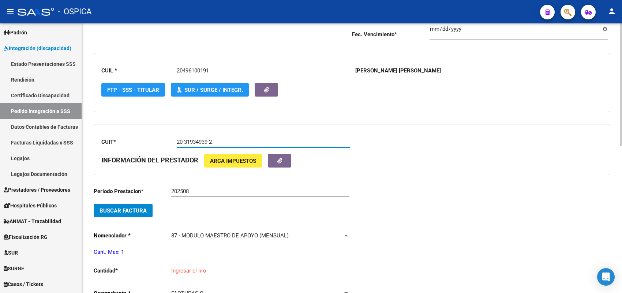
scroll to position [100, 0]
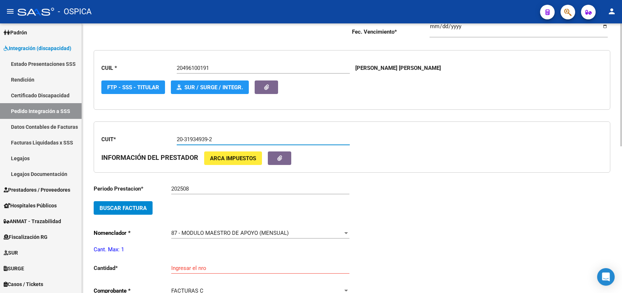
click at [135, 209] on span "Buscar Factura" at bounding box center [123, 208] width 47 height 7
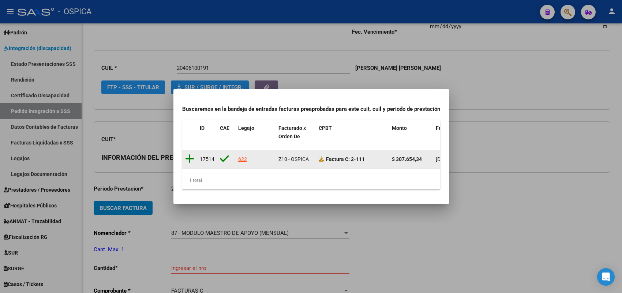
click at [191, 154] on icon at bounding box center [189, 159] width 9 height 10
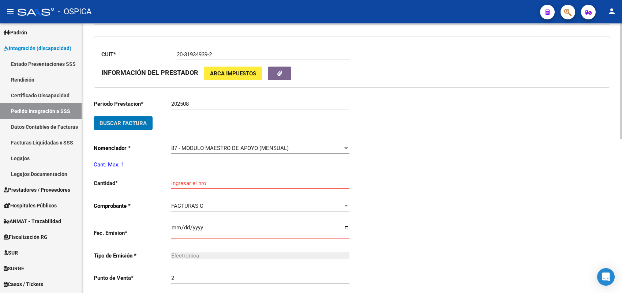
scroll to position [191, 0]
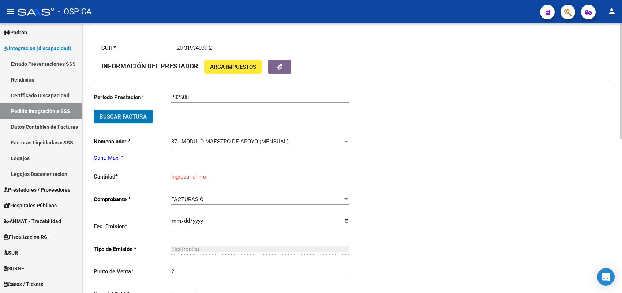
click at [189, 177] on input "Ingresar el nro" at bounding box center [260, 176] width 178 height 7
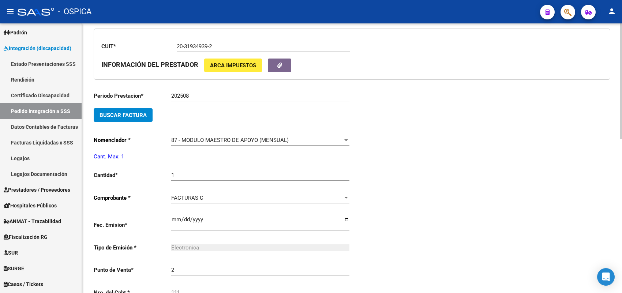
scroll to position [347, 0]
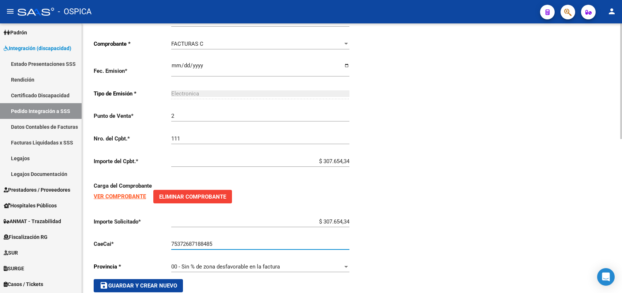
click at [169, 282] on span "save Guardar y Crear Nuevo" at bounding box center [139, 285] width 78 height 7
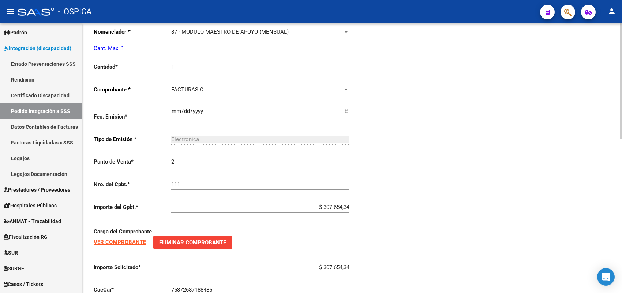
scroll to position [4, 0]
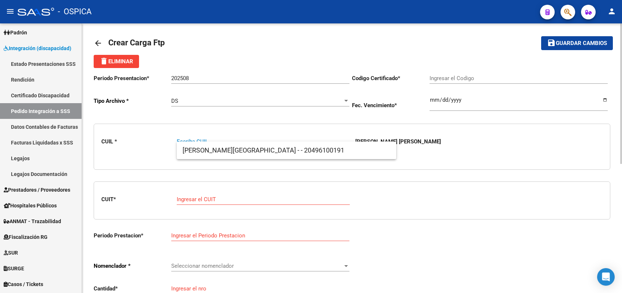
paste input "27546070552"
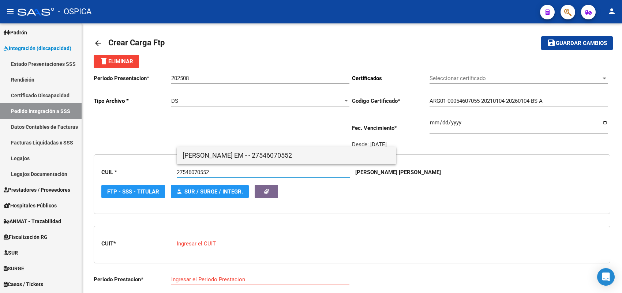
click at [210, 150] on span "ZURITA BUSTAMANTE , JESABEL EM - - 27546070552" at bounding box center [287, 156] width 208 height 18
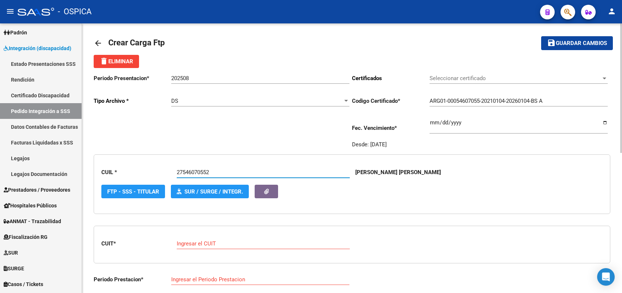
scroll to position [49, 0]
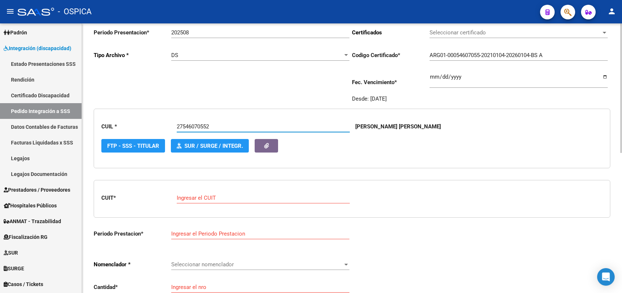
click at [213, 198] on input "Ingresar el CUIT" at bounding box center [263, 198] width 173 height 7
paste input "27-13855023-6"
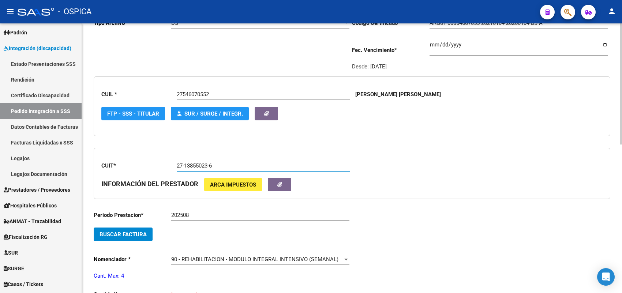
scroll to position [95, 0]
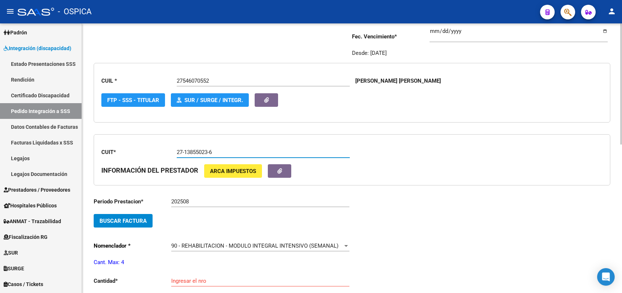
click at [136, 218] on span "Buscar Factura" at bounding box center [123, 221] width 47 height 7
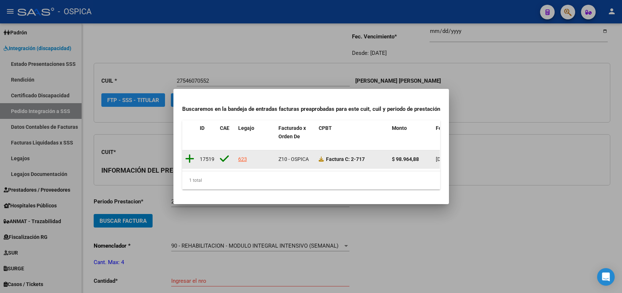
click at [187, 155] on icon at bounding box center [189, 159] width 9 height 10
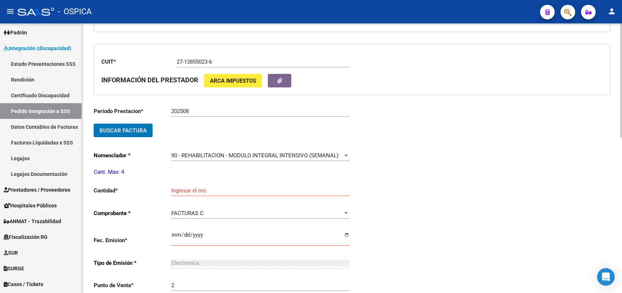
scroll to position [187, 0]
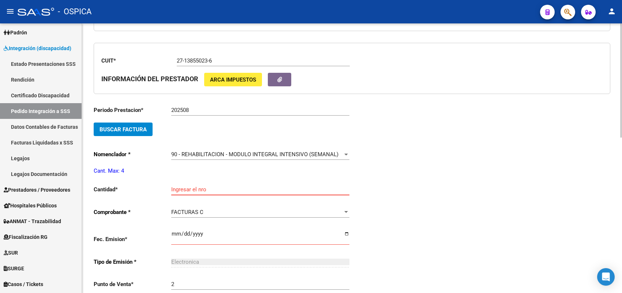
click at [184, 189] on input "Ingresar el nro" at bounding box center [260, 189] width 178 height 7
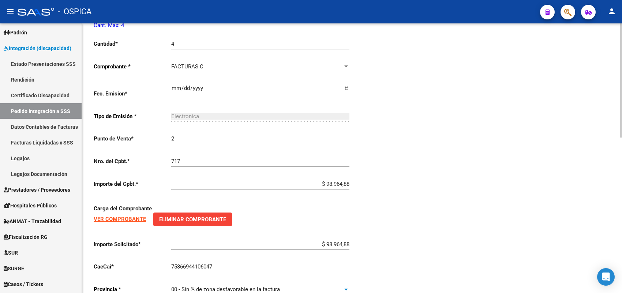
scroll to position [368, 0]
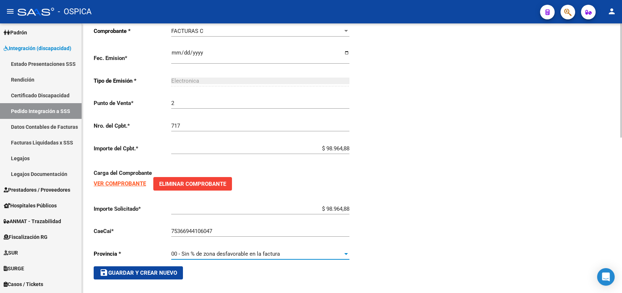
click at [174, 270] on span "save Guardar y Crear Nuevo" at bounding box center [139, 273] width 78 height 7
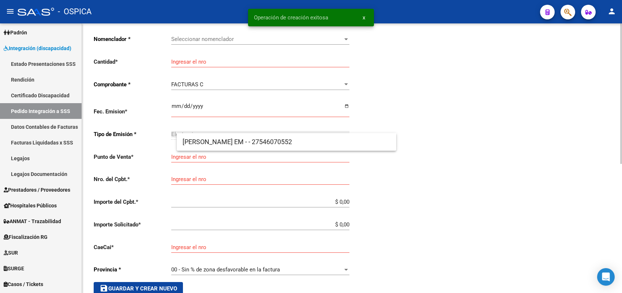
scroll to position [17, 0]
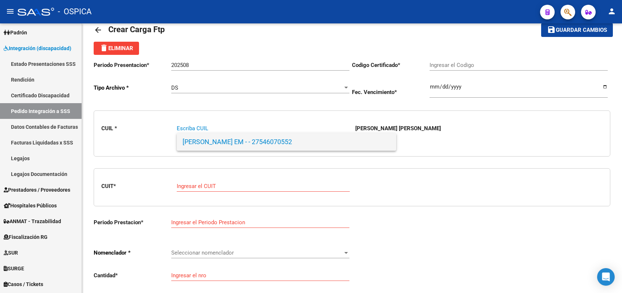
click at [185, 142] on span "ZURITA BUSTAMANTE , JESABEL EM - - 27546070552" at bounding box center [287, 142] width 208 height 18
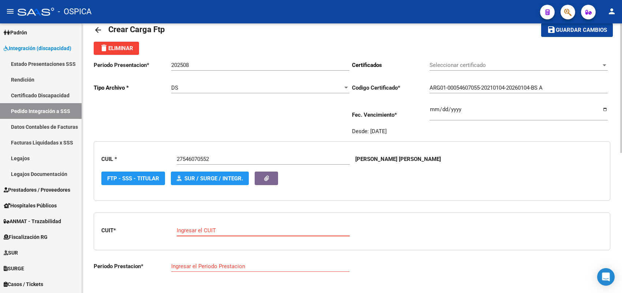
click at [192, 227] on input "Ingresar el CUIT" at bounding box center [263, 230] width 173 height 7
paste input "30-64956826-6"
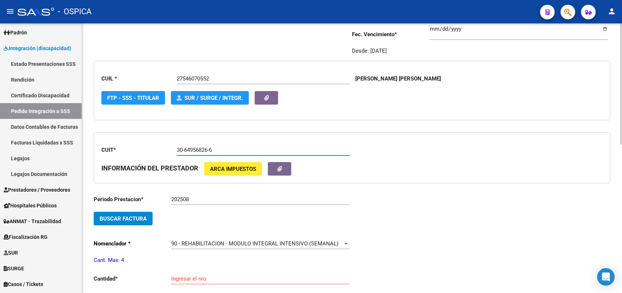
scroll to position [108, 0]
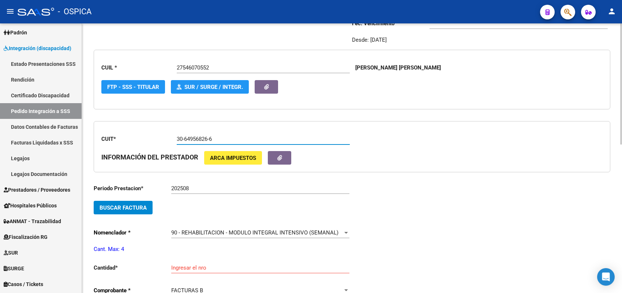
click at [147, 210] on button "Buscar Factura" at bounding box center [123, 208] width 59 height 14
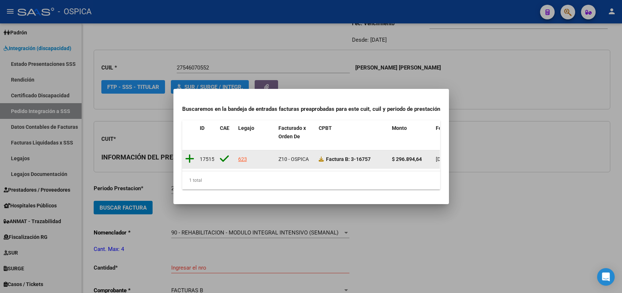
click at [188, 155] on icon at bounding box center [189, 159] width 9 height 10
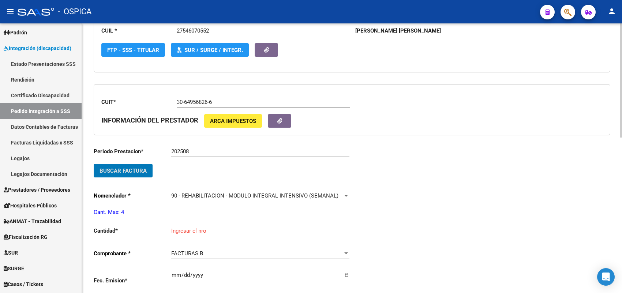
scroll to position [200, 0]
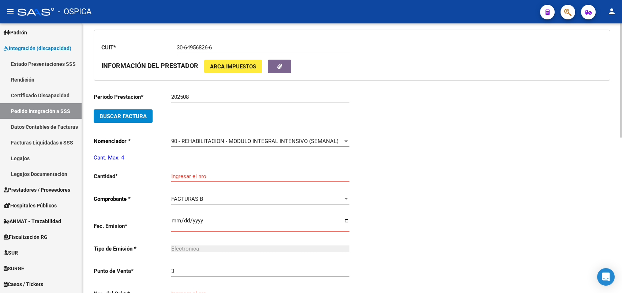
click at [185, 177] on input "Ingresar el nro" at bounding box center [260, 176] width 178 height 7
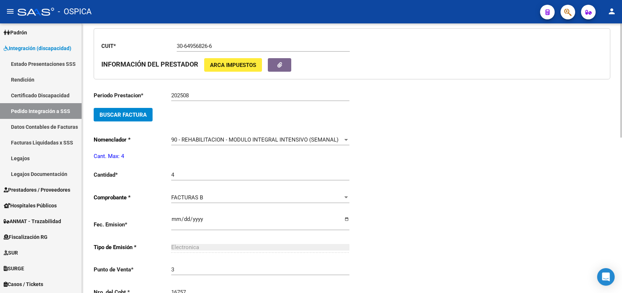
scroll to position [355, 0]
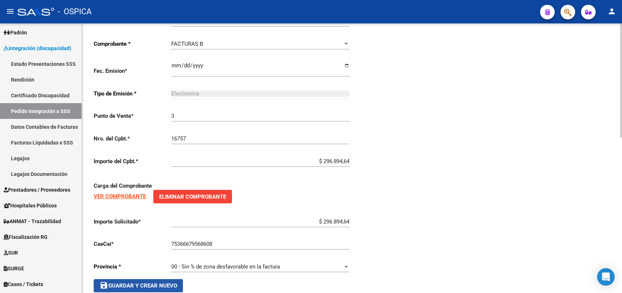
click at [163, 283] on span "save Guardar y Crear Nuevo" at bounding box center [139, 285] width 78 height 7
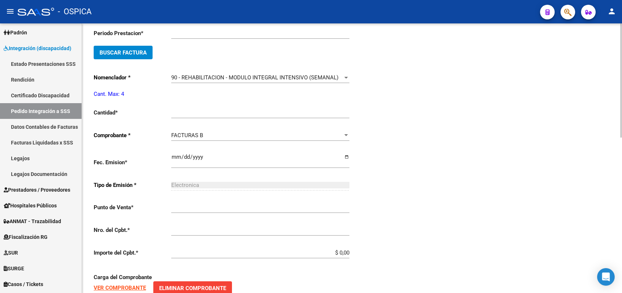
scroll to position [17, 0]
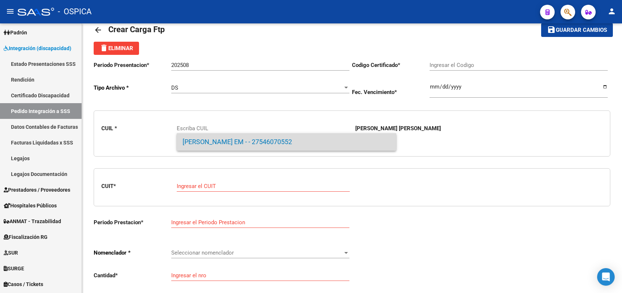
click at [211, 145] on span "ZURITA BUSTAMANTE , JESABEL EM - - 27546070552" at bounding box center [287, 142] width 208 height 18
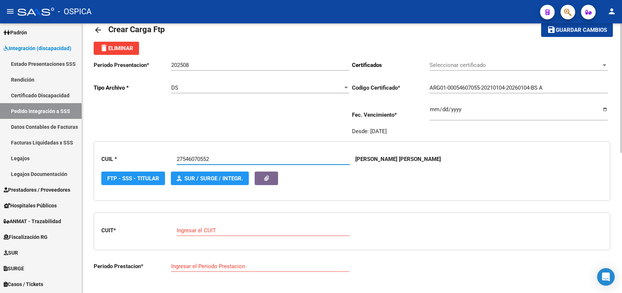
click at [209, 233] on div "Ingresar el CUIT" at bounding box center [263, 228] width 173 height 16
paste input "30-71623110-7"
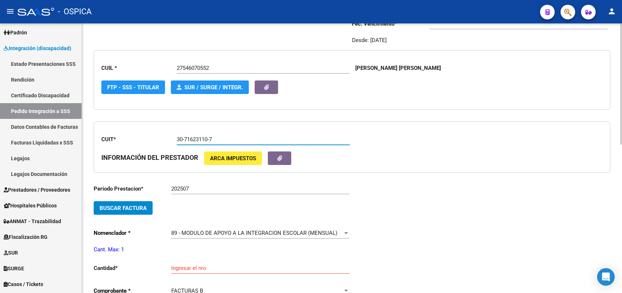
scroll to position [108, 0]
click at [143, 207] on span "Buscar Factura" at bounding box center [123, 208] width 47 height 7
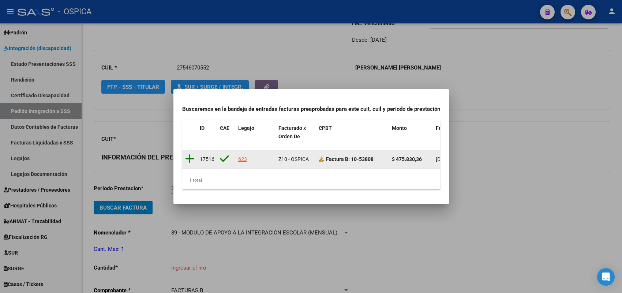
click at [192, 154] on icon at bounding box center [189, 159] width 9 height 10
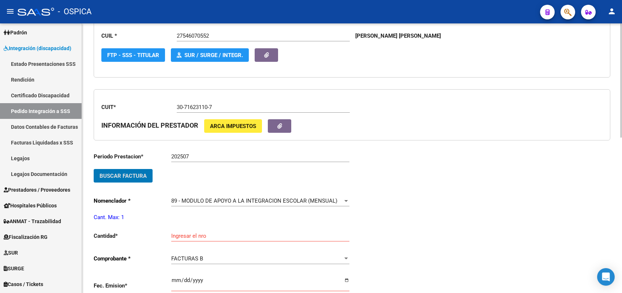
scroll to position [154, 0]
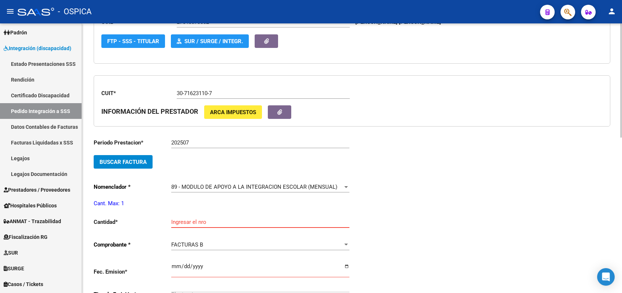
click at [184, 219] on input "Ingresar el nro" at bounding box center [260, 222] width 178 height 7
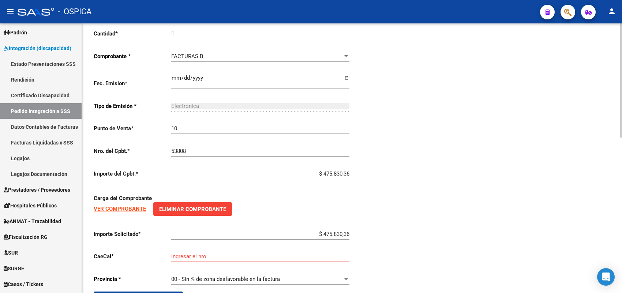
scroll to position [356, 0]
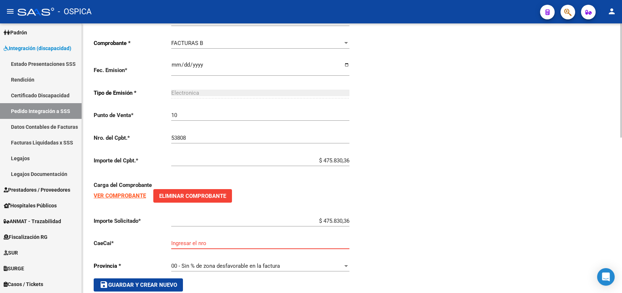
click at [179, 240] on input "Ingresar el nro" at bounding box center [260, 243] width 178 height 7
click at [173, 283] on span "save Guardar y Crear Nuevo" at bounding box center [139, 285] width 78 height 7
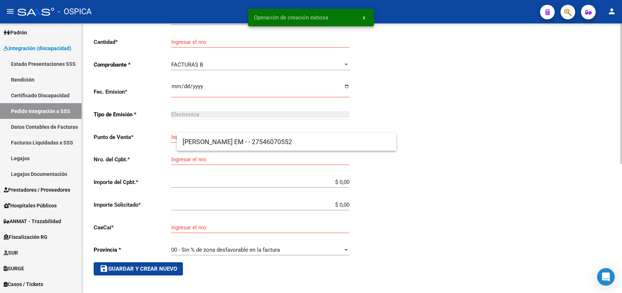
scroll to position [17, 0]
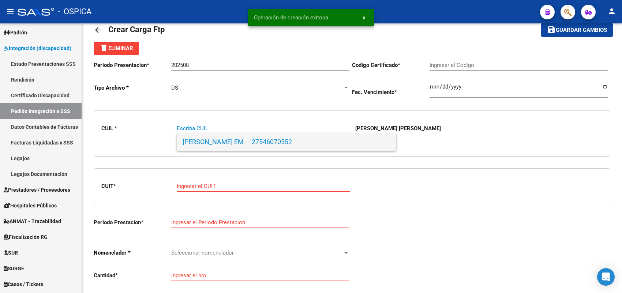
click at [193, 134] on span "ZURITA BUSTAMANTE , JESABEL EM - - 27546070552" at bounding box center [287, 142] width 208 height 18
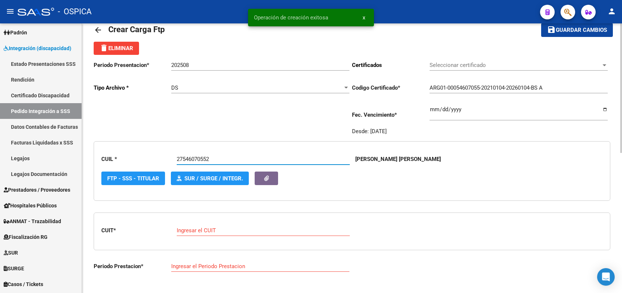
click at [202, 230] on input "Ingresar el CUIT" at bounding box center [263, 230] width 173 height 7
paste input "30-71623110-7"
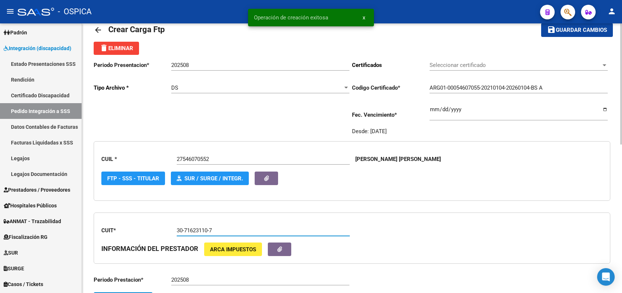
scroll to position [108, 0]
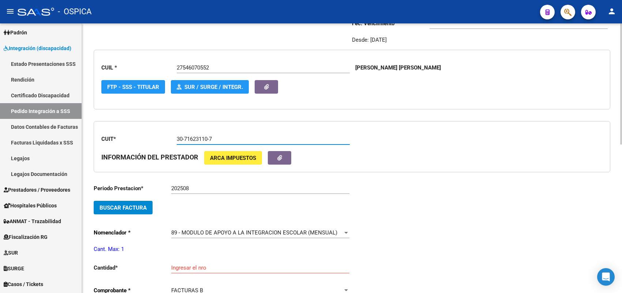
click at [140, 201] on button "Buscar Factura" at bounding box center [123, 208] width 59 height 14
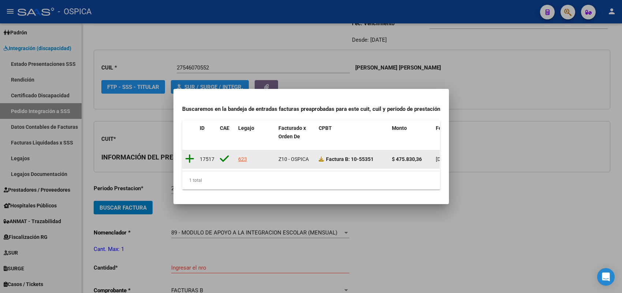
click at [187, 154] on icon at bounding box center [189, 159] width 9 height 10
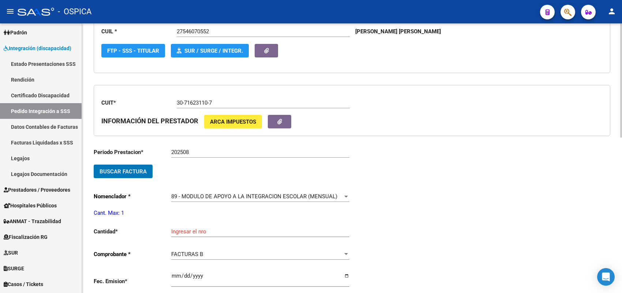
scroll to position [200, 0]
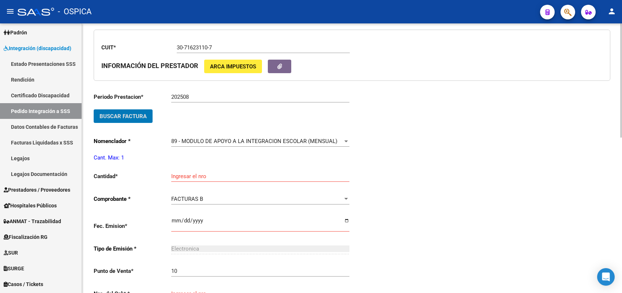
click at [196, 173] on input "Ingresar el nro" at bounding box center [260, 176] width 178 height 7
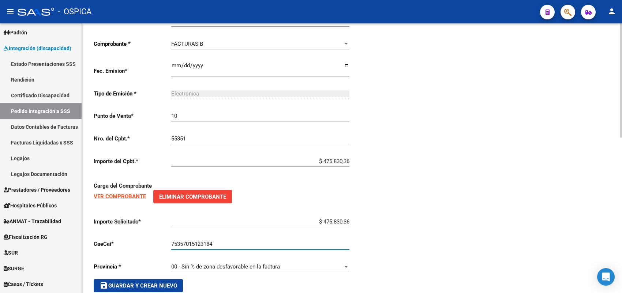
scroll to position [368, 0]
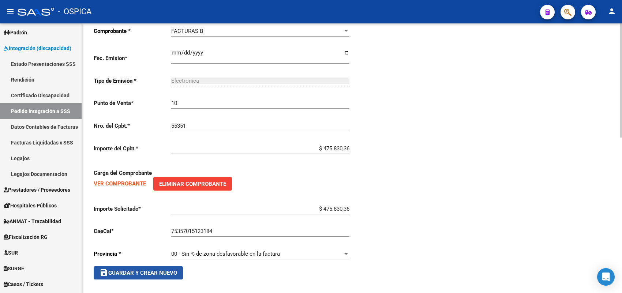
click at [163, 270] on span "save Guardar y Crear Nuevo" at bounding box center [139, 273] width 78 height 7
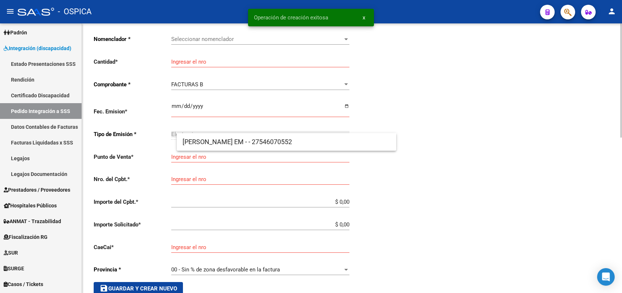
scroll to position [17, 0]
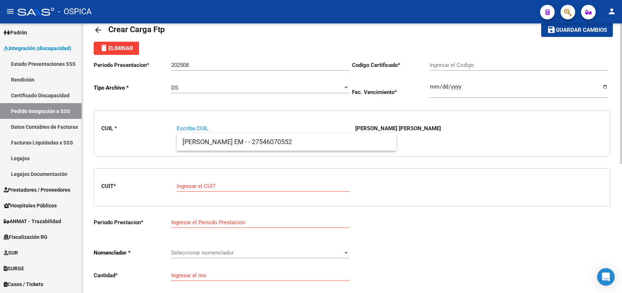
paste input "20466244741"
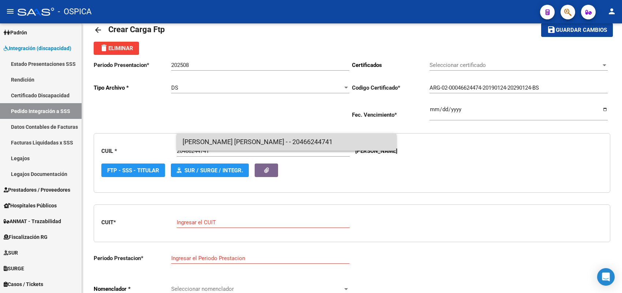
click at [208, 145] on span "ZURITA, ESTEBAN URIEL - - 20466244741" at bounding box center [287, 142] width 208 height 18
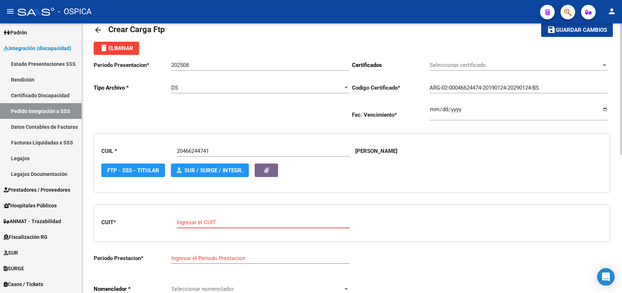
paste input "30-64956826-6"
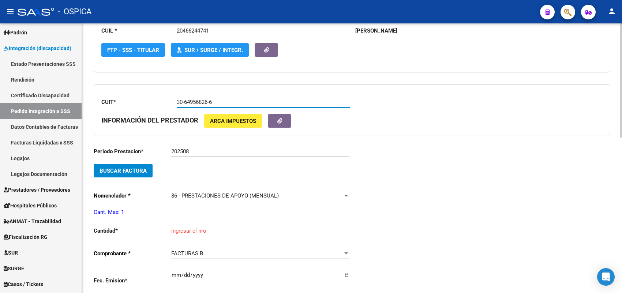
scroll to position [154, 0]
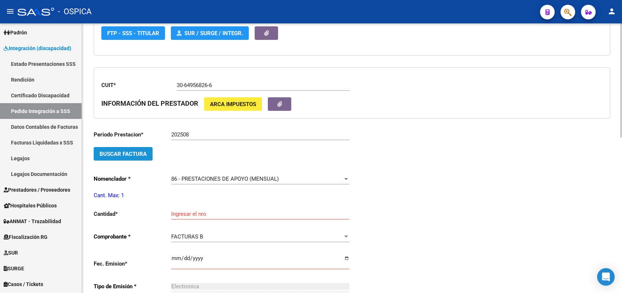
click at [134, 154] on span "Buscar Factura" at bounding box center [123, 154] width 47 height 7
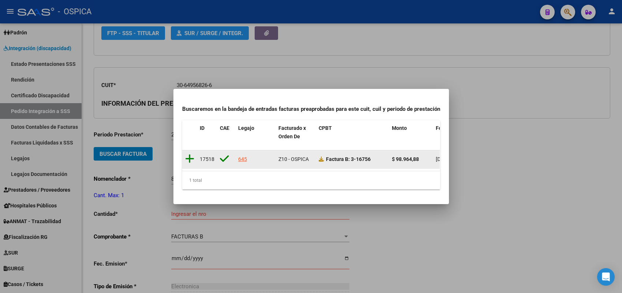
click at [190, 154] on icon at bounding box center [189, 159] width 9 height 10
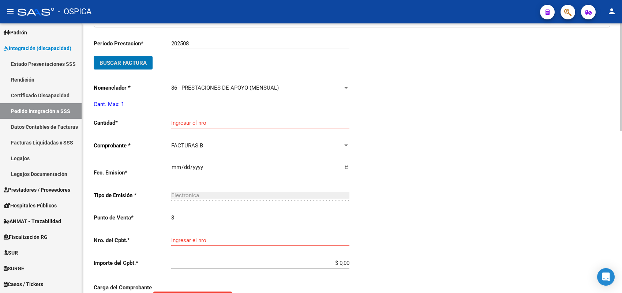
scroll to position [245, 0]
click at [192, 121] on input "Ingresar el nro" at bounding box center [260, 122] width 178 height 7
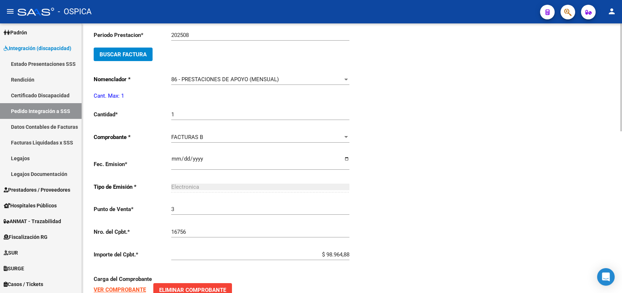
scroll to position [405, 0]
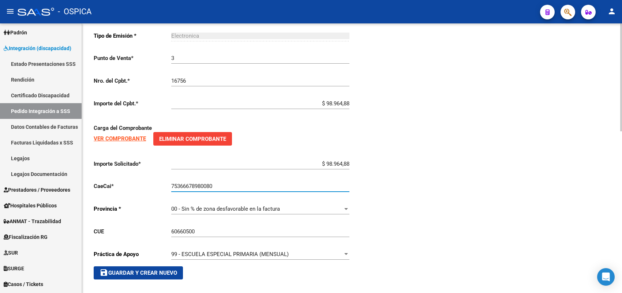
click at [169, 266] on button "save Guardar y Crear Nuevo" at bounding box center [138, 272] width 89 height 13
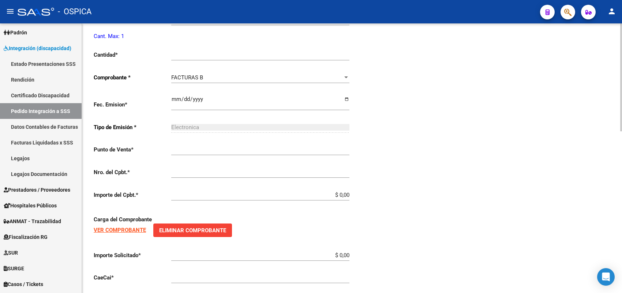
scroll to position [8, 0]
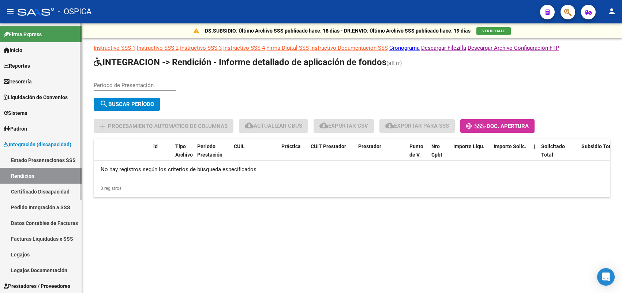
click at [45, 145] on span "Integración (discapacidad)" at bounding box center [38, 144] width 68 height 8
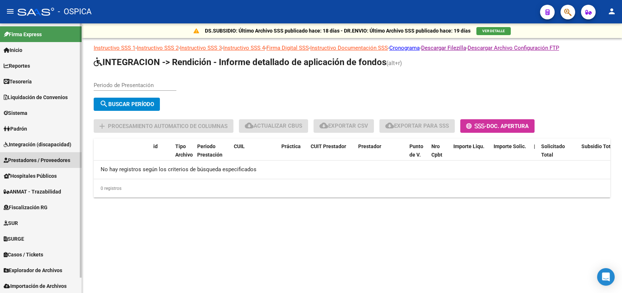
click at [41, 156] on span "Prestadores / Proveedores" at bounding box center [37, 160] width 67 height 8
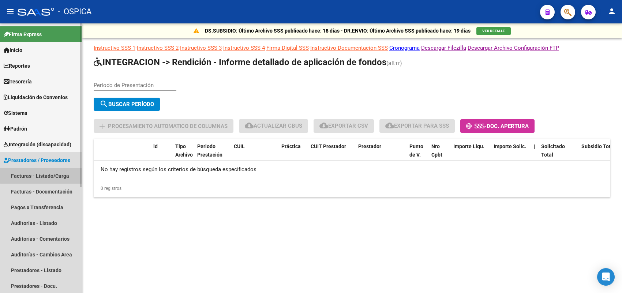
click at [48, 173] on link "Facturas - Listado/Carga" at bounding box center [41, 176] width 82 height 16
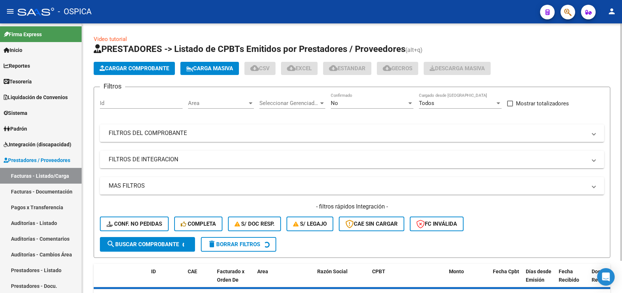
click at [132, 69] on span "Cargar Comprobante" at bounding box center [135, 68] width 70 height 7
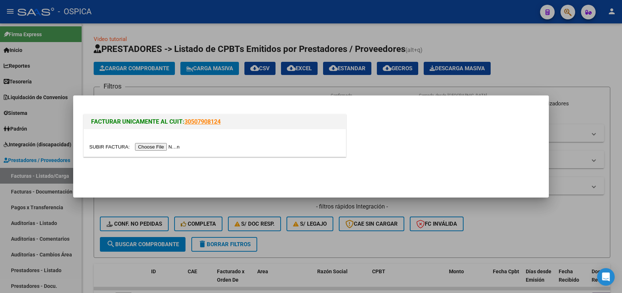
click at [163, 147] on input "file" at bounding box center [135, 147] width 93 height 8
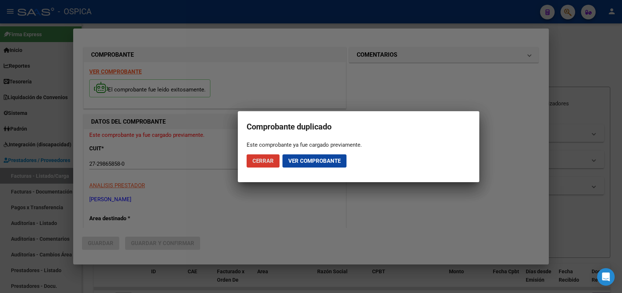
click at [270, 160] on span "Cerrar" at bounding box center [262, 161] width 21 height 7
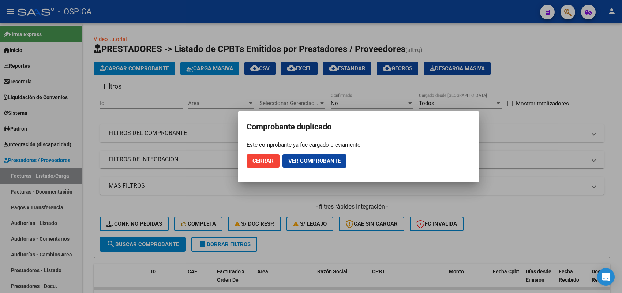
click at [227, 168] on div at bounding box center [311, 146] width 622 height 293
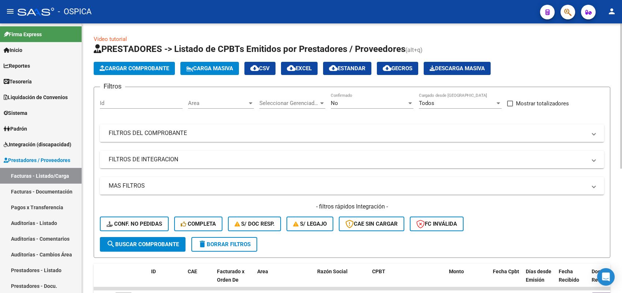
click at [222, 128] on mat-expansion-panel-header "FILTROS DEL COMPROBANTE" at bounding box center [352, 133] width 504 height 18
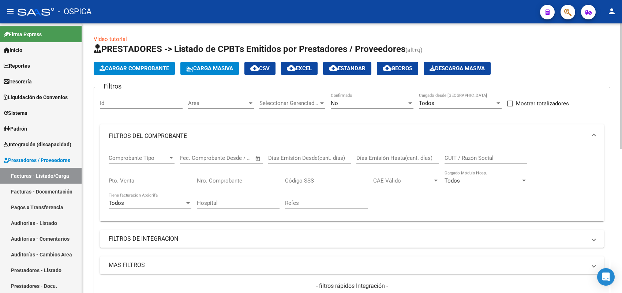
click at [224, 178] on input "Nro. Comprobante" at bounding box center [238, 180] width 83 height 7
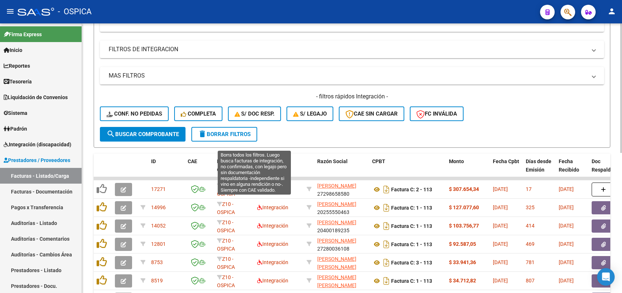
scroll to position [229, 0]
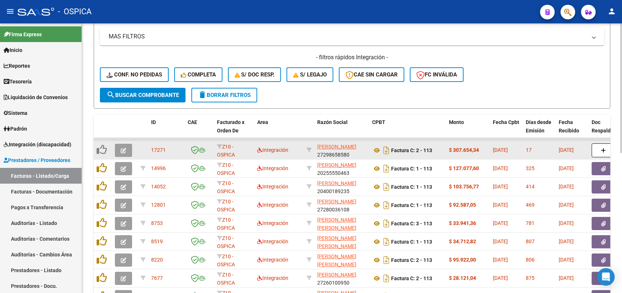
type input "113"
click at [121, 148] on icon "button" at bounding box center [123, 150] width 5 height 5
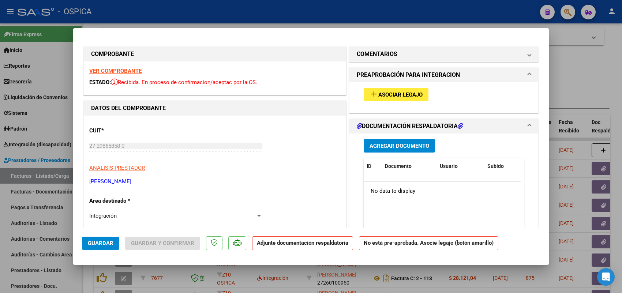
click at [406, 99] on button "add Asociar Legajo" at bounding box center [396, 95] width 65 height 14
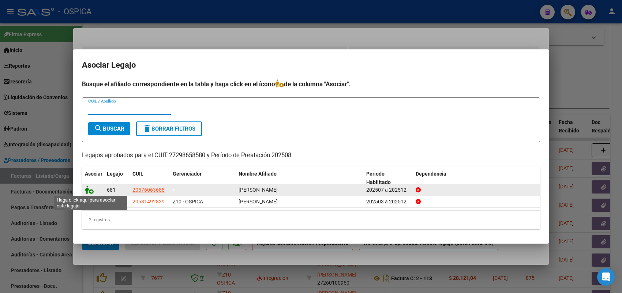
click at [90, 191] on icon at bounding box center [89, 190] width 9 height 8
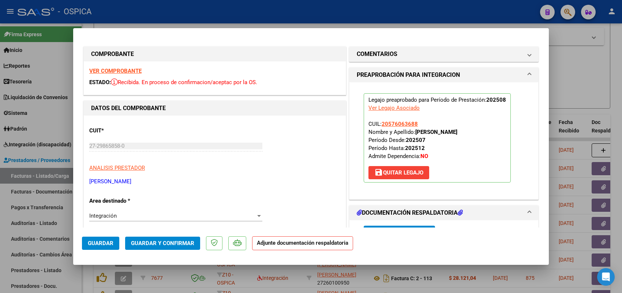
scroll to position [91, 0]
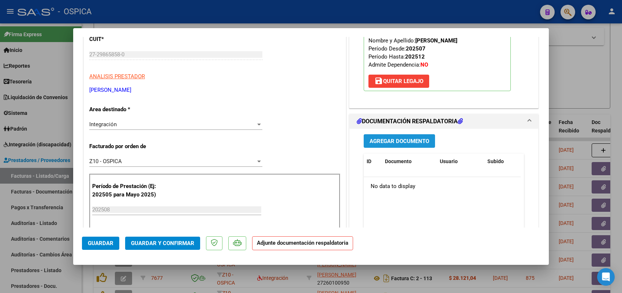
click at [379, 143] on span "Agregar Documento" at bounding box center [400, 141] width 60 height 7
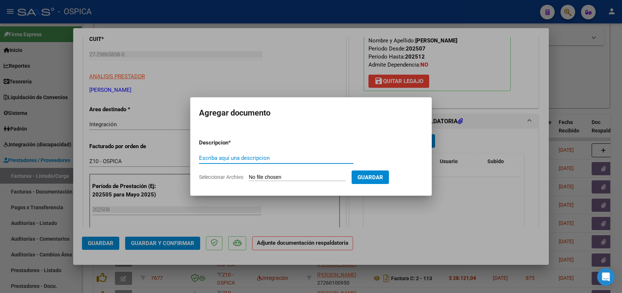
click at [315, 179] on input "Seleccionar Archivo" at bounding box center [297, 177] width 97 height 7
click at [347, 224] on div at bounding box center [311, 146] width 622 height 293
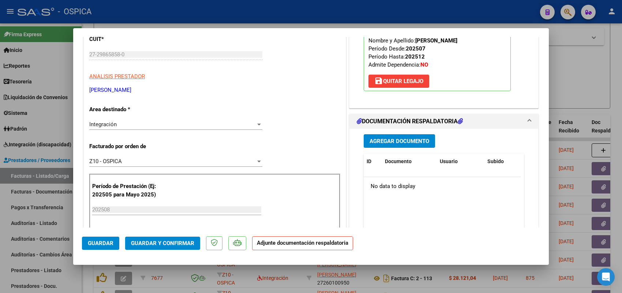
scroll to position [183, 0]
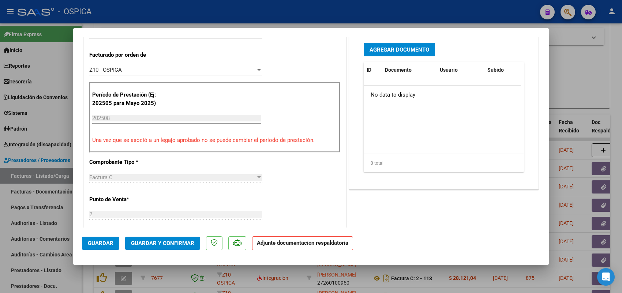
click at [99, 244] on span "Guardar" at bounding box center [101, 243] width 26 height 7
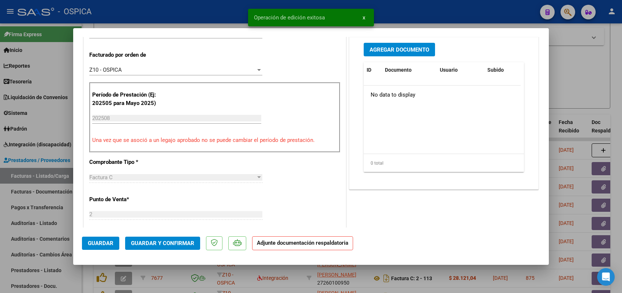
click at [63, 174] on div at bounding box center [311, 146] width 622 height 293
type input "$ 0,00"
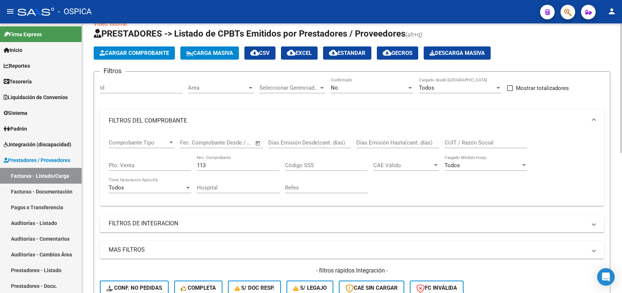
scroll to position [0, 0]
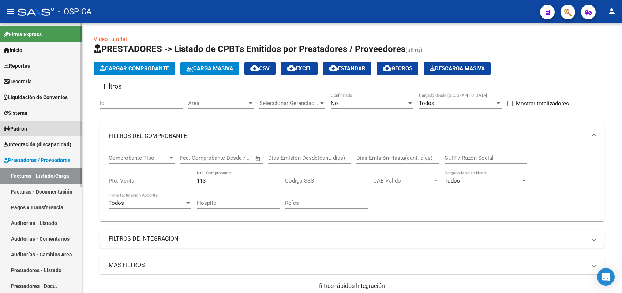
click at [37, 128] on link "Padrón" at bounding box center [41, 129] width 82 height 16
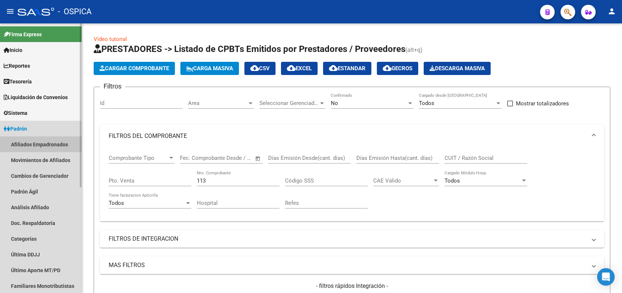
click at [45, 140] on link "Afiliados Empadronados" at bounding box center [41, 144] width 82 height 16
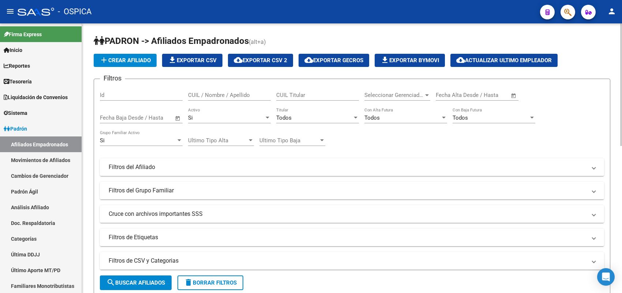
click at [216, 94] on input "CUIL / Nombre / Apellido" at bounding box center [229, 95] width 83 height 7
drag, startPoint x: 225, startPoint y: 94, endPoint x: 156, endPoint y: 102, distance: 69.7
click at [156, 102] on div "Filtros Id 27396092927 CUIL / Nombre / Apellido CUIL Titular Seleccionar Gerenc…" at bounding box center [352, 165] width 504 height 161
paste input "0576063688"
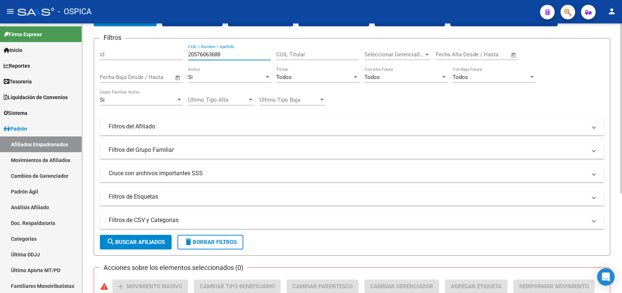
scroll to position [91, 0]
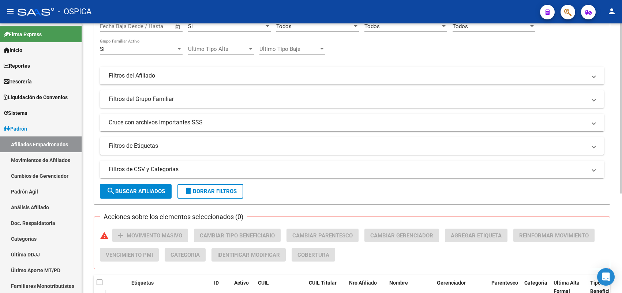
click at [160, 198] on form "Filtros Id 20576063688 CUIL / Nombre / Apellido CUIL Titular Seleccionar Gerenc…" at bounding box center [352, 96] width 517 height 218
click at [158, 192] on span "search Buscar Afiliados" at bounding box center [135, 191] width 59 height 7
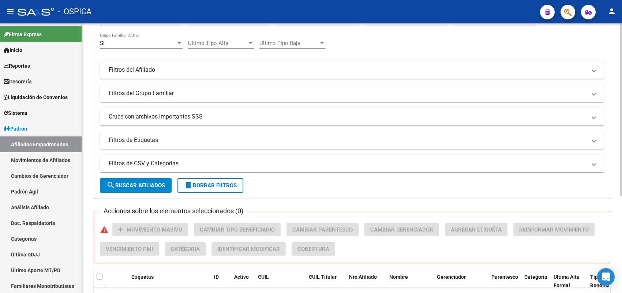
scroll to position [14, 0]
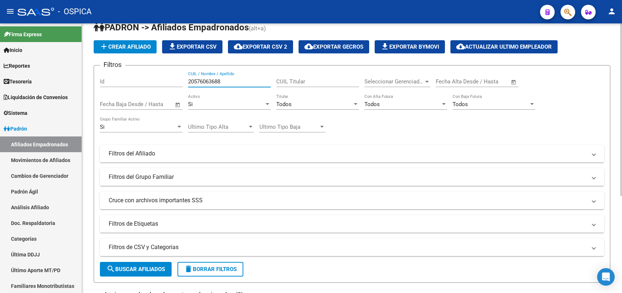
drag, startPoint x: 232, startPoint y: 78, endPoint x: 177, endPoint y: 77, distance: 55.6
click at [177, 77] on div "Filtros Id 20576063688 CUIL / Nombre / Apellido CUIL Titular Seleccionar Gerenc…" at bounding box center [352, 151] width 504 height 161
paste input "7251000870"
type input "27251000870"
click at [138, 266] on span "search Buscar Afiliados" at bounding box center [135, 269] width 59 height 7
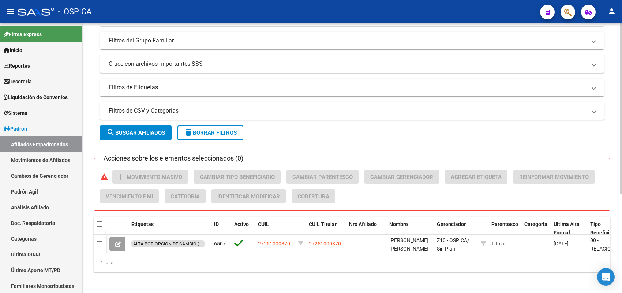
scroll to position [158, 0]
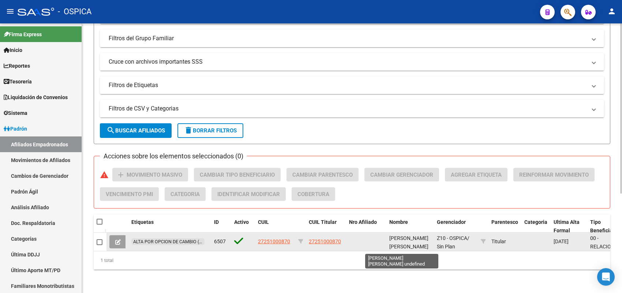
click at [401, 235] on span "KELSEY, VERONICA ANDREA" at bounding box center [408, 242] width 39 height 14
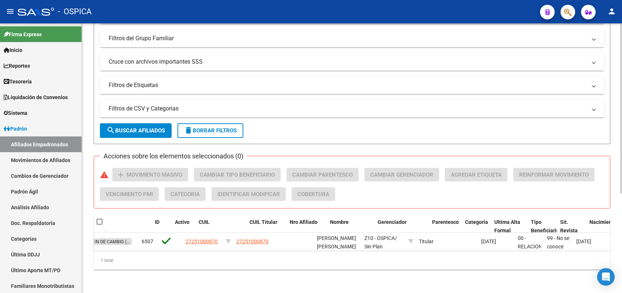
scroll to position [0, 0]
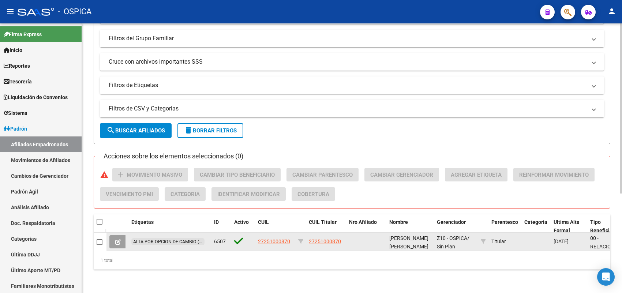
click at [118, 239] on icon at bounding box center [117, 241] width 5 height 5
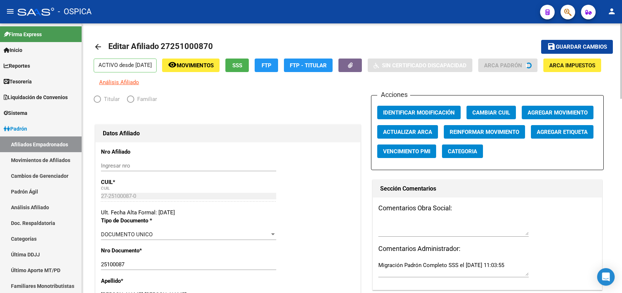
radio input "true"
type input "30-50790812-4"
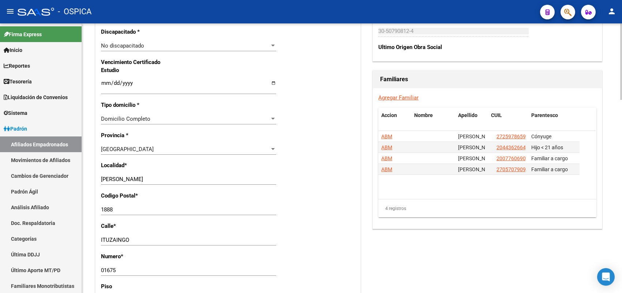
scroll to position [457, 0]
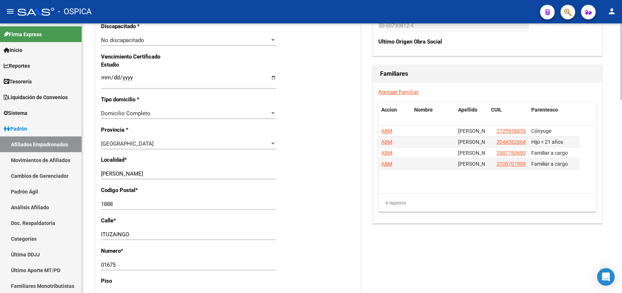
click at [405, 91] on link "Agregar Familiar" at bounding box center [398, 92] width 40 height 7
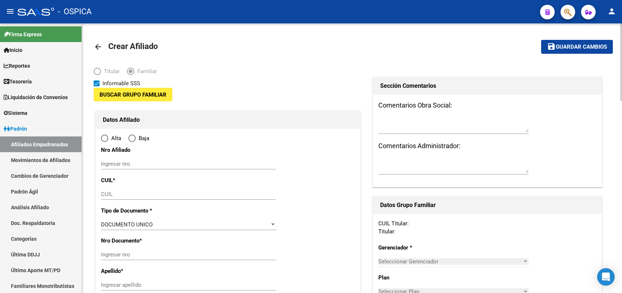
type input "30-50790812-4"
type input "FLORENCIO VARELA"
type input "1888"
type input "ITUZAINGO"
type input "01675"
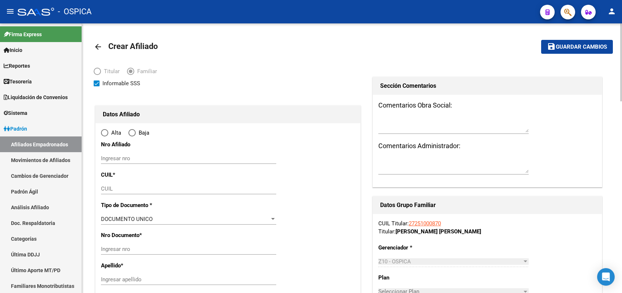
radio input "true"
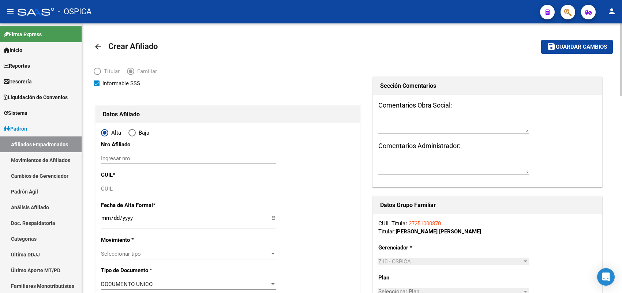
type input "30-50790812-4"
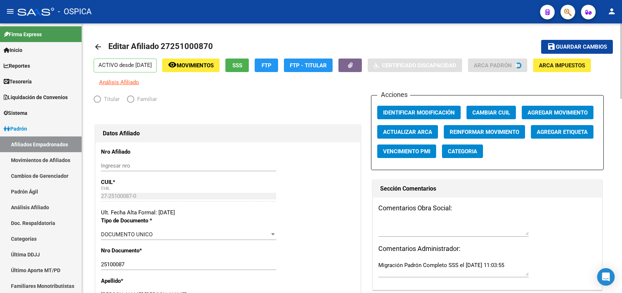
radio input "true"
type input "30-50790812-4"
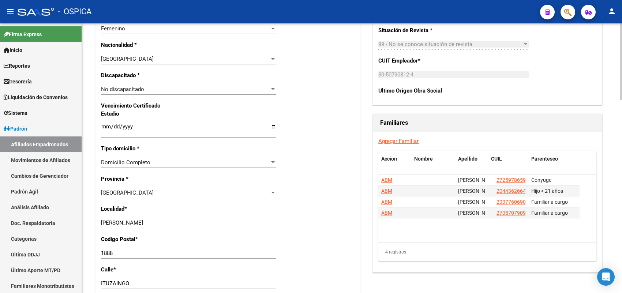
scroll to position [363, 0]
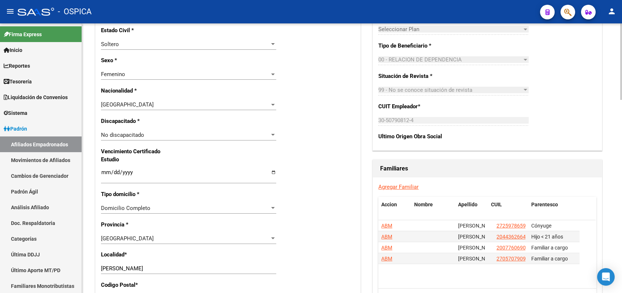
click at [403, 189] on link "Agregar Familiar" at bounding box center [398, 187] width 40 height 7
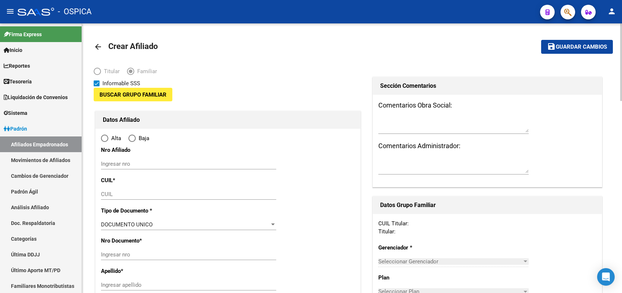
type input "30-50790812-4"
type input "FLORENCIO VARELA"
type input "1888"
type input "ITUZAINGO"
type input "01675"
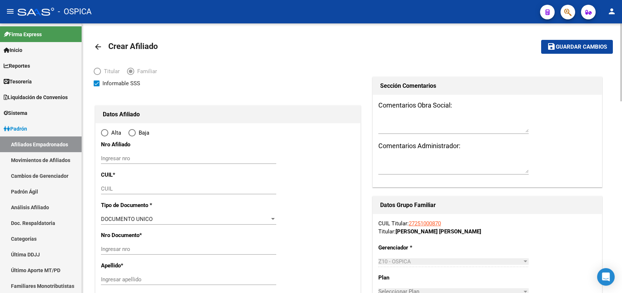
radio input "true"
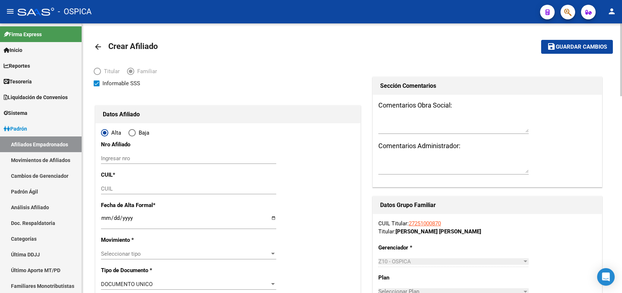
type input "30-50790812-4"
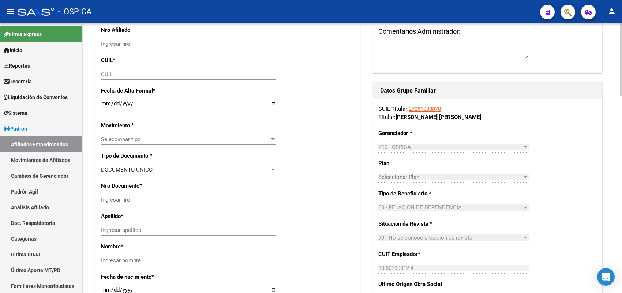
scroll to position [137, 0]
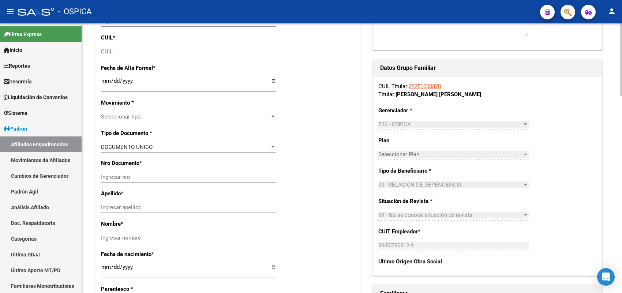
click at [262, 116] on span "Seleccionar tipo" at bounding box center [185, 116] width 169 height 7
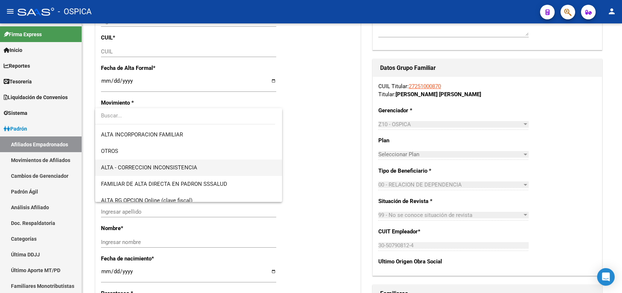
scroll to position [91, 0]
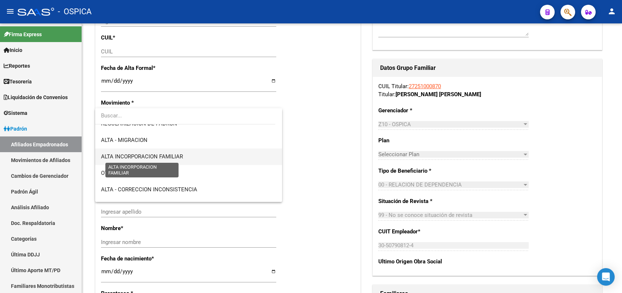
click at [170, 157] on span "ALTA INCORPORACION FAMILIAR" at bounding box center [142, 156] width 82 height 7
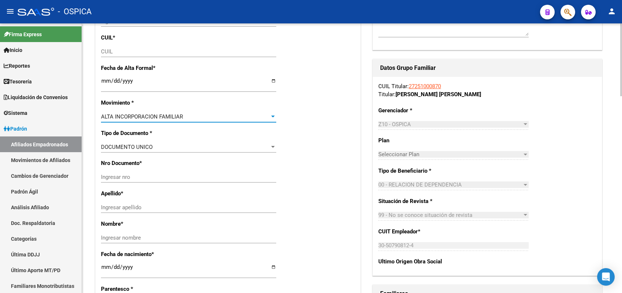
click at [256, 115] on div "ALTA INCORPORACION FAMILIAR" at bounding box center [185, 116] width 169 height 7
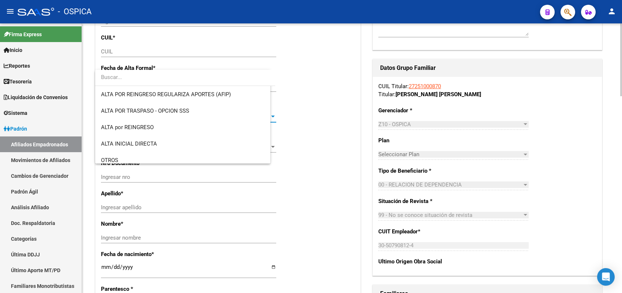
scroll to position [93, 0]
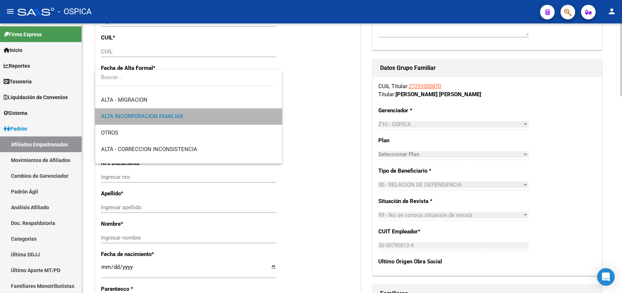
click at [256, 115] on span "ALTA INCORPORACION FAMILIAR" at bounding box center [188, 116] width 175 height 16
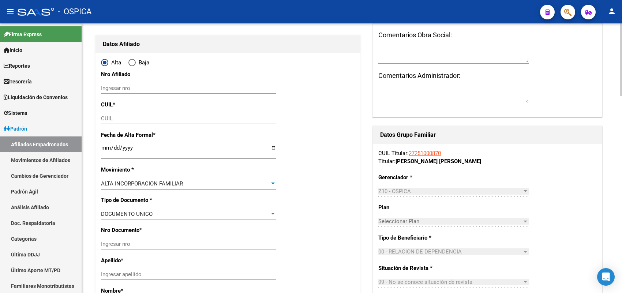
scroll to position [91, 0]
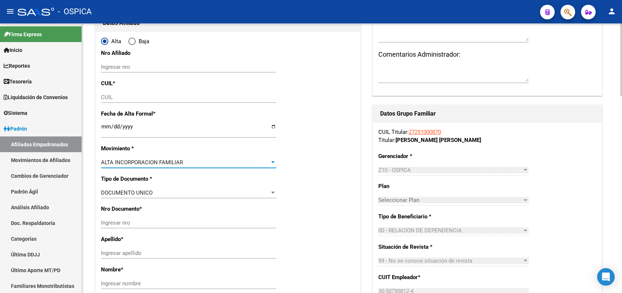
click at [141, 68] on input "Ingresar nro" at bounding box center [188, 67] width 175 height 7
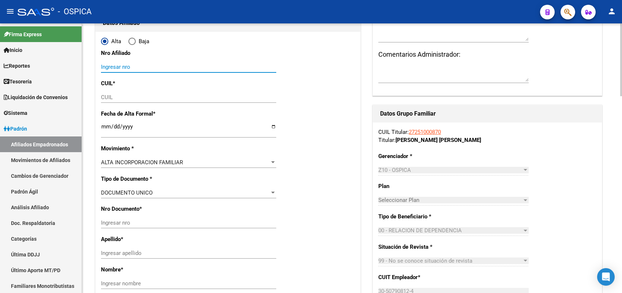
paste input "20576063688"
type input "20576063688"
drag, startPoint x: 153, startPoint y: 64, endPoint x: 86, endPoint y: 67, distance: 66.6
click at [135, 95] on input "CUIL" at bounding box center [188, 97] width 175 height 7
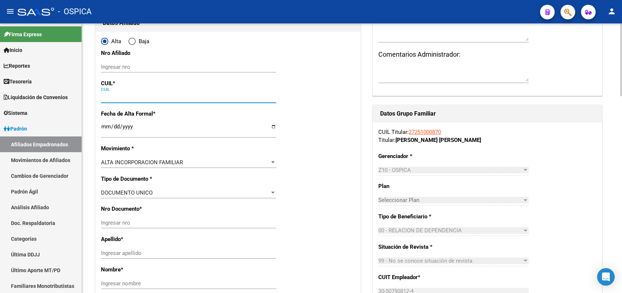
paste input "20-57606368-8"
type input "20-57606368-8"
type input "57606368"
type input "SILVA"
type input "MAXIMO"
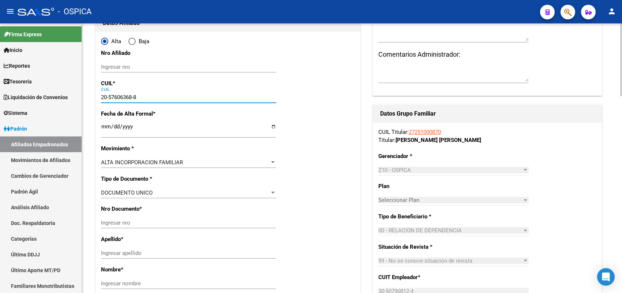
type input "2019-02-08"
type input "MONTE GRANDE"
type input "1842"
type input "MANUEL WIEMAN"
type input "662"
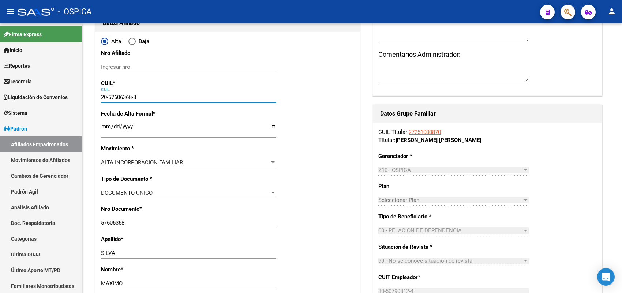
type input "20-57606368-8"
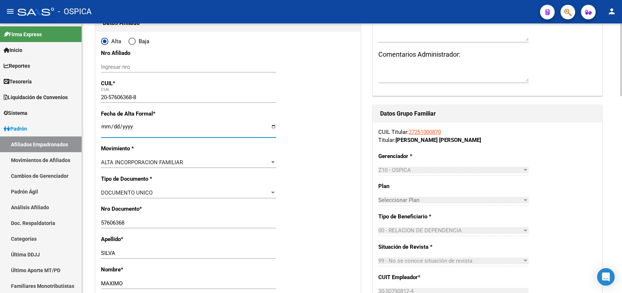
click at [106, 125] on input "Ingresar fecha" at bounding box center [188, 130] width 175 height 12
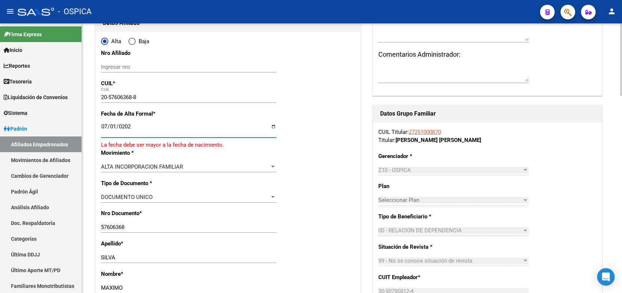
type input "2025-07-01"
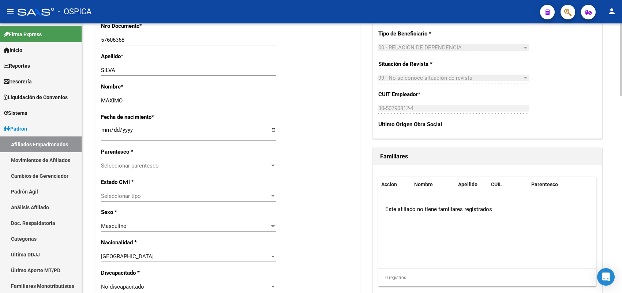
scroll to position [320, 0]
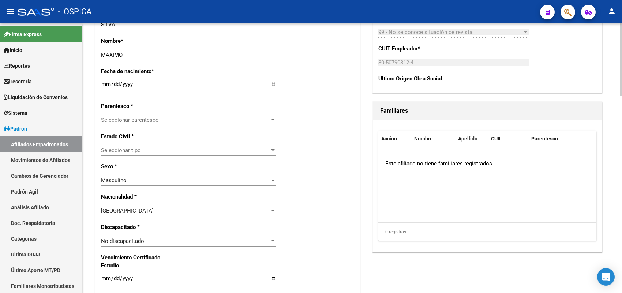
click at [173, 122] on span "Seleccionar parentesco" at bounding box center [185, 120] width 169 height 7
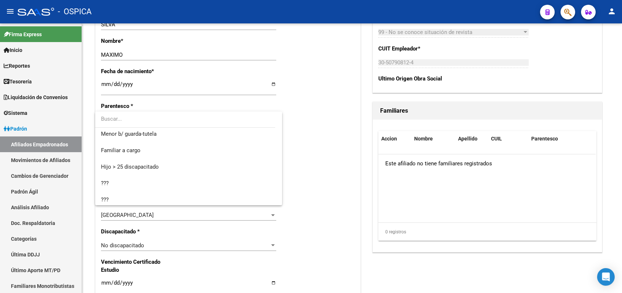
scroll to position [104, 0]
click at [150, 134] on span "Menor b/ guarda-tutela" at bounding box center [188, 131] width 175 height 16
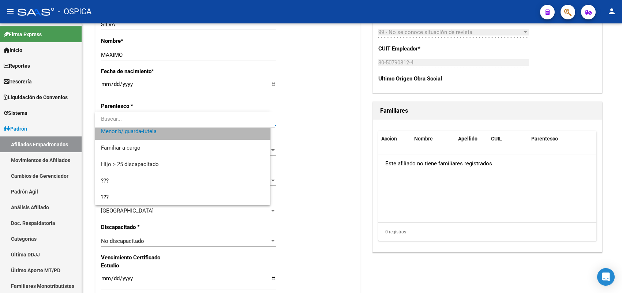
scroll to position [99, 0]
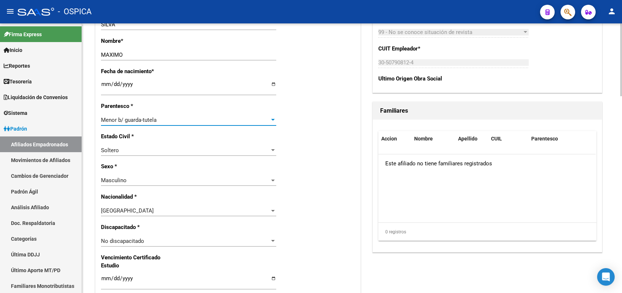
click at [165, 121] on div "Menor b/ guarda-tutela" at bounding box center [185, 120] width 169 height 7
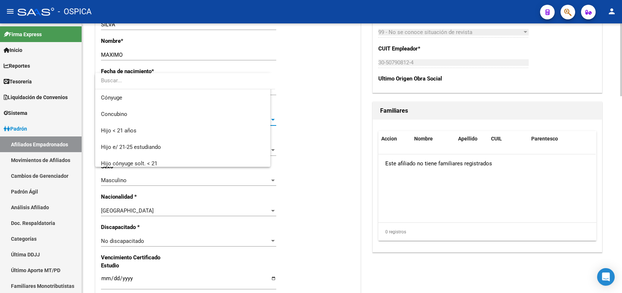
scroll to position [77, 0]
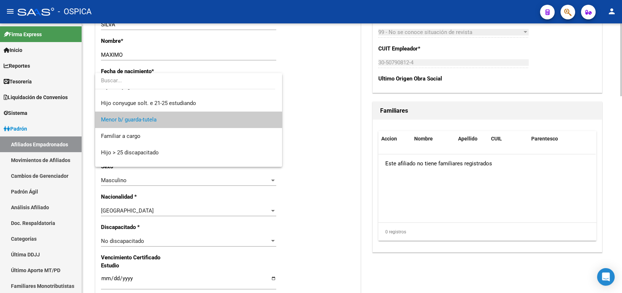
click at [165, 121] on span "Menor b/ guarda-tutela" at bounding box center [188, 120] width 175 height 16
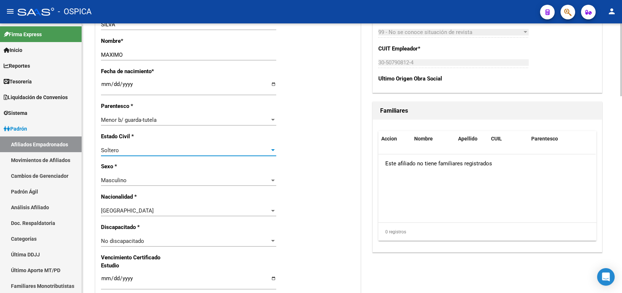
click at [150, 150] on div "Soltero" at bounding box center [185, 150] width 169 height 7
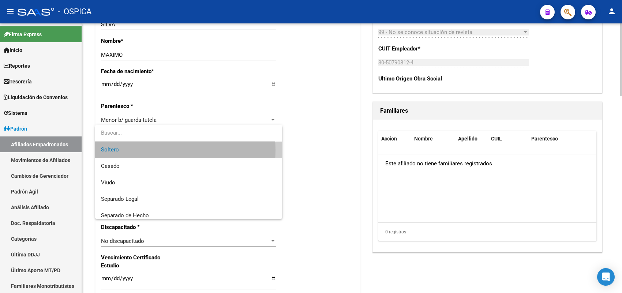
click at [150, 150] on span "Soltero" at bounding box center [188, 150] width 175 height 16
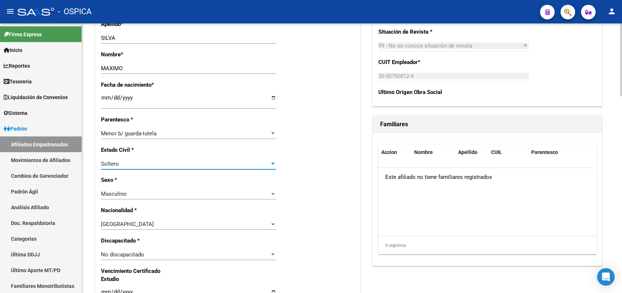
scroll to position [320, 0]
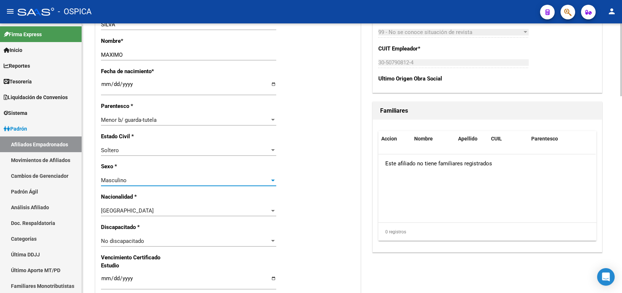
click at [134, 178] on div "Masculino" at bounding box center [185, 180] width 169 height 7
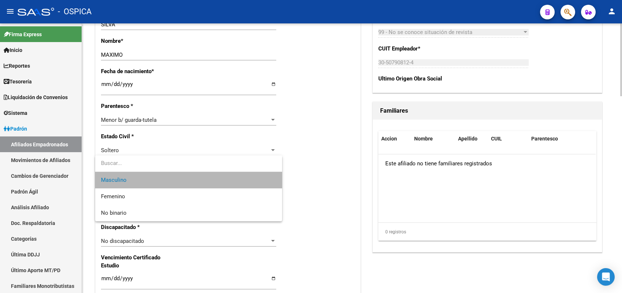
click at [134, 178] on span "Masculino" at bounding box center [188, 180] width 175 height 16
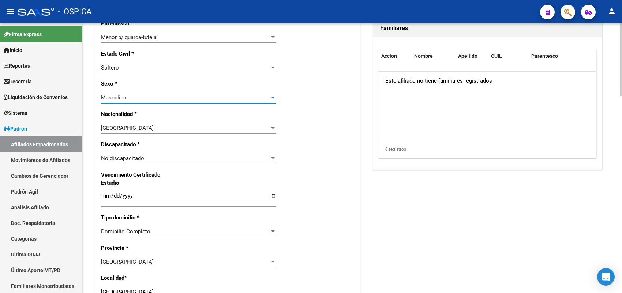
scroll to position [412, 0]
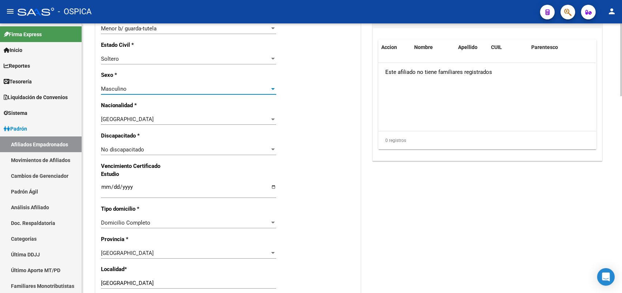
click at [136, 149] on span "No discapacitado" at bounding box center [122, 149] width 43 height 7
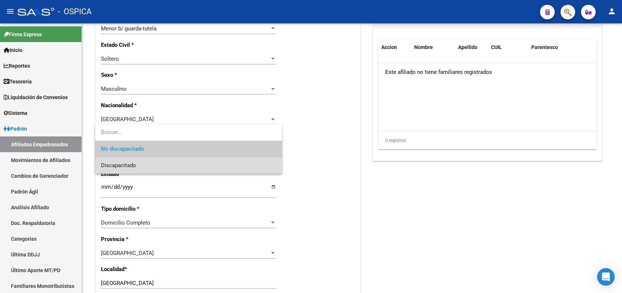
click at [136, 167] on span "Discapacitado" at bounding box center [188, 165] width 175 height 16
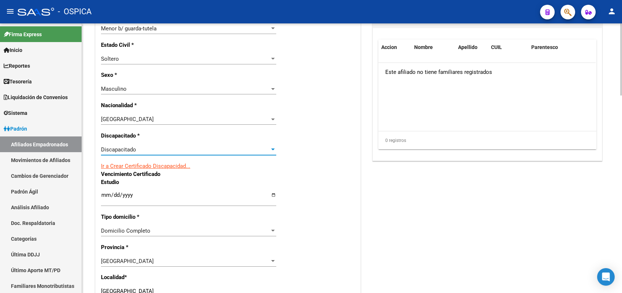
click at [157, 167] on link "Ir a Crear Certificado Discapacidad..." at bounding box center [145, 166] width 89 height 7
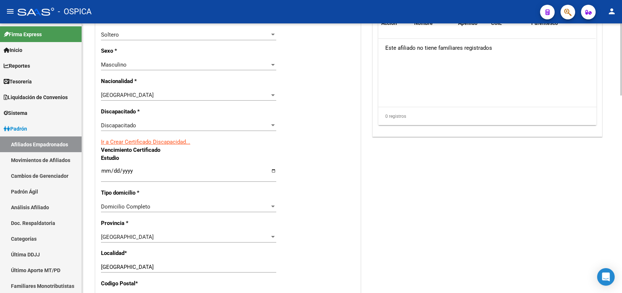
scroll to position [457, 0]
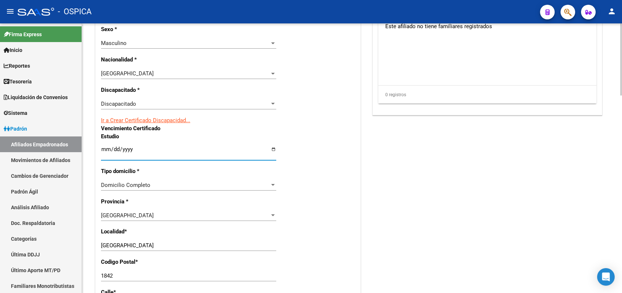
click at [103, 149] on input "Ingresar fecha" at bounding box center [188, 152] width 175 height 12
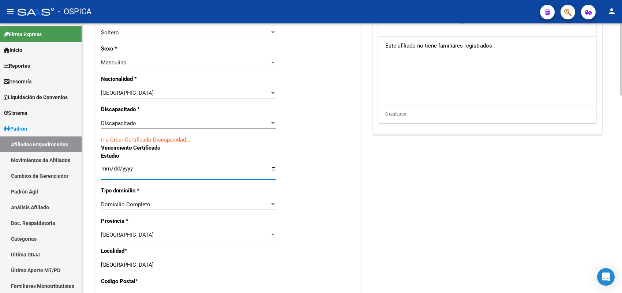
scroll to position [416, 0]
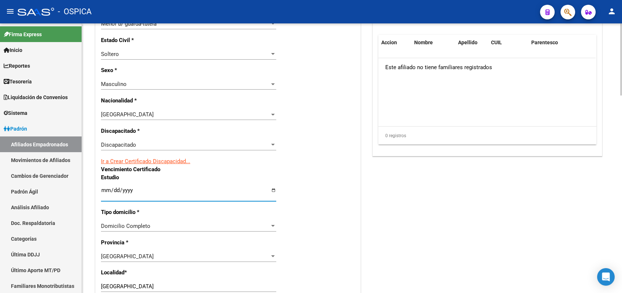
click at [169, 224] on div "Domicilio Completo" at bounding box center [185, 226] width 169 height 7
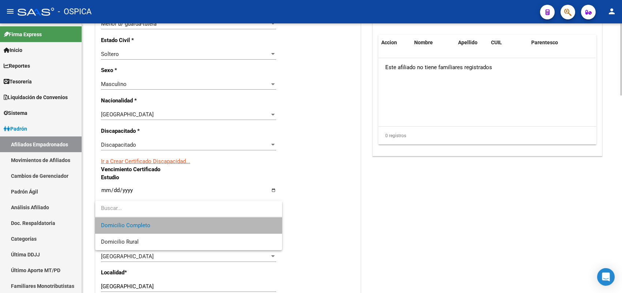
click at [169, 224] on span "Domicilio Completo" at bounding box center [188, 225] width 175 height 16
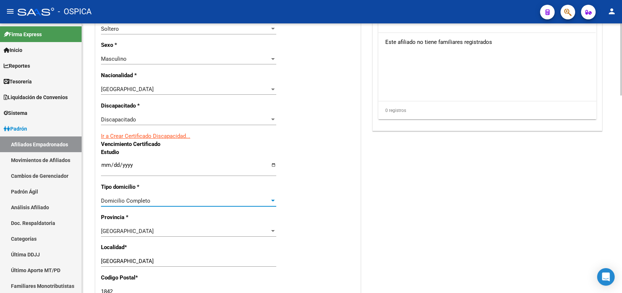
scroll to position [462, 0]
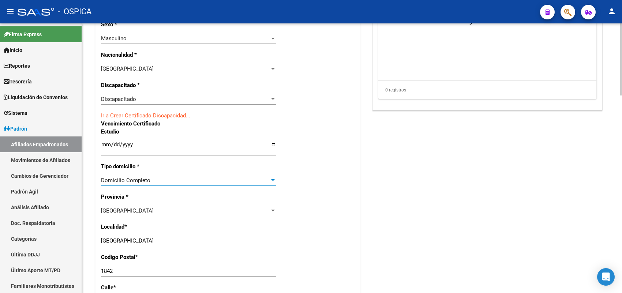
click at [106, 145] on input "Ingresar fecha" at bounding box center [188, 148] width 175 height 12
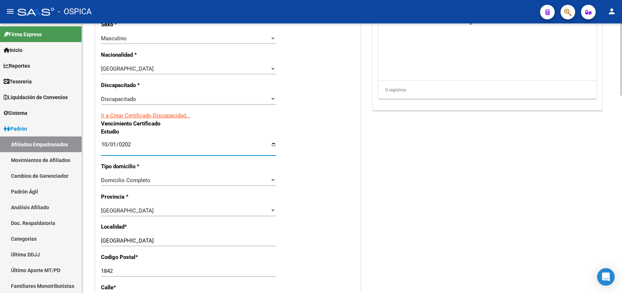
type input "2028-10-01"
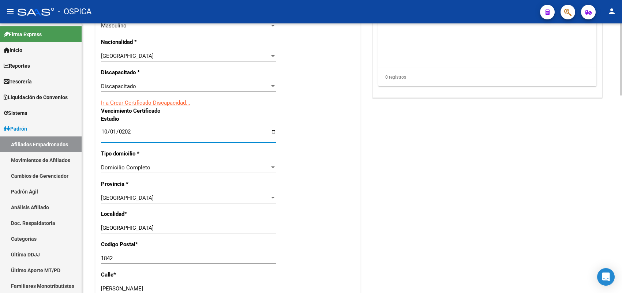
scroll to position [508, 0]
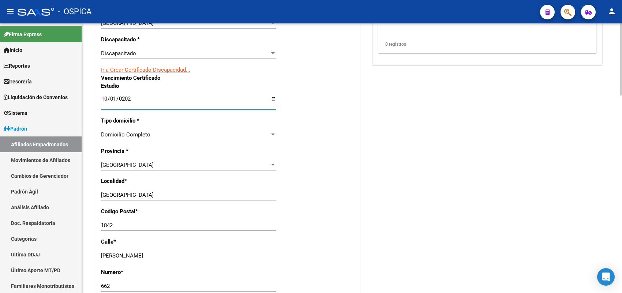
click at [106, 101] on input "2028-10-01" at bounding box center [188, 102] width 175 height 12
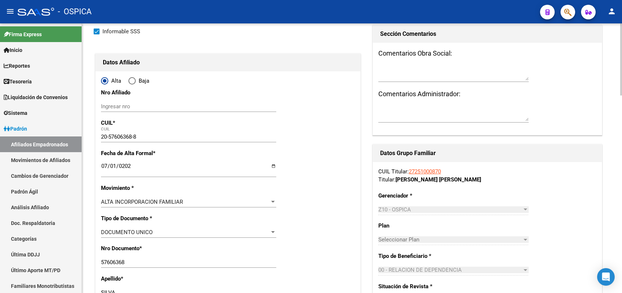
scroll to position [50, 0]
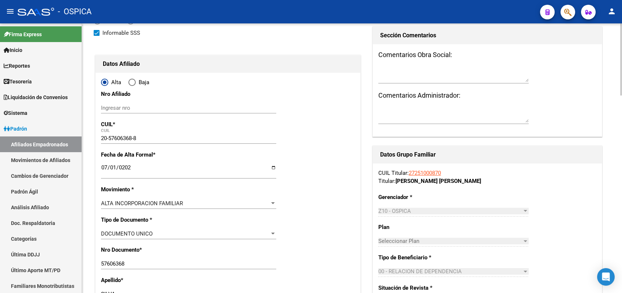
click at [135, 110] on input "Ingresar nro" at bounding box center [188, 108] width 175 height 7
paste input "20576063688"
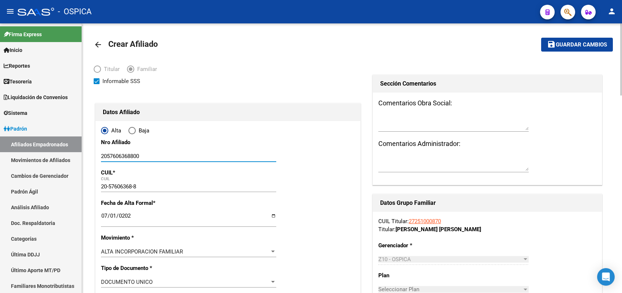
scroll to position [0, 0]
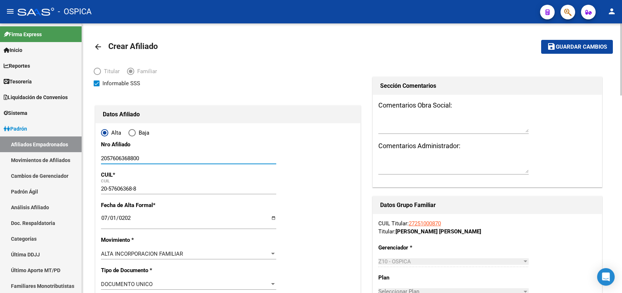
type input "2057606368800"
click at [567, 48] on span "Guardar cambios" at bounding box center [581, 47] width 51 height 7
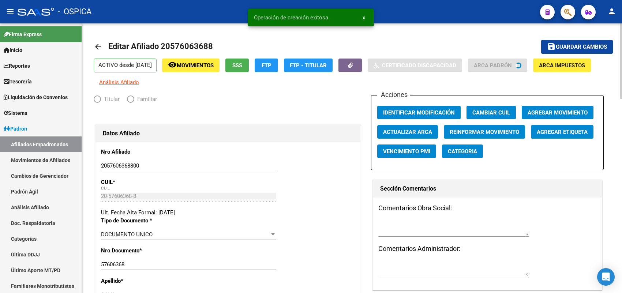
radio input "true"
type input "30-50790812-4"
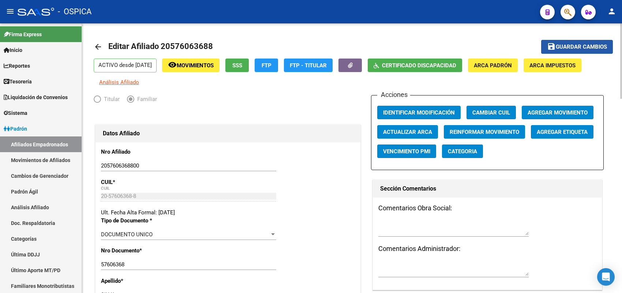
click at [571, 45] on span "Guardar cambios" at bounding box center [581, 47] width 51 height 7
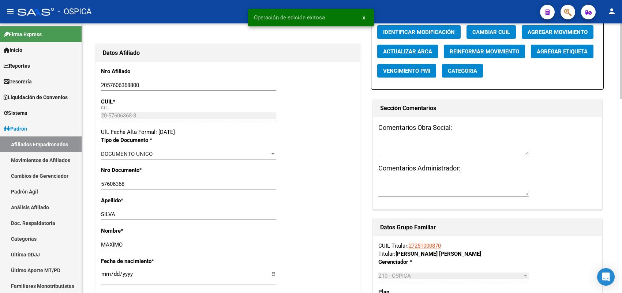
scroll to position [183, 0]
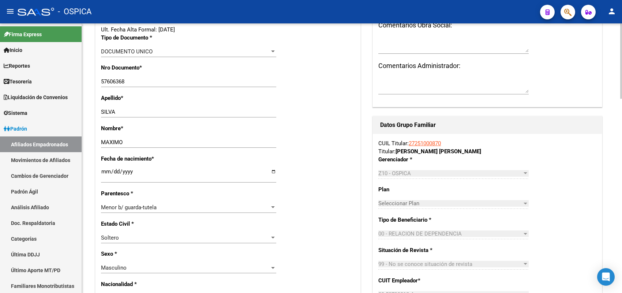
drag, startPoint x: 446, startPoint y: 143, endPoint x: 409, endPoint y: 143, distance: 36.6
click at [409, 143] on div "CUIL Titular: 27251000870 Titular: KELSEY, VERONICA ANDREA" at bounding box center [487, 147] width 218 height 16
copy link "27251000870"
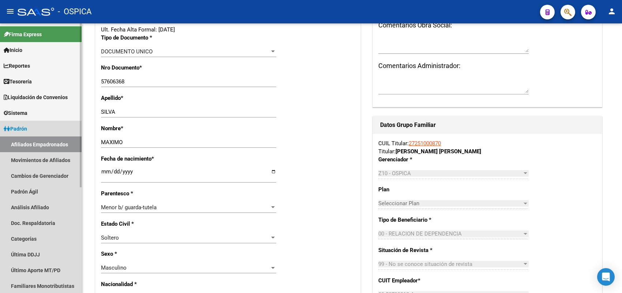
click at [55, 147] on link "Afiliados Empadronados" at bounding box center [41, 144] width 82 height 16
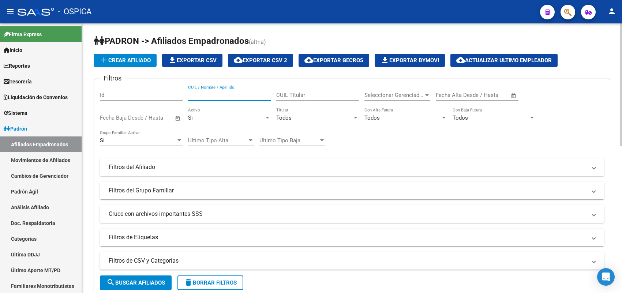
click at [229, 95] on input "CUIL / Nombre / Apellido" at bounding box center [229, 95] width 83 height 7
click at [301, 97] on input "CUIL Titular" at bounding box center [317, 95] width 83 height 7
paste input "27251000870"
type input "27251000870"
click at [138, 286] on button "search Buscar Afiliados" at bounding box center [136, 282] width 72 height 15
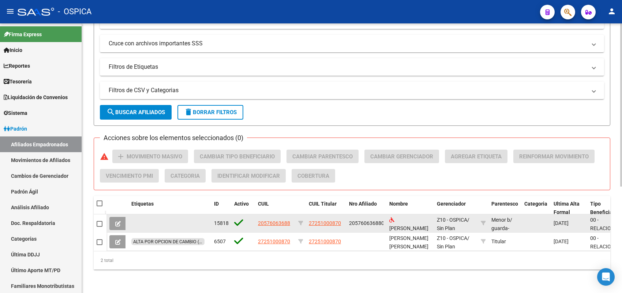
scroll to position [176, 0]
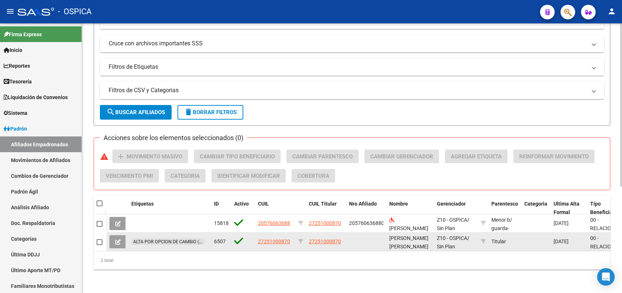
click at [116, 239] on icon at bounding box center [117, 241] width 5 height 5
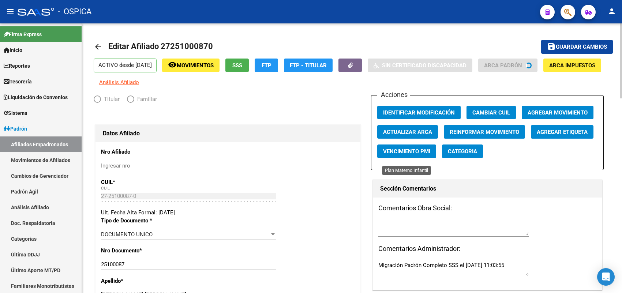
radio input "true"
type input "30-50790812-4"
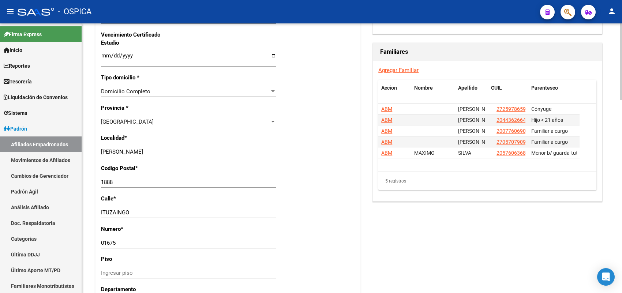
scroll to position [595, 0]
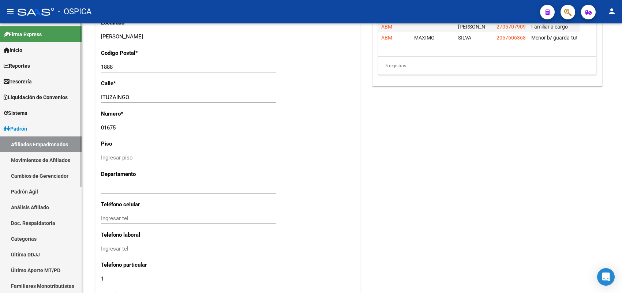
click at [42, 131] on link "Padrón" at bounding box center [41, 129] width 82 height 16
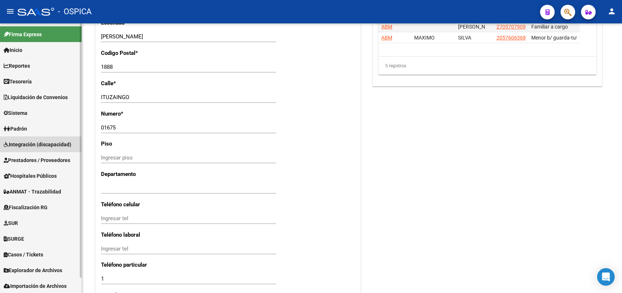
click at [46, 147] on span "Integración (discapacidad)" at bounding box center [38, 144] width 68 height 8
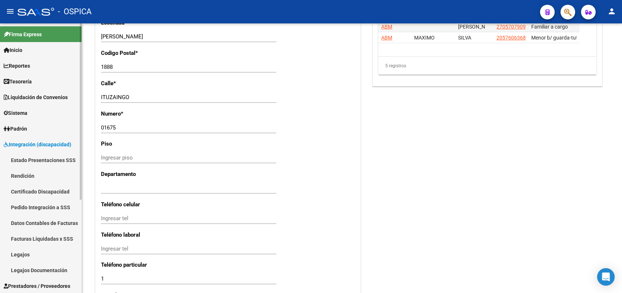
click at [51, 209] on link "Pedido Integración a SSS" at bounding box center [41, 207] width 82 height 16
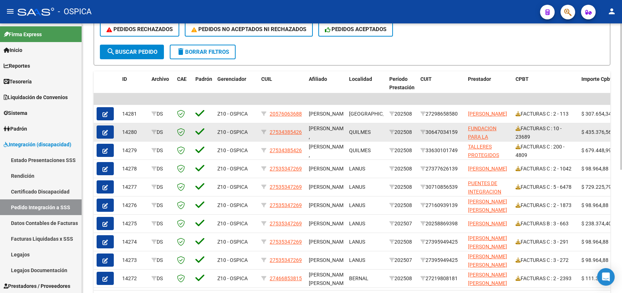
scroll to position [181, 0]
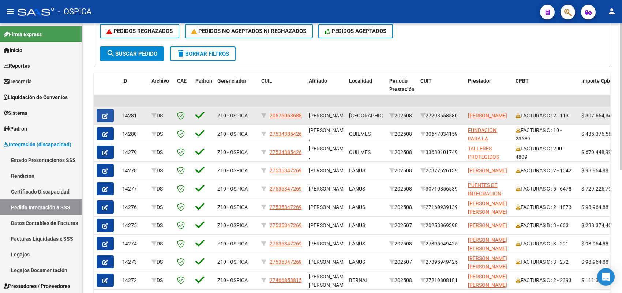
click at [102, 113] on icon "button" at bounding box center [104, 115] width 5 height 5
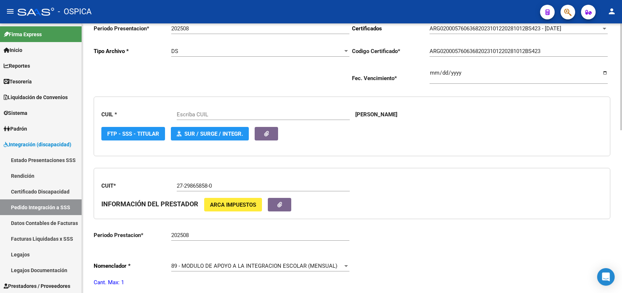
scroll to position [137, 0]
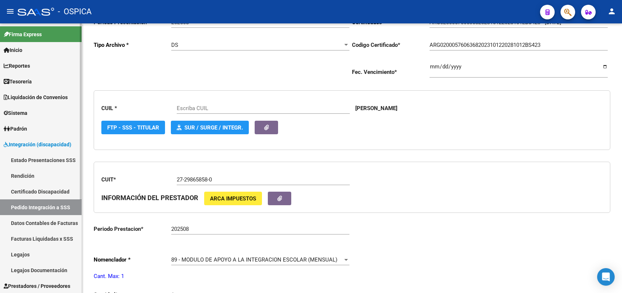
type input "20576063688"
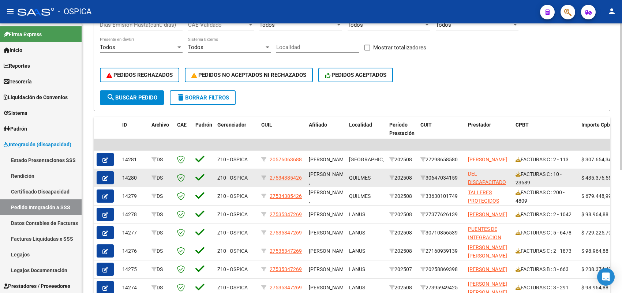
scroll to position [51, 0]
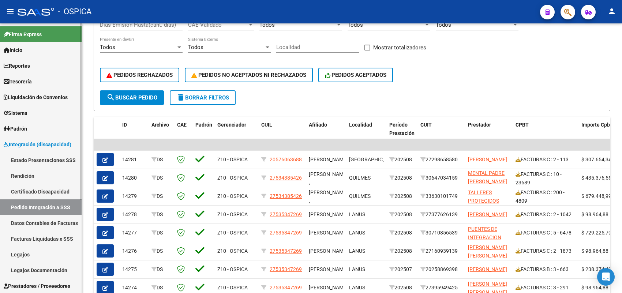
click at [46, 188] on link "Certificado Discapacidad" at bounding box center [41, 192] width 82 height 16
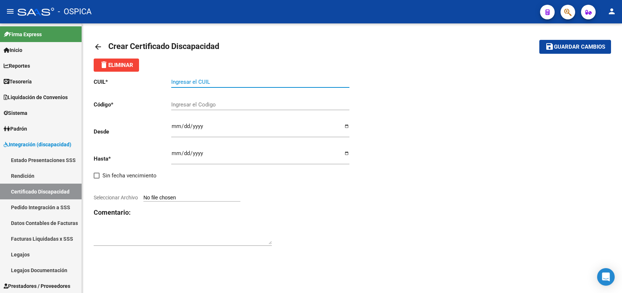
click at [196, 79] on input "Ingresar el CUIL" at bounding box center [260, 82] width 178 height 7
paste input "20-57606368-8"
type input "20-57606368-8"
click at [557, 50] on button "save Guardar cambios" at bounding box center [575, 47] width 72 height 14
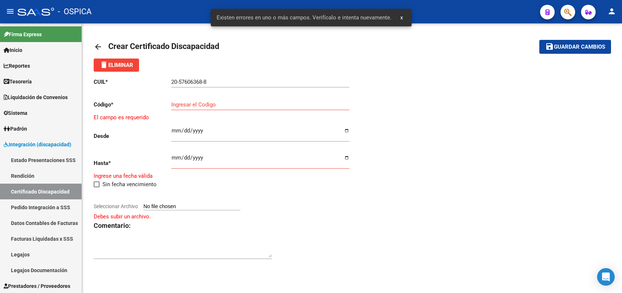
click at [213, 102] on input "Ingresar el Codigo" at bounding box center [260, 104] width 178 height 7
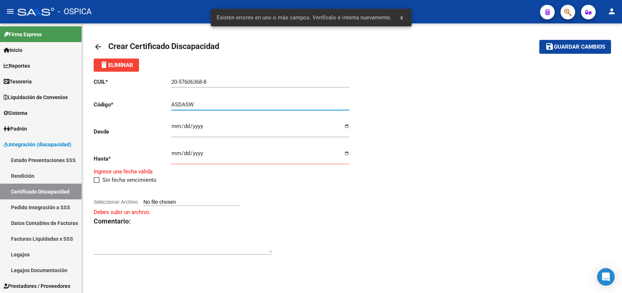
type input "ASDASW"
click at [175, 125] on input "Ingresar fec. Desde" at bounding box center [260, 129] width 178 height 12
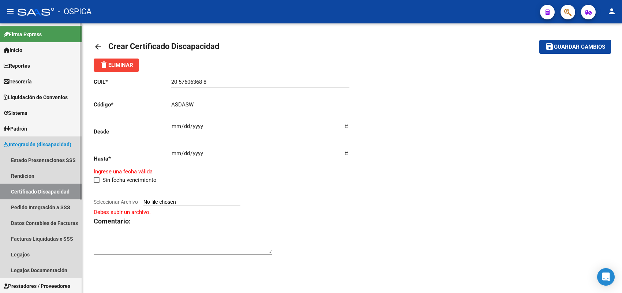
click at [43, 192] on link "Certificado Discapacidad" at bounding box center [41, 192] width 82 height 16
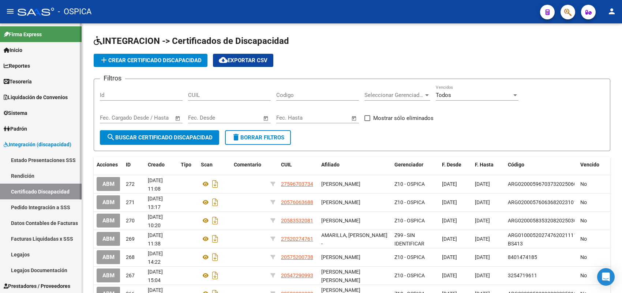
click at [44, 143] on span "Integración (discapacidad)" at bounding box center [38, 144] width 68 height 8
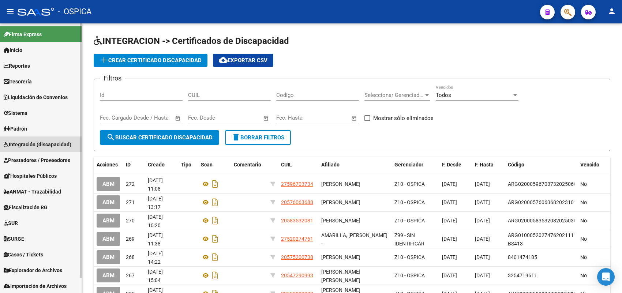
click at [44, 143] on span "Integración (discapacidad)" at bounding box center [38, 144] width 68 height 8
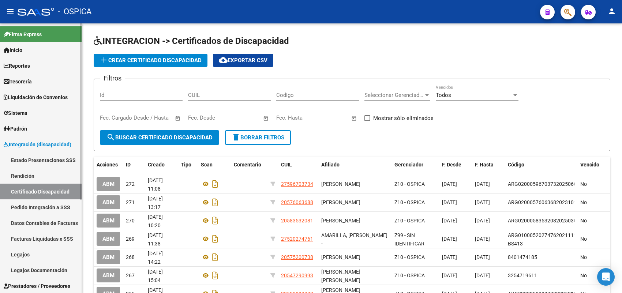
click at [48, 205] on link "Pedido Integración a SSS" at bounding box center [41, 207] width 82 height 16
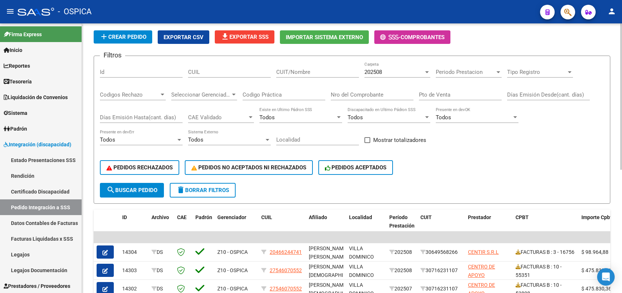
scroll to position [46, 0]
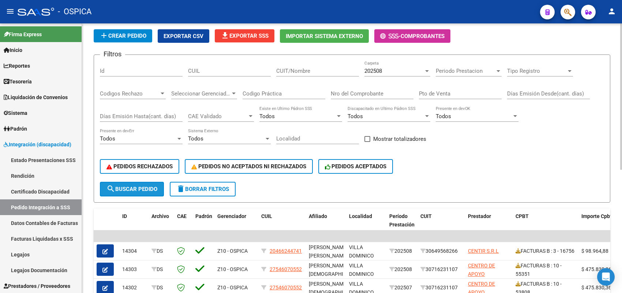
click at [130, 186] on span "search Buscar Pedido" at bounding box center [131, 189] width 51 height 7
click at [290, 70] on input "CUIT/Nombre" at bounding box center [317, 71] width 83 height 7
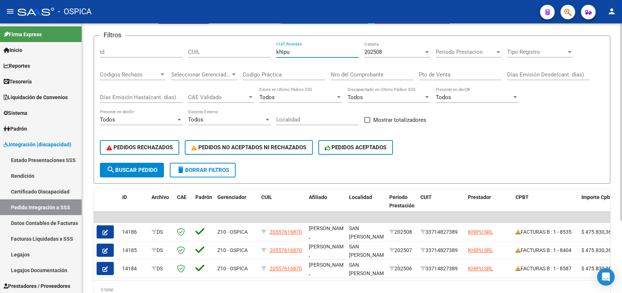
scroll to position [0, 0]
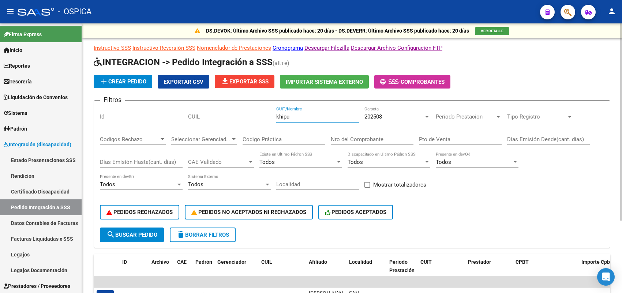
click at [314, 119] on div "khipu CUIT/Nombre" at bounding box center [317, 114] width 83 height 16
drag, startPoint x: 314, startPoint y: 116, endPoint x: 255, endPoint y: 118, distance: 59.3
click at [255, 118] on div "Filtros Id CUIL khipu CUIT/Nombre 202508 Carpeta Periodo Prestacion Periodo Pre…" at bounding box center [352, 166] width 504 height 121
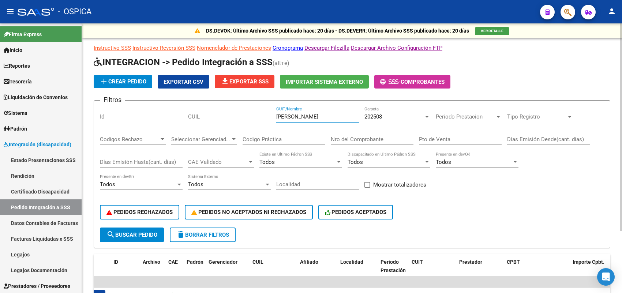
type input "canossa"
click at [379, 118] on span "202508" at bounding box center [373, 116] width 18 height 7
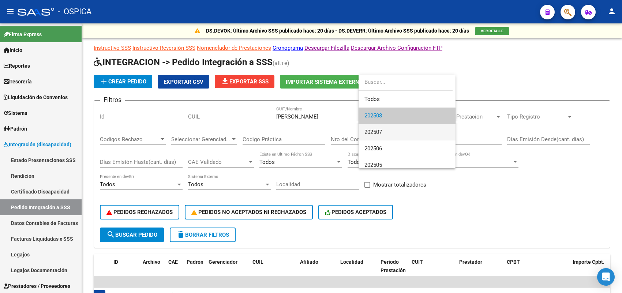
click at [386, 133] on span "202507" at bounding box center [406, 132] width 85 height 16
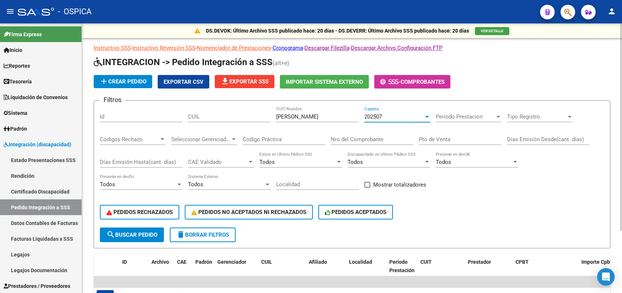
click at [394, 114] on div "202507" at bounding box center [393, 116] width 59 height 7
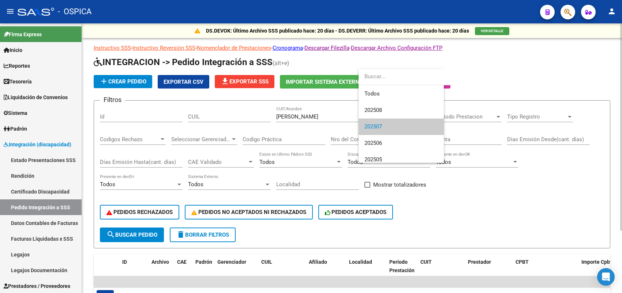
scroll to position [11, 0]
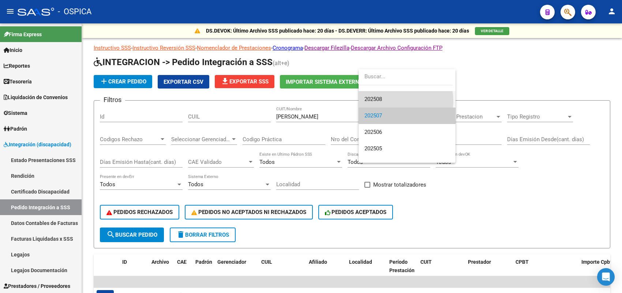
click at [388, 101] on span "202508" at bounding box center [406, 99] width 85 height 16
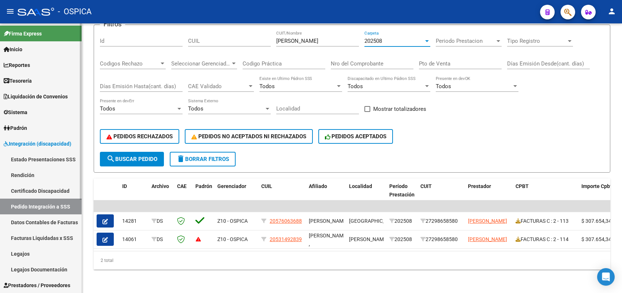
scroll to position [0, 0]
